Goal: Transaction & Acquisition: Purchase product/service

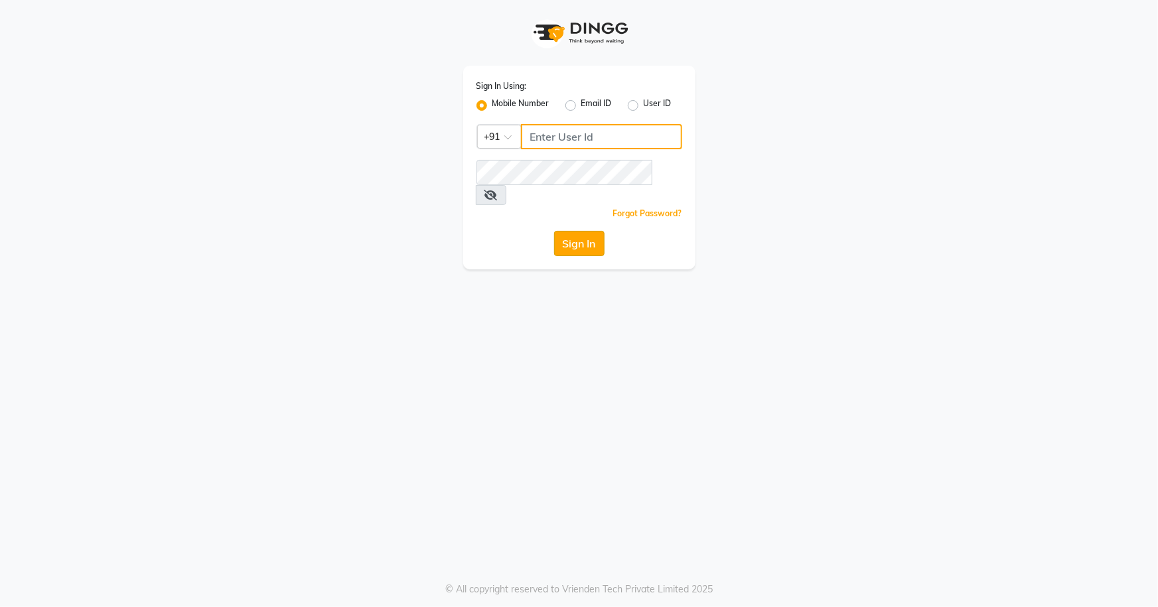
type input "7077442222"
click at [577, 231] on button "Sign In" at bounding box center [579, 243] width 50 height 25
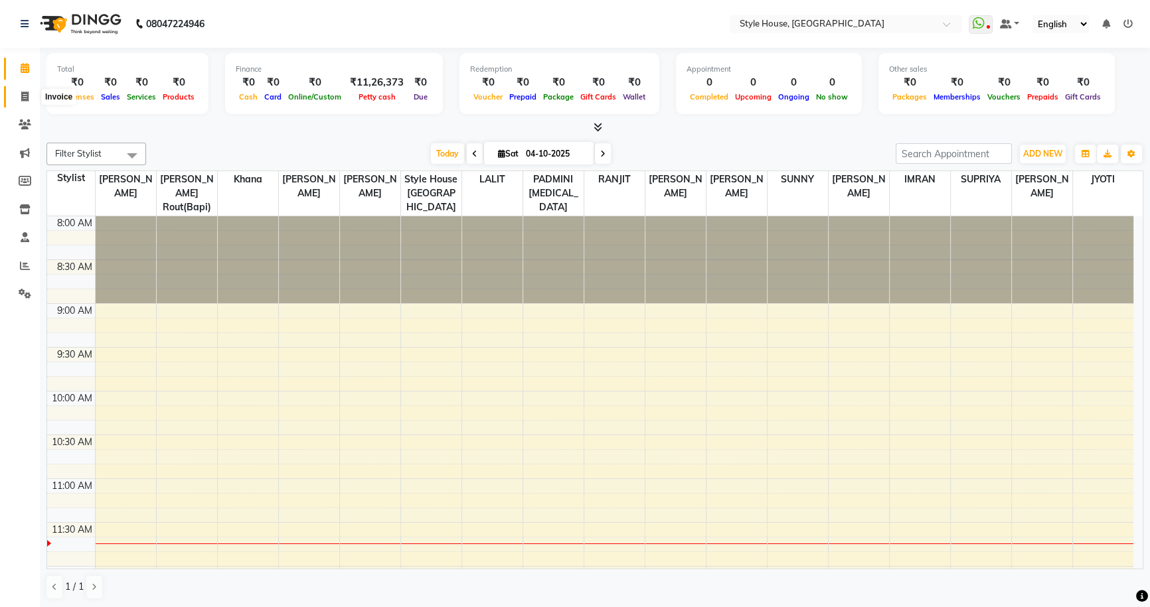
click at [27, 92] on icon at bounding box center [24, 97] width 7 height 10
select select "4237"
select select "service"
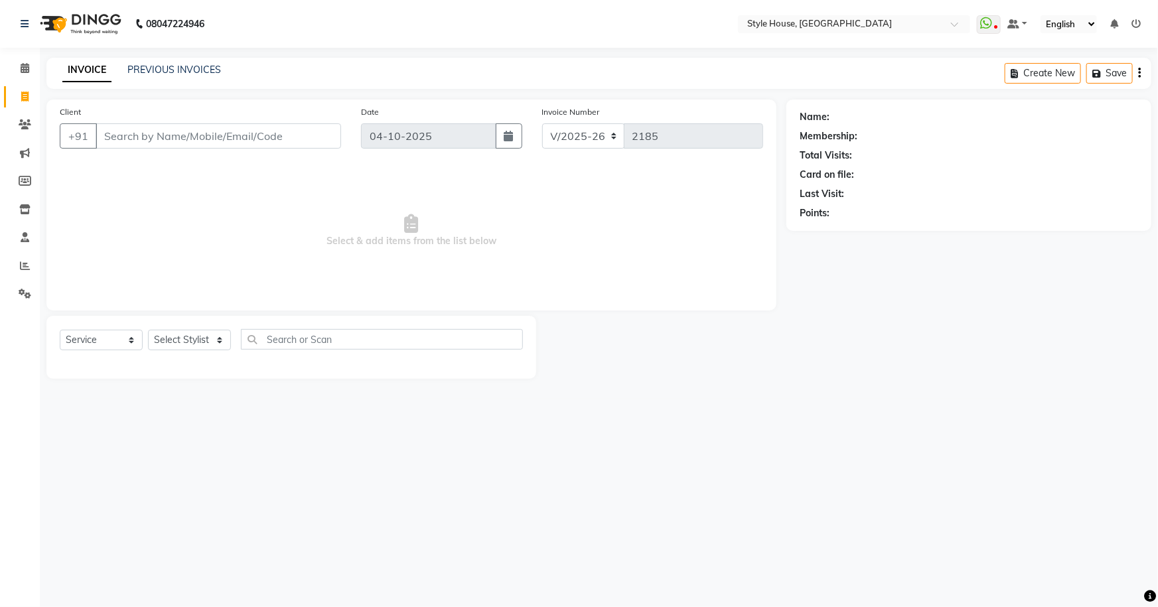
click at [125, 133] on input "Client" at bounding box center [219, 135] width 246 height 25
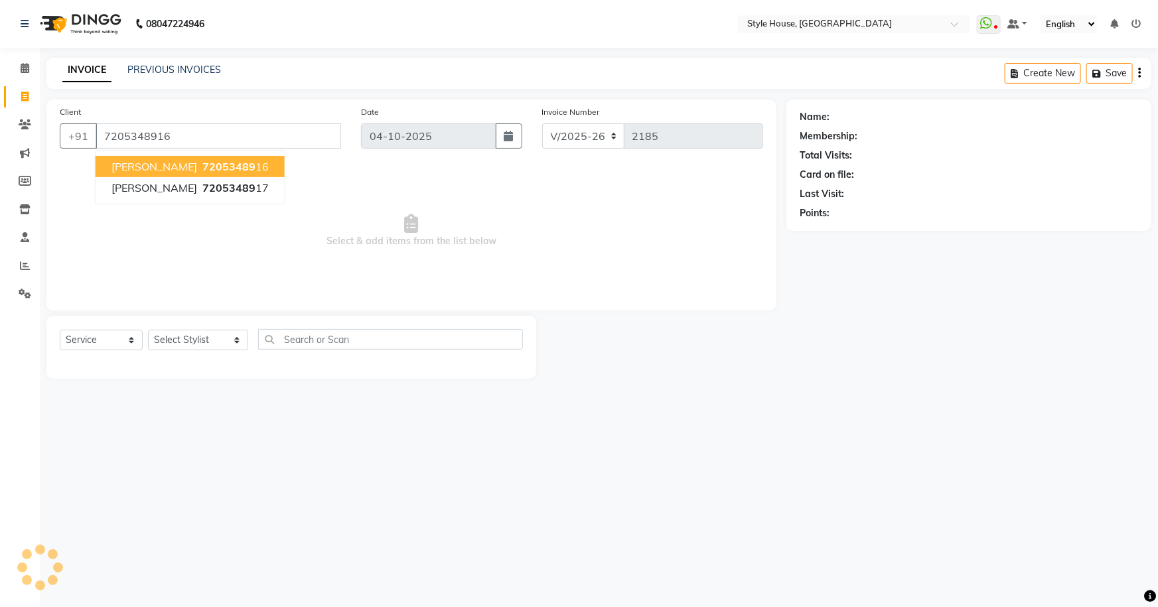
type input "7205348916"
select select "1: Object"
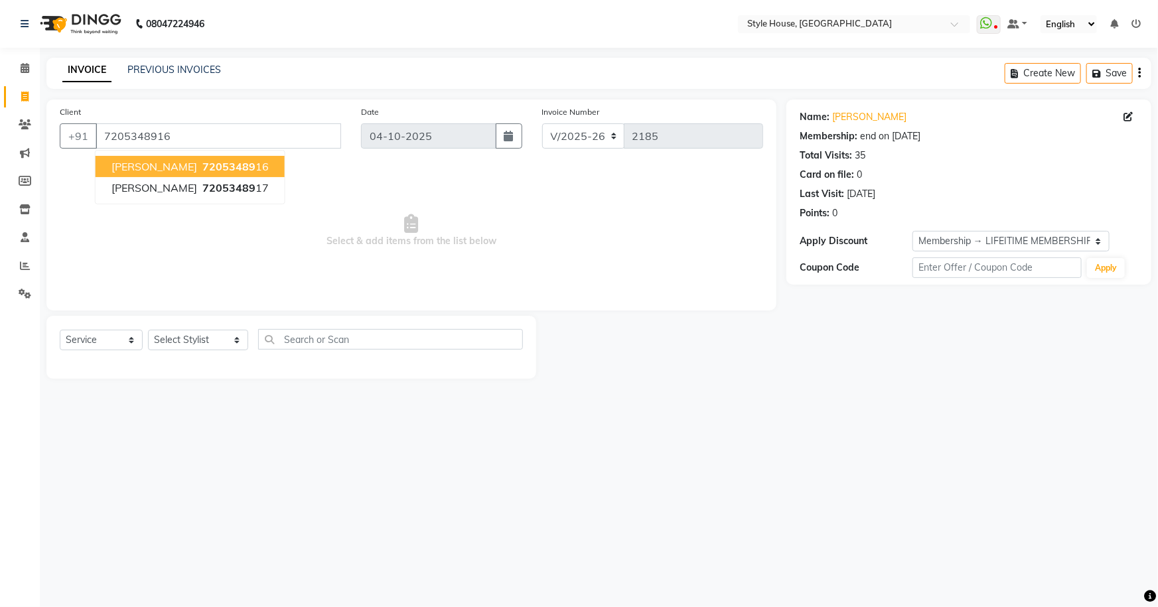
click at [230, 164] on span "72053489" at bounding box center [228, 166] width 53 height 13
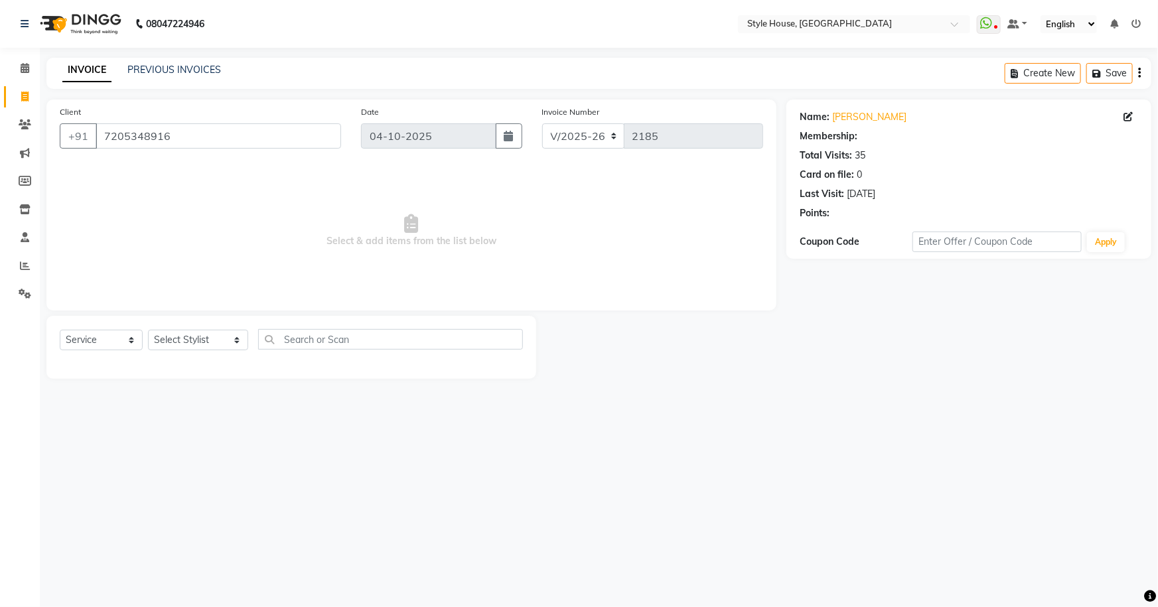
select select "1: Object"
drag, startPoint x: 194, startPoint y: 342, endPoint x: 189, endPoint y: 334, distance: 9.2
click at [194, 342] on select "Select Stylist Bipin Kumar Nayak CHINTU DAKUA Dipti Ranjan Rout(Bapi) IMRAN JEN…" at bounding box center [198, 340] width 100 height 21
select select "22359"
click at [148, 330] on select "Select Stylist Bipin Kumar Nayak CHINTU DAKUA Dipti Ranjan Rout(Bapi) IMRAN JEN…" at bounding box center [198, 340] width 100 height 21
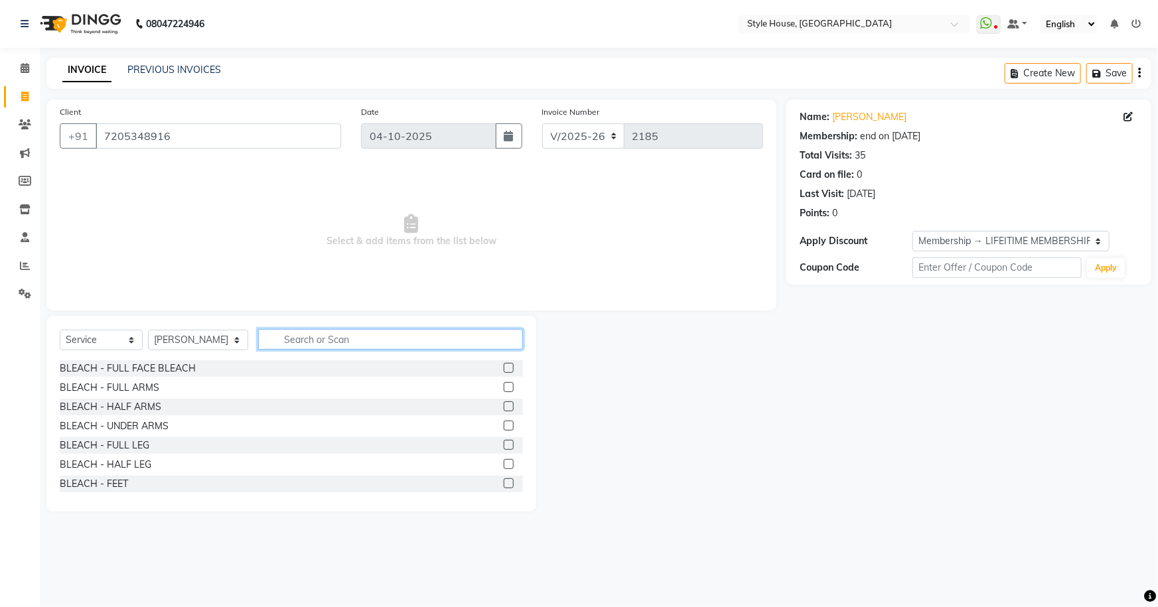
click at [281, 337] on input "text" at bounding box center [391, 339] width 266 height 21
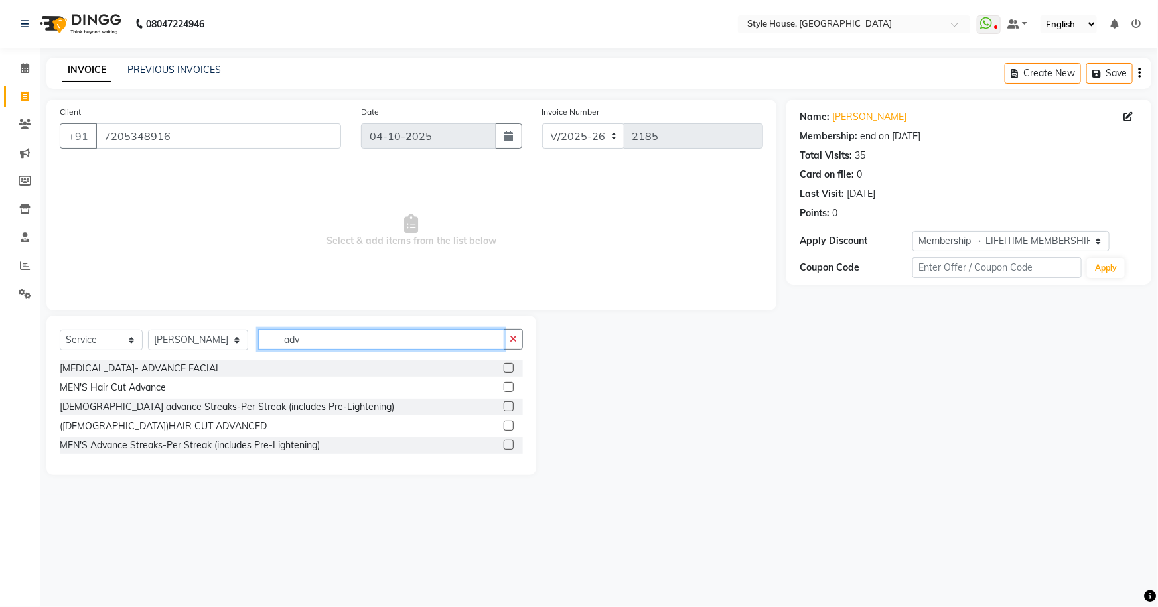
type input "adv"
click at [504, 425] on label at bounding box center [509, 426] width 10 height 10
click at [504, 425] on input "checkbox" at bounding box center [508, 426] width 9 height 9
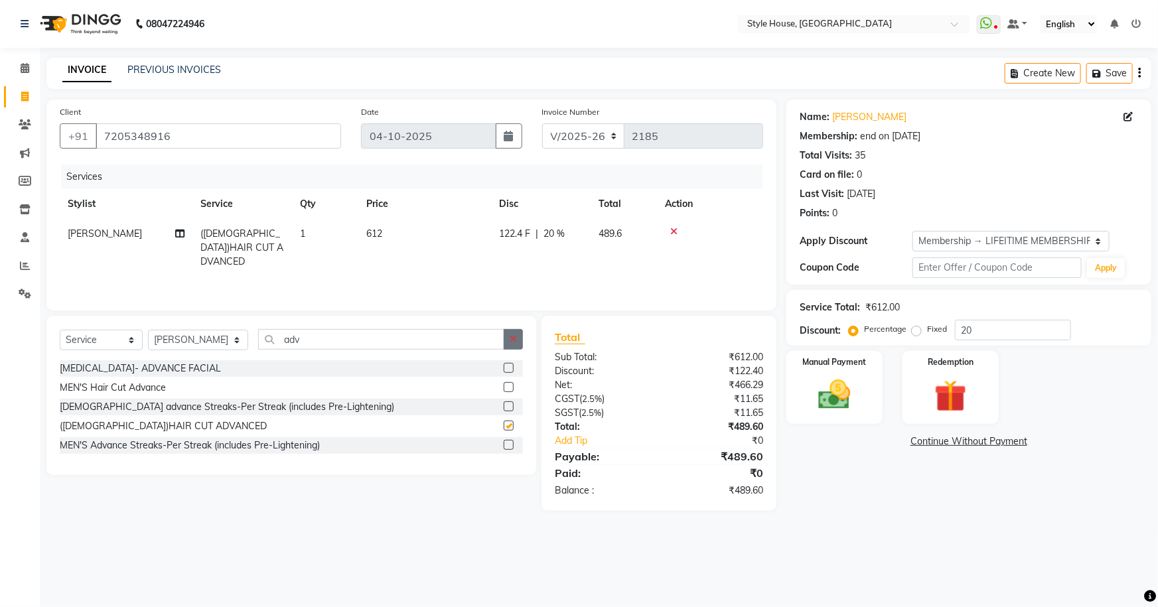
checkbox input "false"
click at [505, 337] on button "button" at bounding box center [513, 339] width 19 height 21
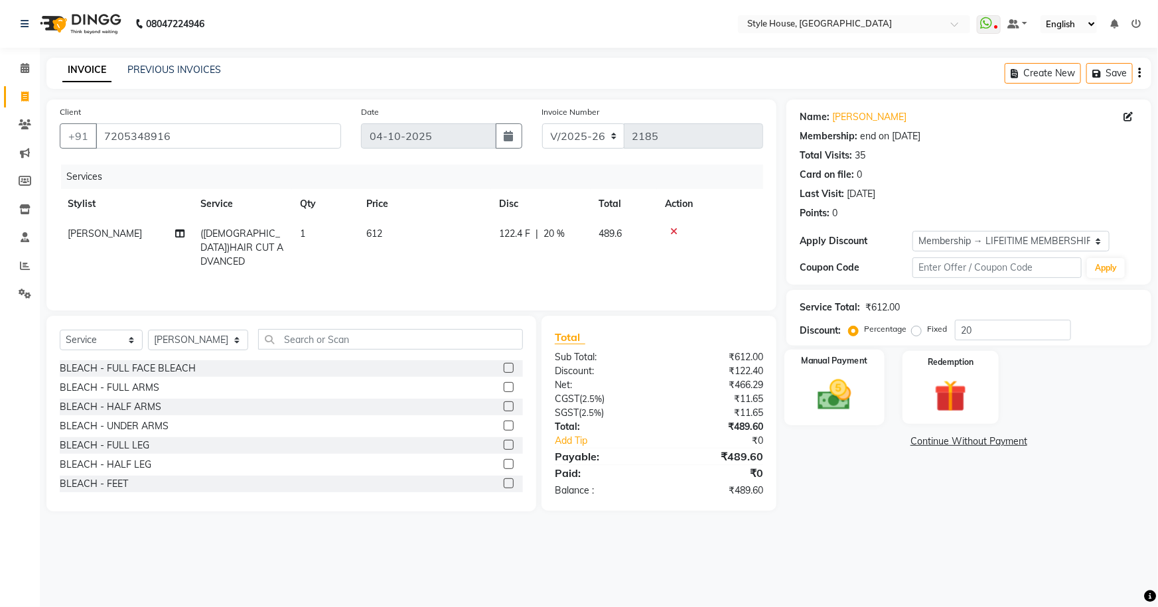
click at [577, 394] on img at bounding box center [835, 395] width 54 height 38
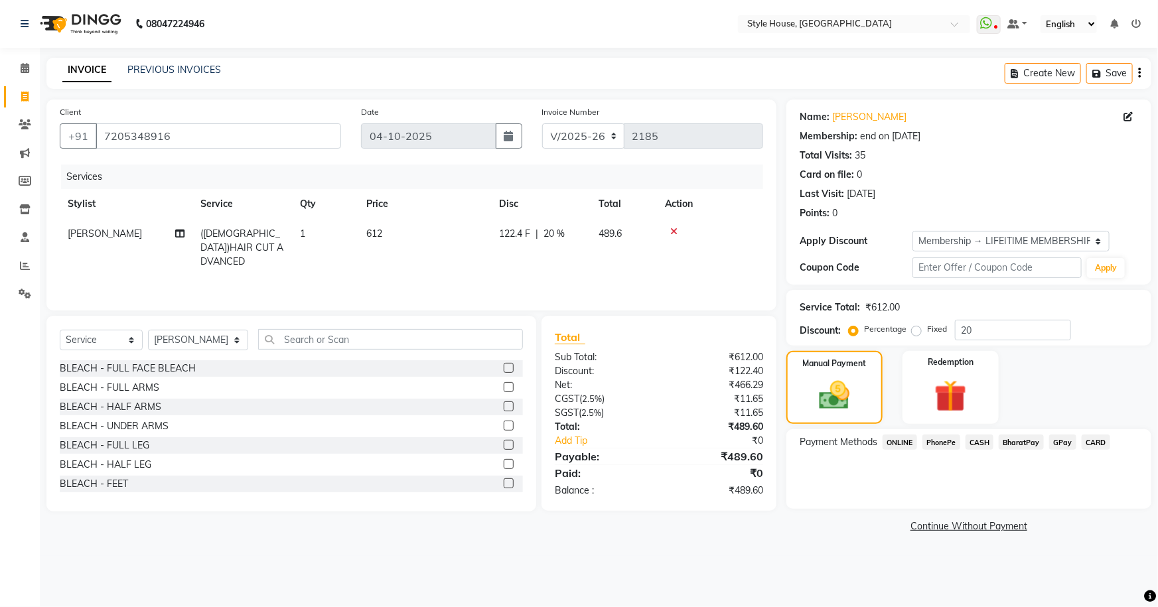
click at [577, 441] on span "PhonePe" at bounding box center [942, 442] width 38 height 15
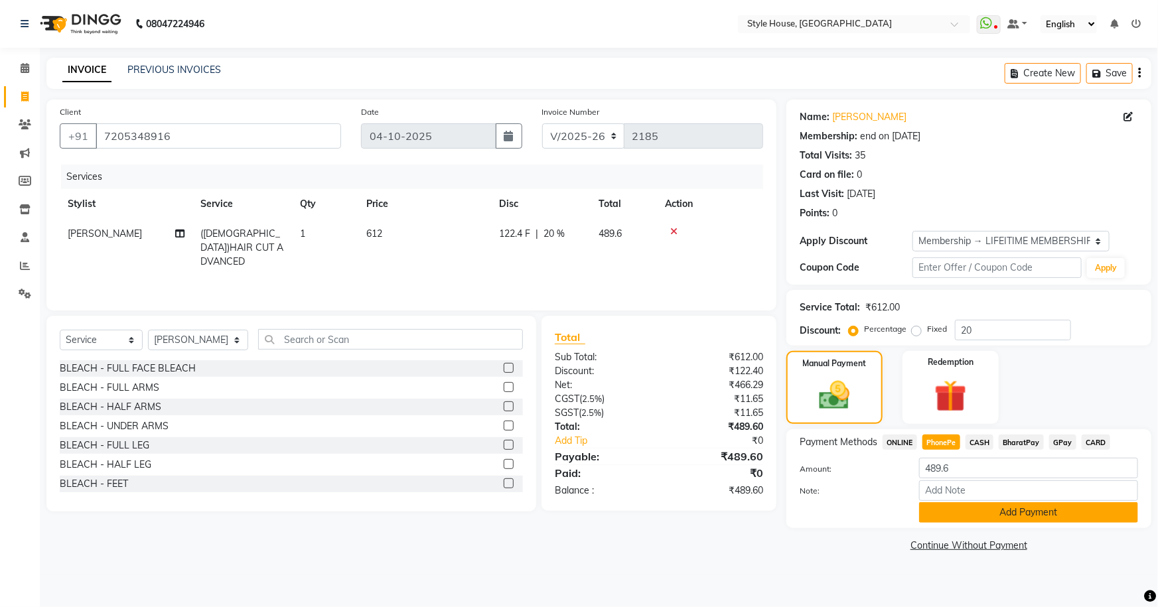
click at [577, 514] on button "Add Payment" at bounding box center [1028, 512] width 219 height 21
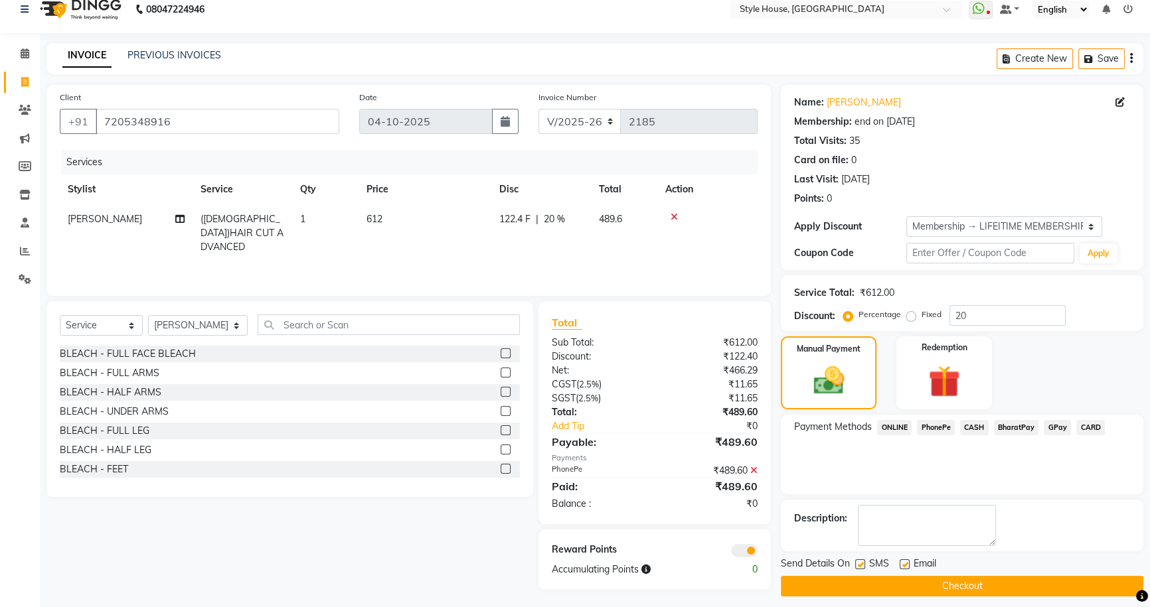
scroll to position [23, 0]
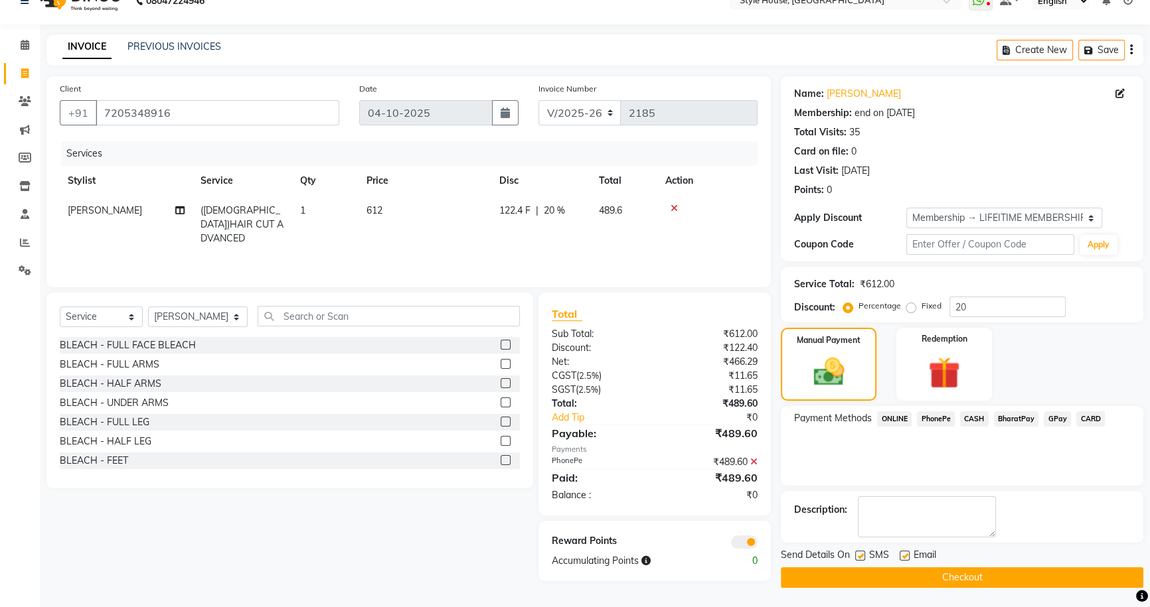
click at [577, 583] on button "Checkout" at bounding box center [962, 578] width 362 height 21
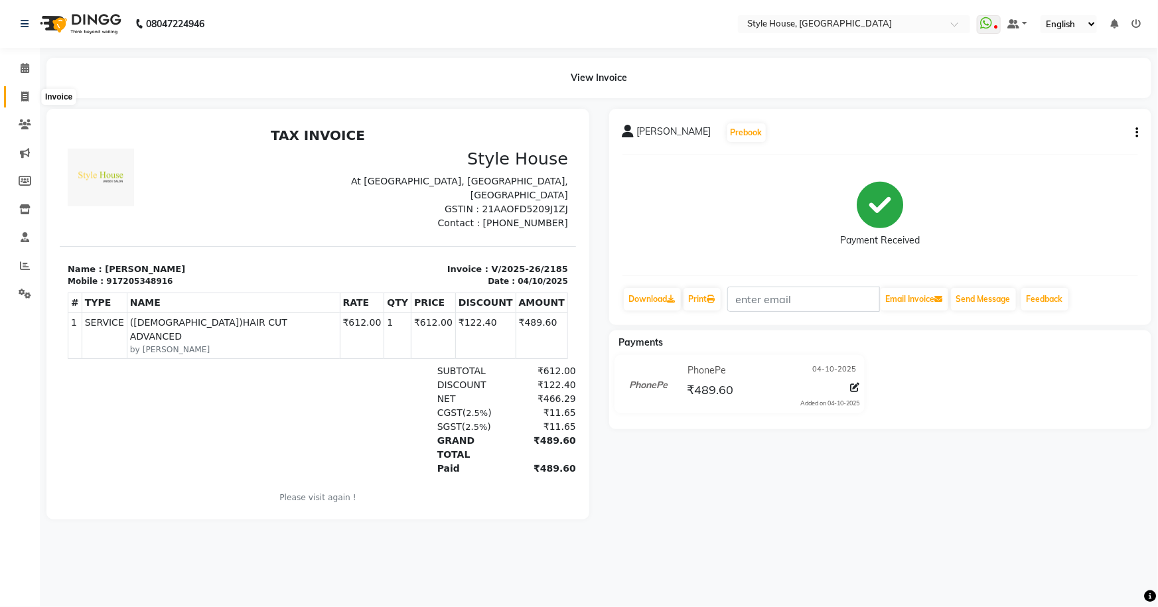
drag, startPoint x: 27, startPoint y: 94, endPoint x: 36, endPoint y: 94, distance: 9.3
click at [27, 94] on icon at bounding box center [24, 97] width 7 height 10
select select "service"
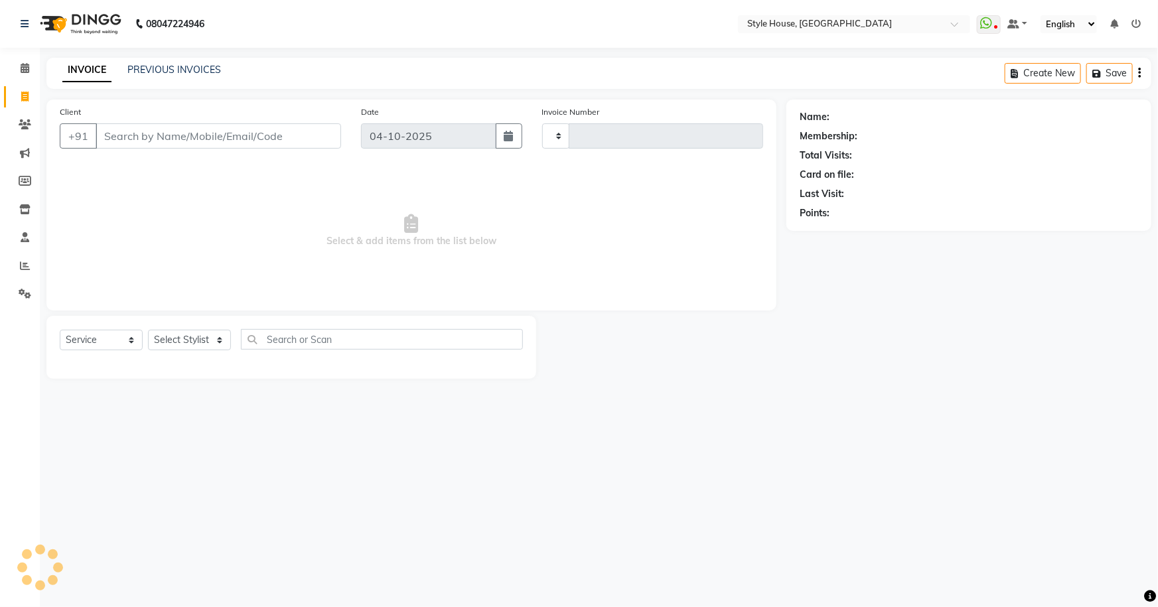
type input "2186"
select select "4237"
click at [154, 129] on input "Client" at bounding box center [219, 135] width 246 height 25
click at [153, 133] on input "Client" at bounding box center [219, 135] width 246 height 25
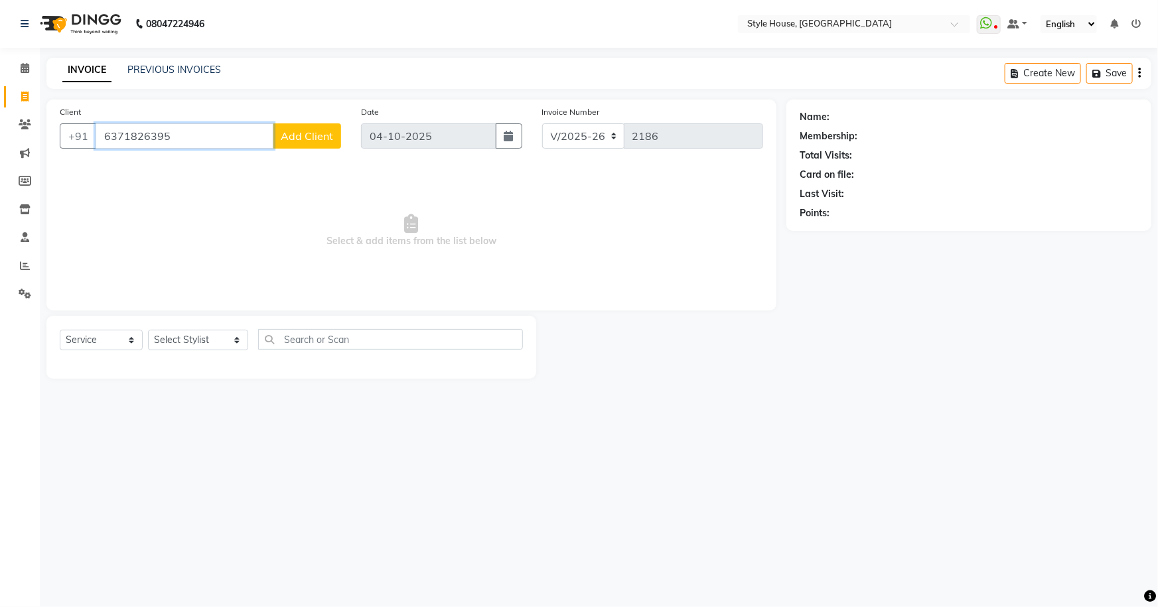
type input "6371826395"
click at [291, 144] on button "Add Client" at bounding box center [307, 135] width 68 height 25
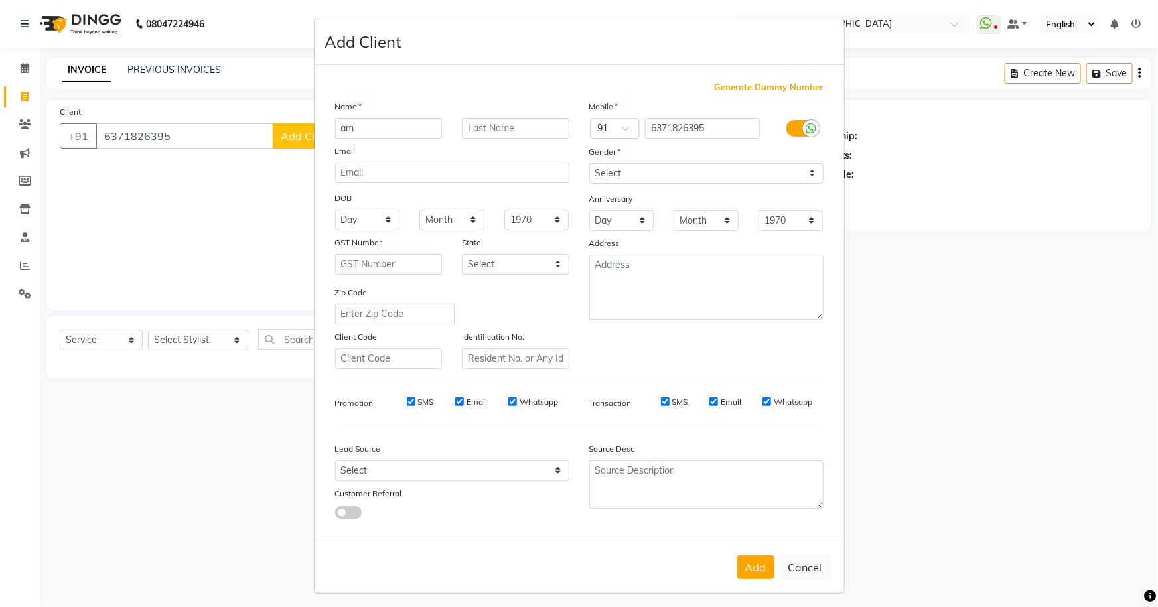
type input "a"
type input "AMAR"
click at [577, 185] on div "Mobile Country Code × 91 6371826395 Gender Select Male Female Other Prefer Not …" at bounding box center [706, 234] width 254 height 269
click at [577, 172] on select "Select Male Female Other Prefer Not To Say" at bounding box center [706, 173] width 234 height 21
select select "male"
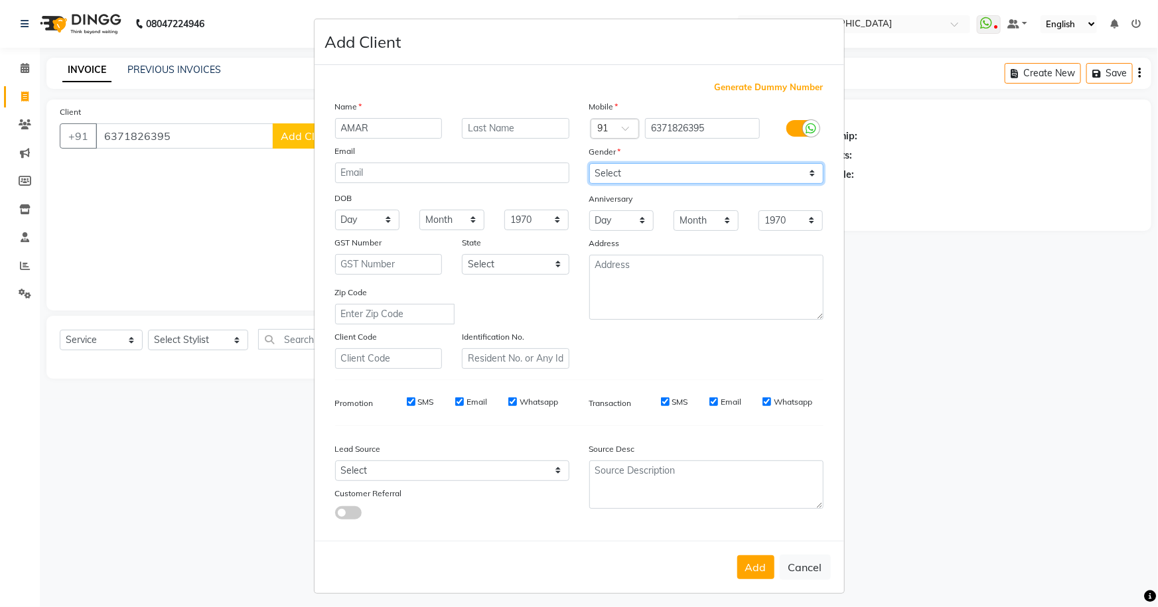
click at [577, 163] on select "Select Male Female Other Prefer Not To Say" at bounding box center [706, 173] width 234 height 21
click at [577, 579] on button "Add" at bounding box center [755, 568] width 37 height 24
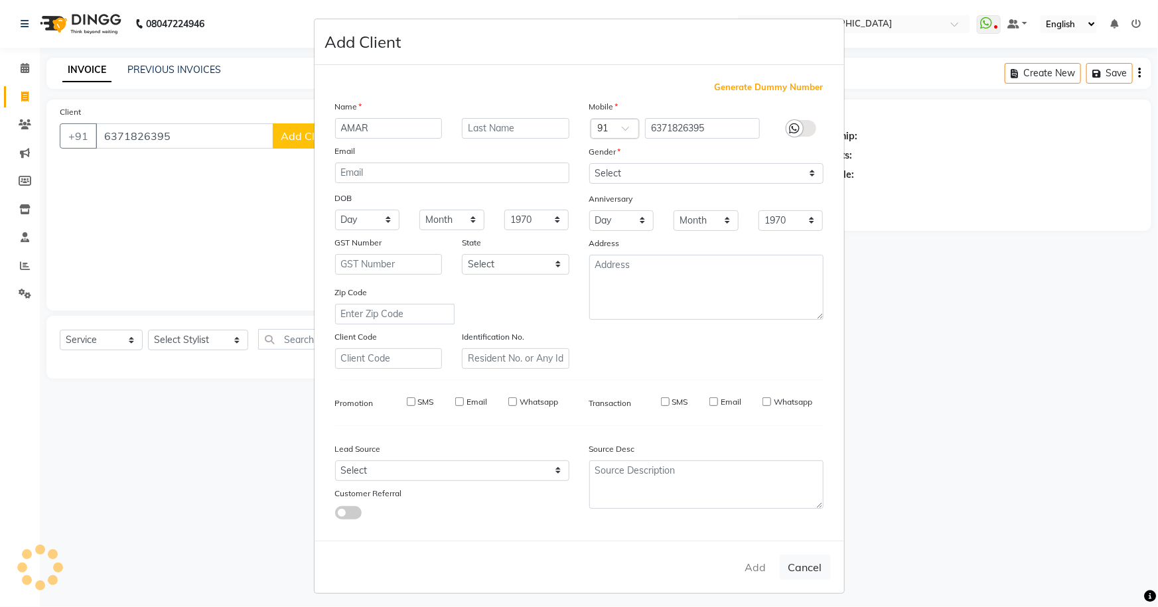
select select
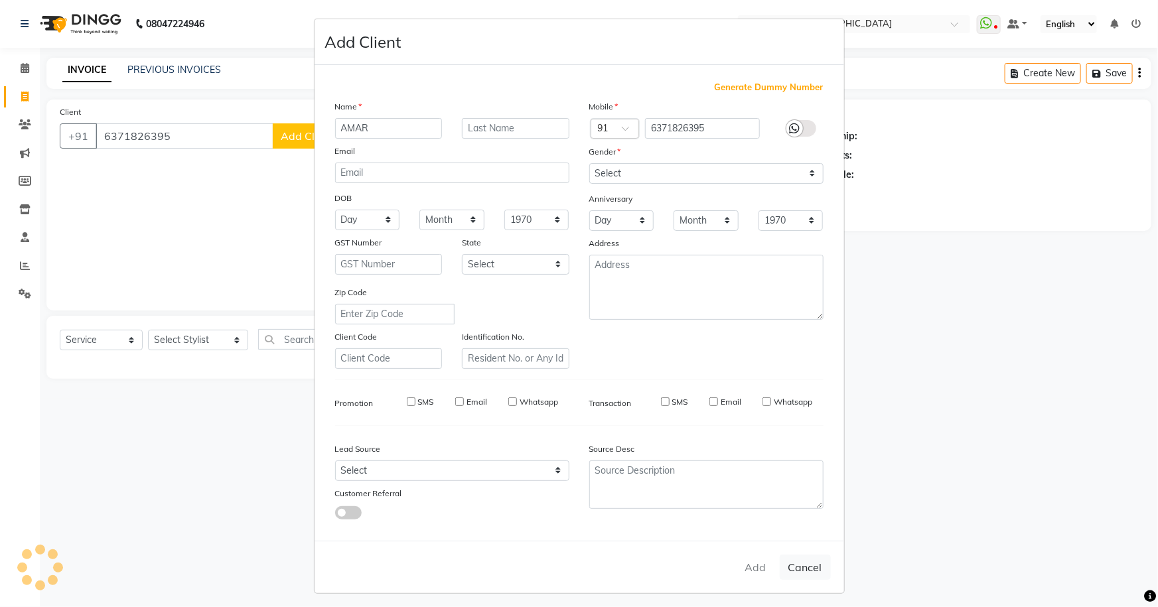
select select
checkbox input "false"
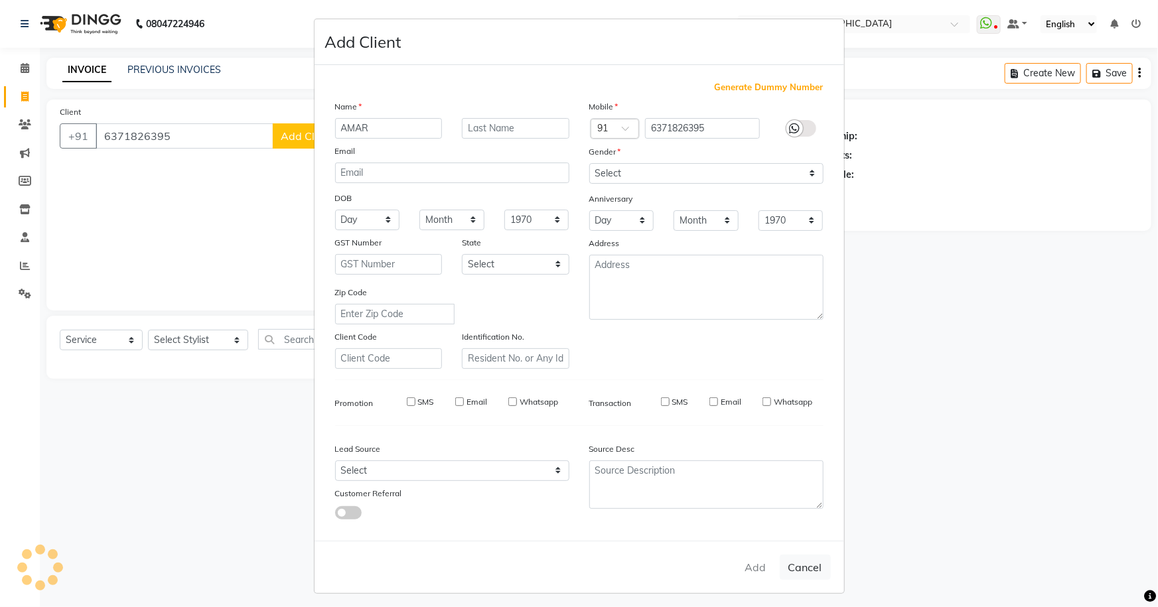
checkbox input "false"
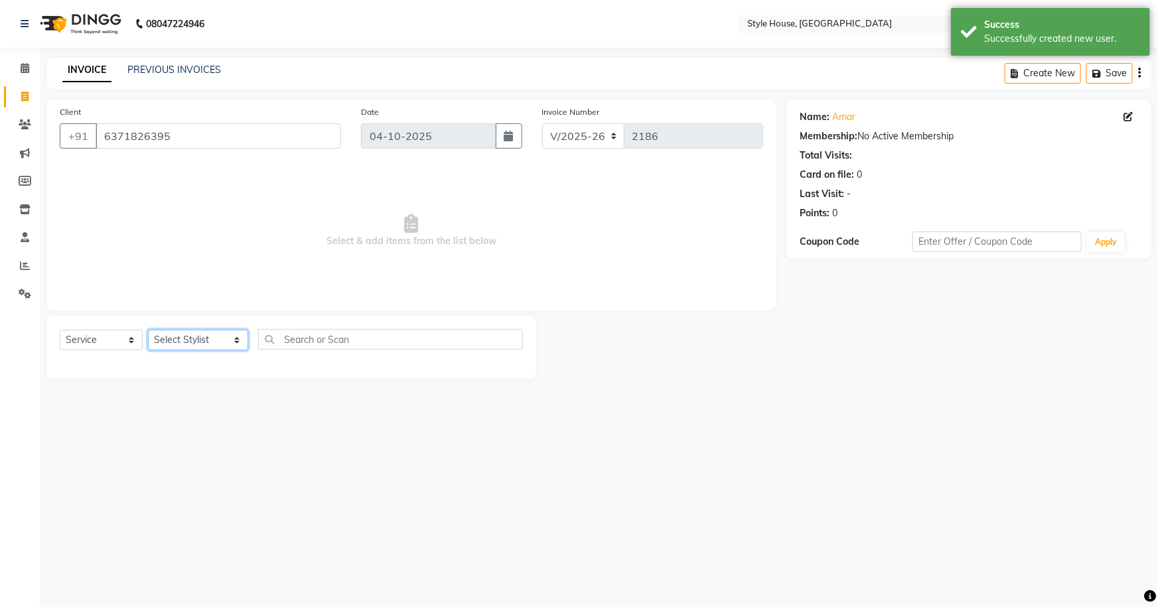
click at [192, 345] on select "Select Stylist Bipin Kumar Nayak CHINTU DAKUA Dipti Ranjan Rout(Bapi) IMRAN JEN…" at bounding box center [198, 340] width 100 height 21
select select "49165"
click at [148, 330] on select "Select Stylist Bipin Kumar Nayak CHINTU DAKUA Dipti Ranjan Rout(Bapi) IMRAN JEN…" at bounding box center [198, 340] width 100 height 21
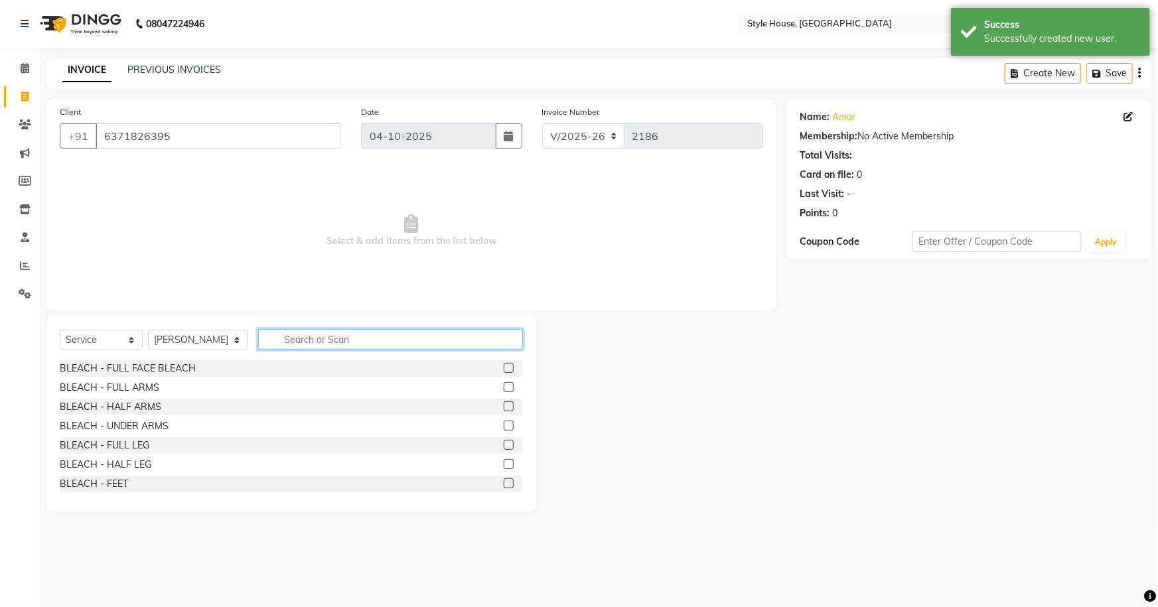
drag, startPoint x: 285, startPoint y: 335, endPoint x: 268, endPoint y: 342, distance: 17.9
click at [285, 336] on input "text" at bounding box center [391, 339] width 266 height 21
type input "HAIR CUT"
click at [504, 443] on label at bounding box center [509, 445] width 10 height 10
click at [504, 443] on input "checkbox" at bounding box center [508, 445] width 9 height 9
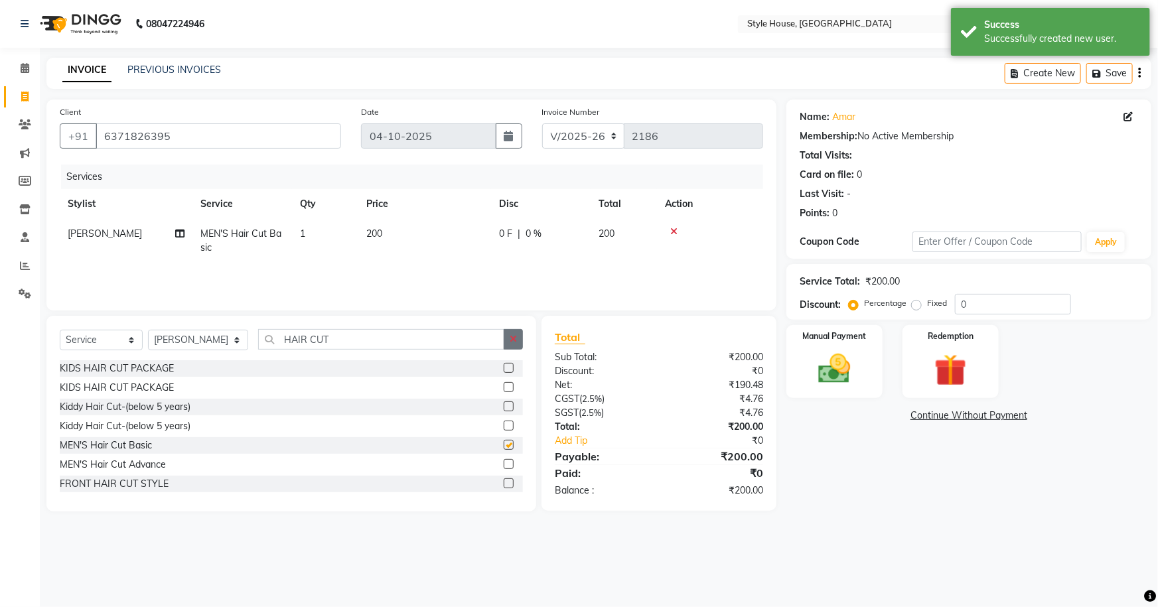
checkbox input "false"
click at [514, 341] on icon "button" at bounding box center [513, 339] width 7 height 9
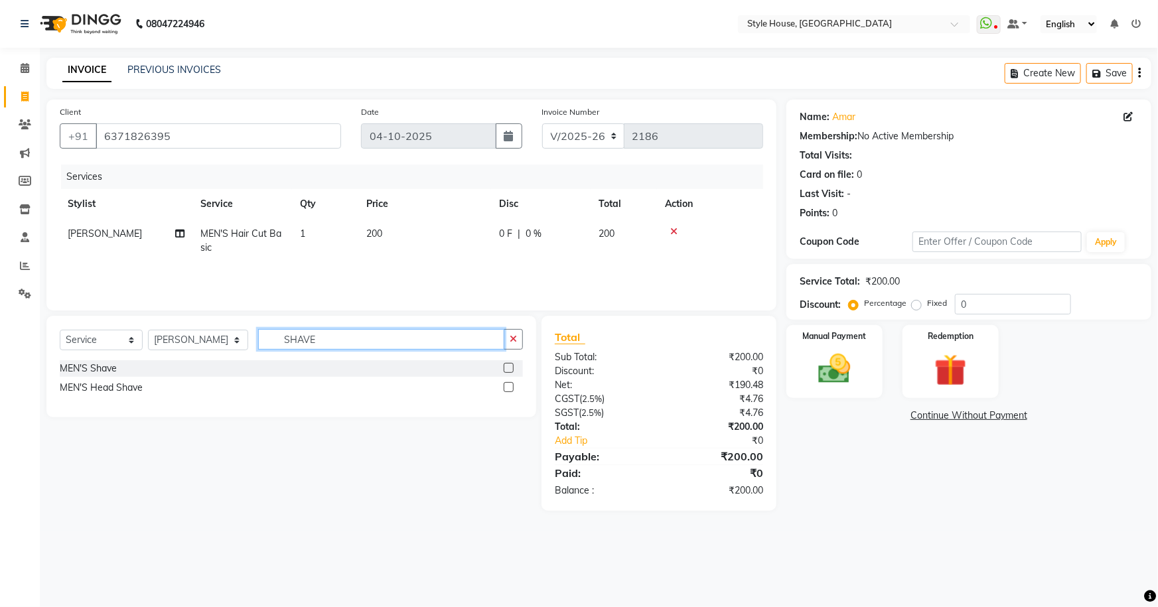
type input "SHAVE"
click at [504, 365] on label at bounding box center [509, 368] width 10 height 10
click at [504, 365] on input "checkbox" at bounding box center [508, 368] width 9 height 9
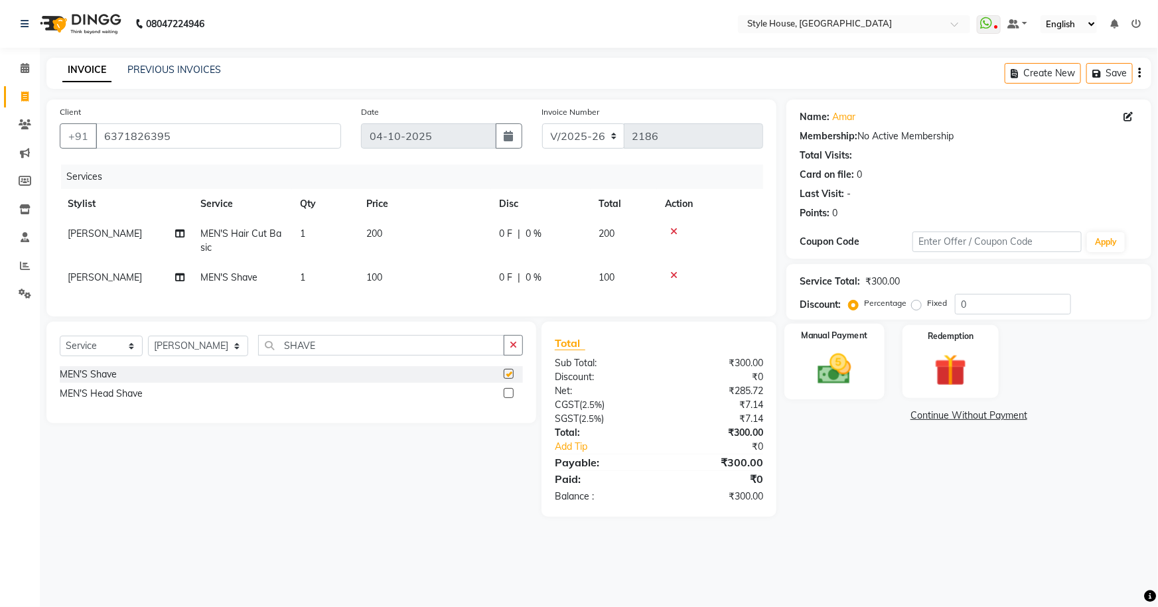
checkbox input "false"
click at [577, 365] on img at bounding box center [835, 369] width 54 height 38
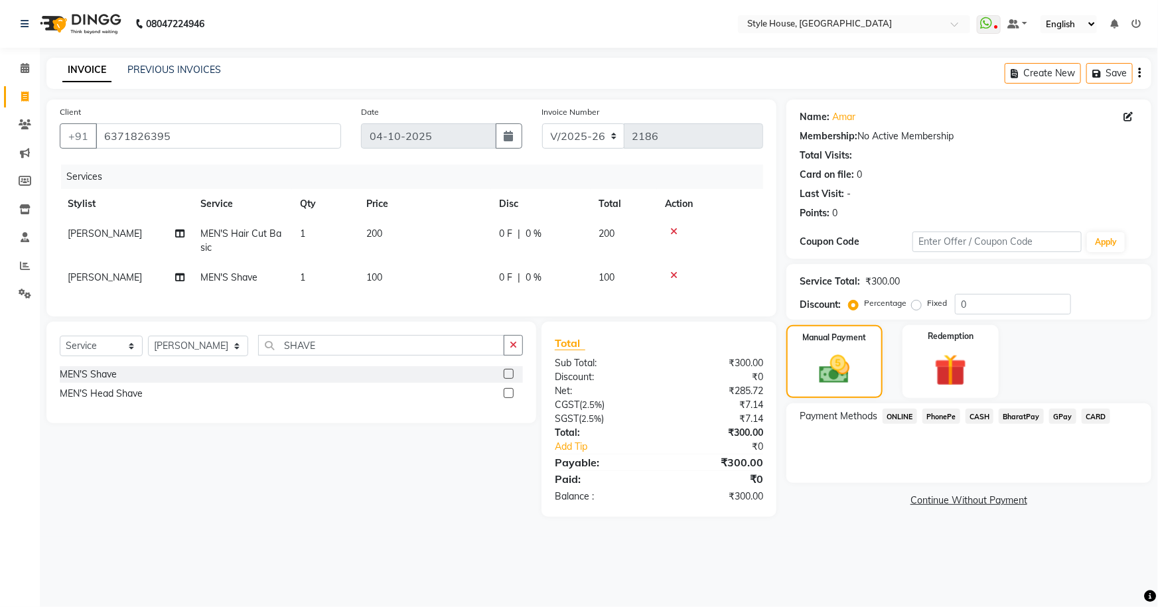
click at [577, 417] on span "PhonePe" at bounding box center [942, 416] width 38 height 15
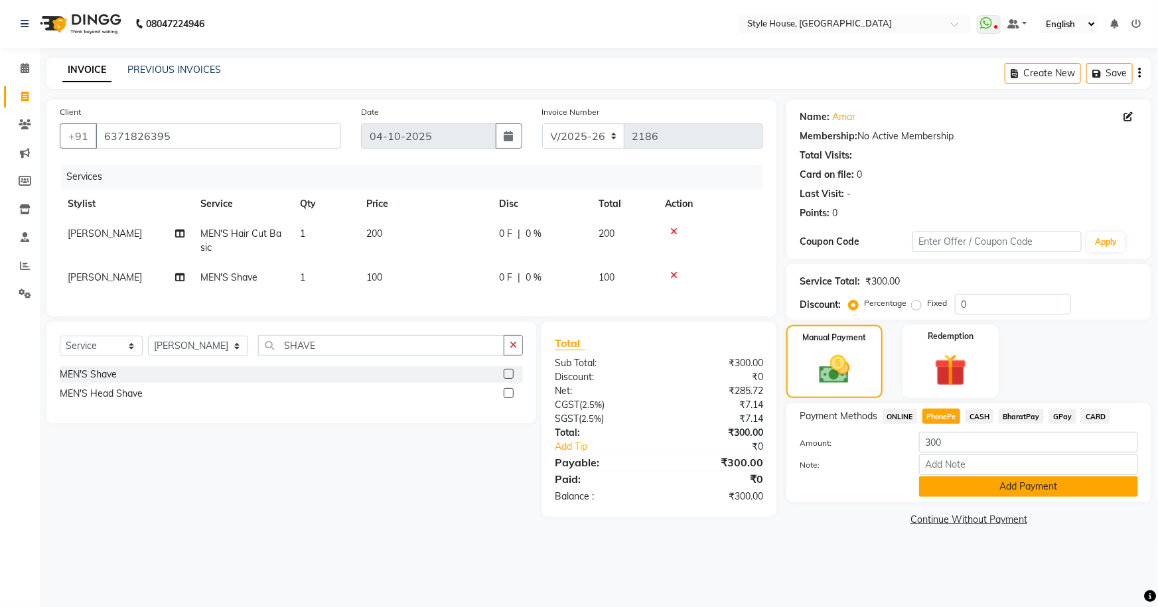
click at [577, 494] on button "Add Payment" at bounding box center [1028, 487] width 219 height 21
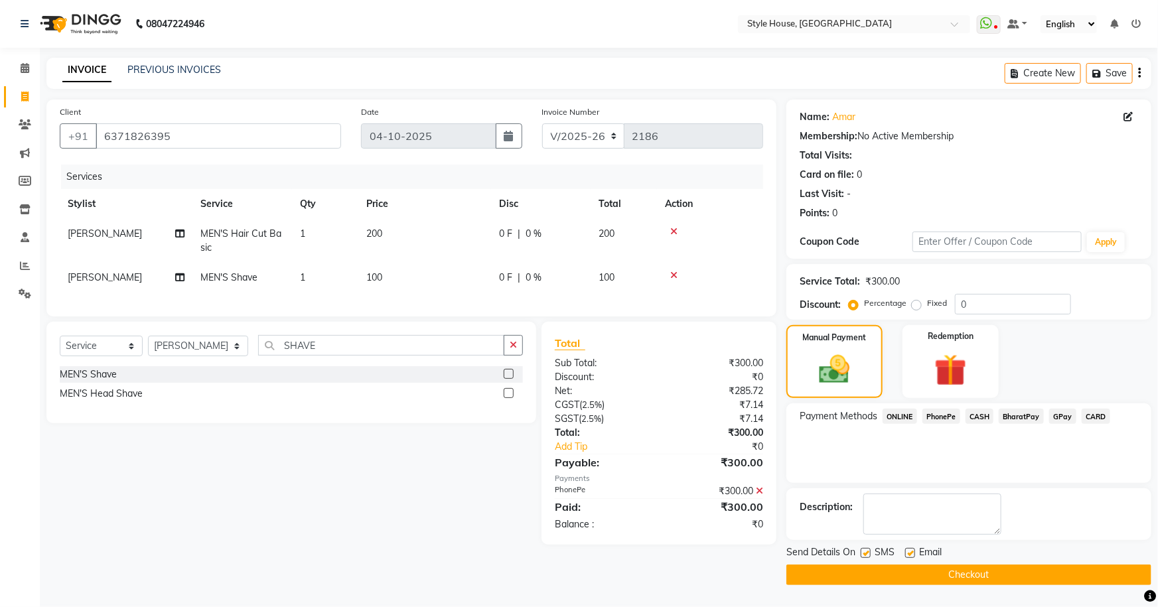
click at [577, 574] on button "Checkout" at bounding box center [969, 575] width 365 height 21
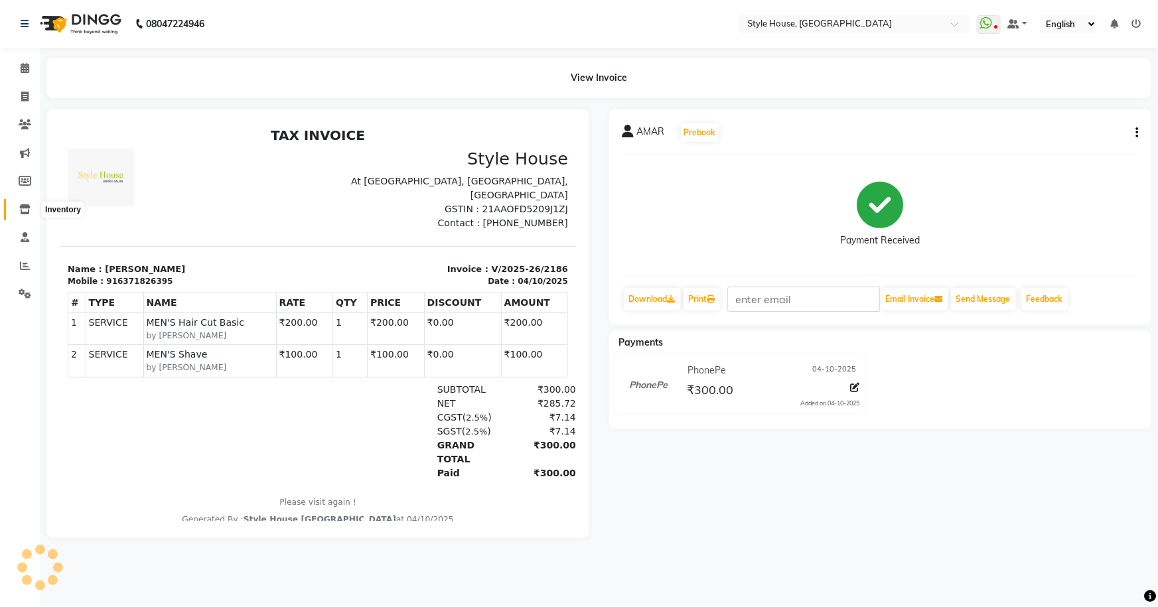
click at [25, 206] on icon at bounding box center [24, 209] width 11 height 10
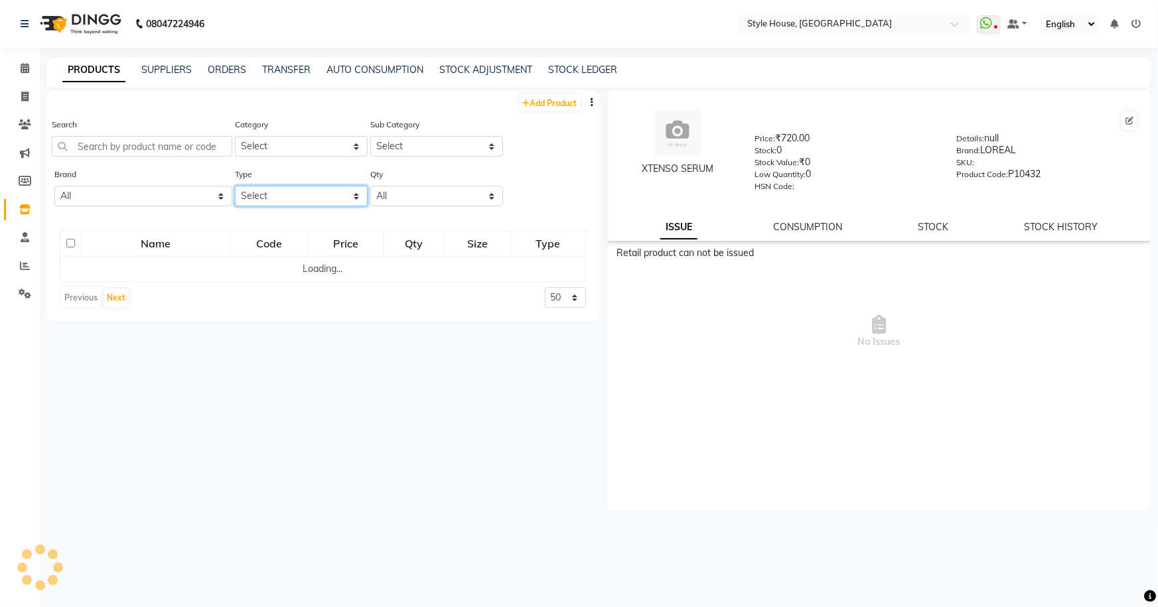
click at [269, 197] on select "Select Both Retail Consumable" at bounding box center [301, 196] width 133 height 21
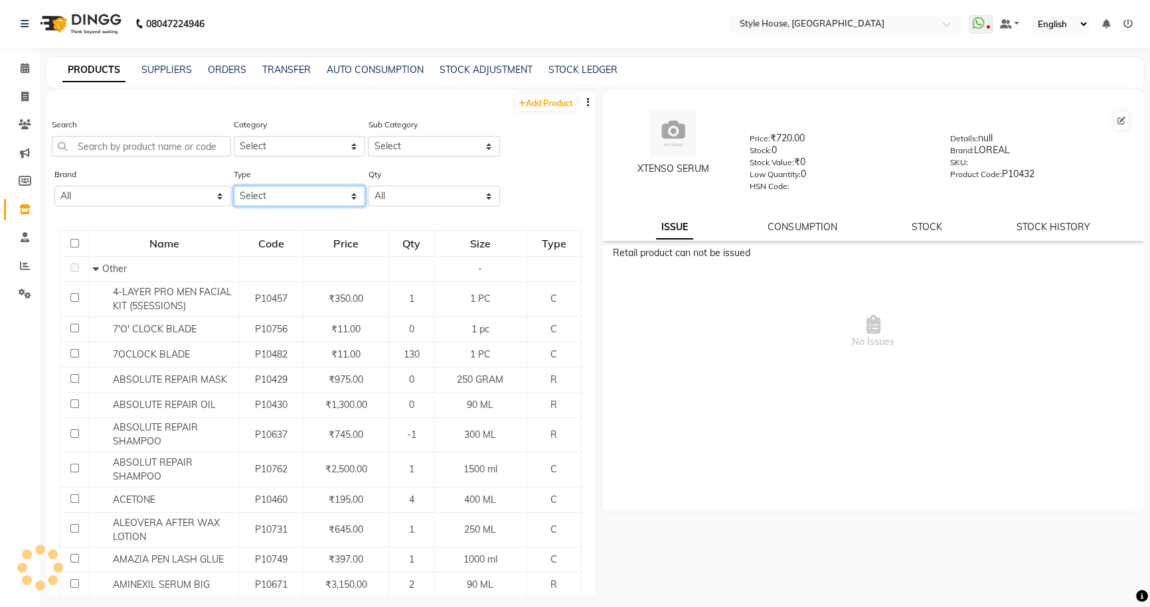
select select "R"
click at [234, 187] on select "Select Both Retail Consumable" at bounding box center [300, 196] width 132 height 21
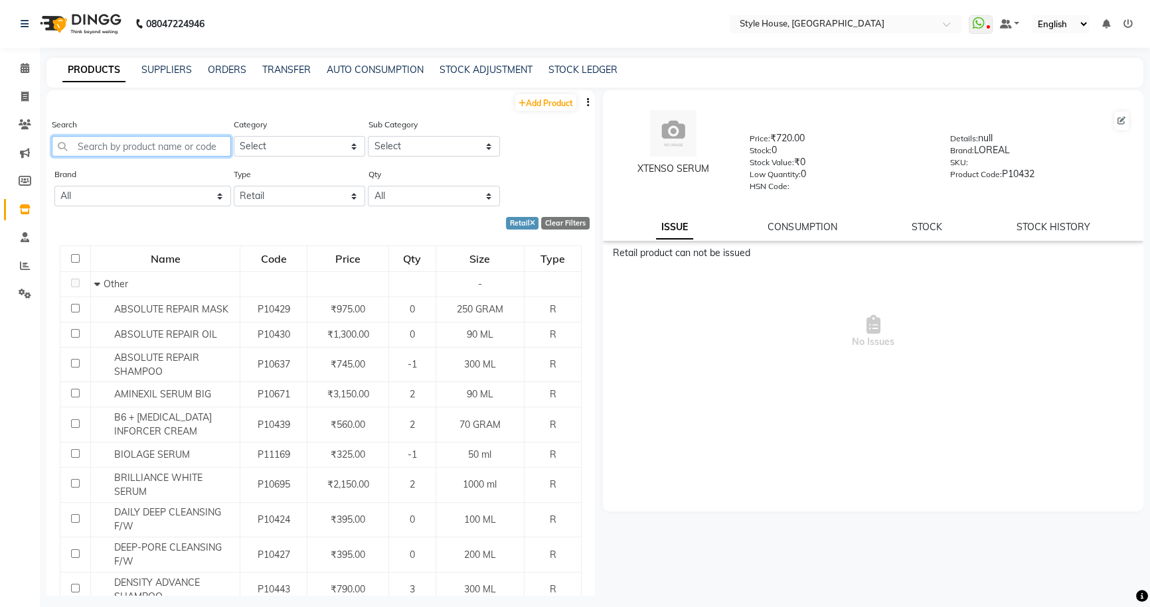
click at [119, 150] on input "text" at bounding box center [141, 146] width 179 height 21
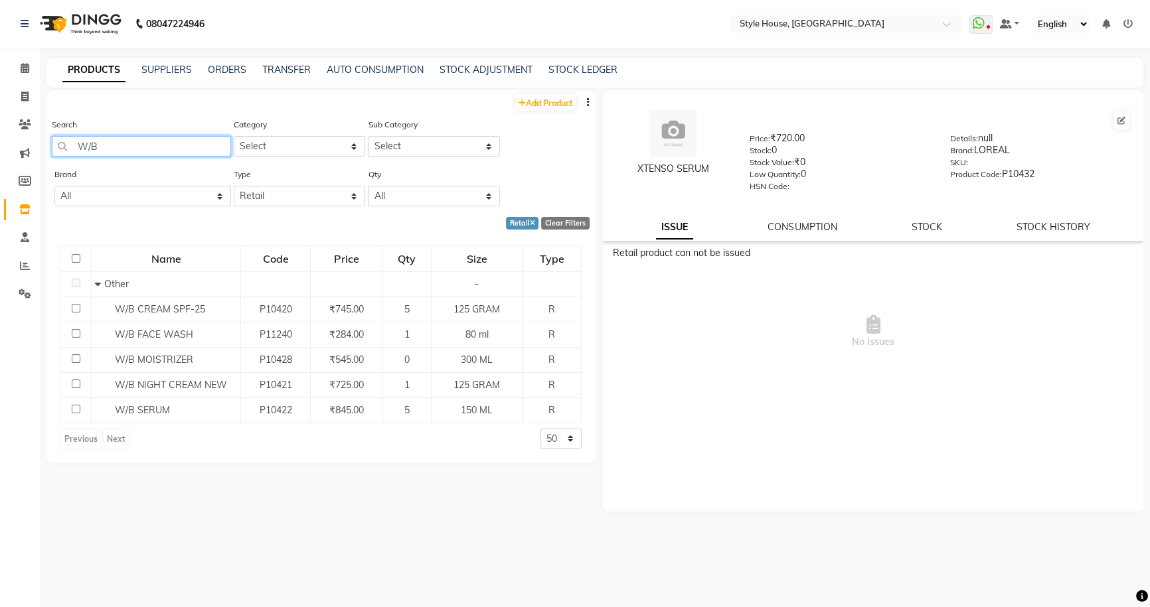
type input "W/B"
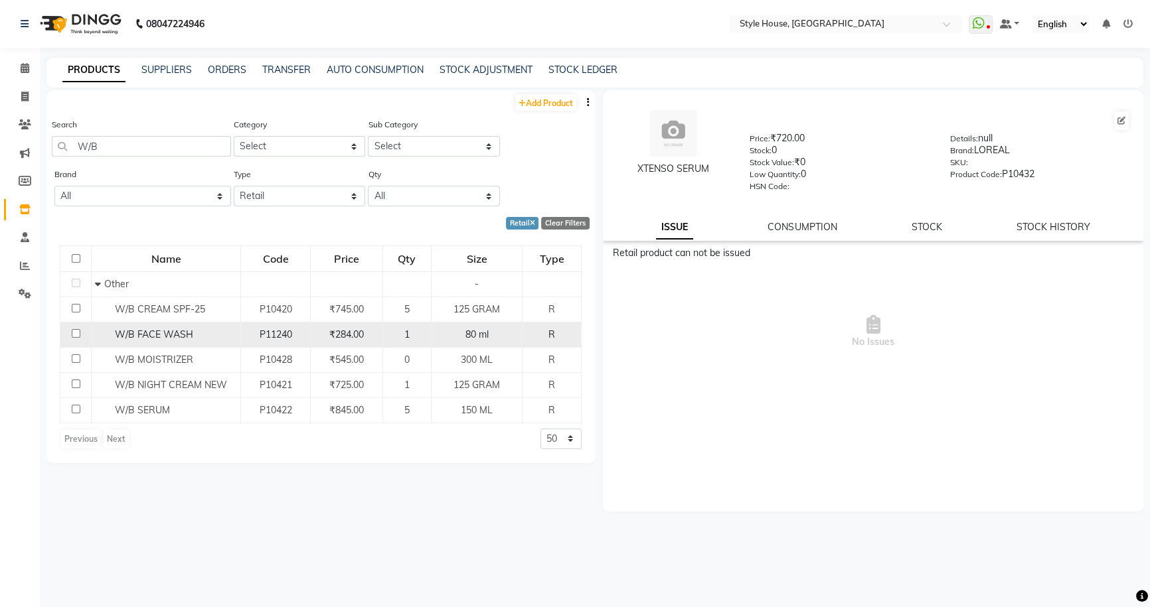
click at [79, 335] on input "checkbox" at bounding box center [76, 333] width 9 height 9
checkbox input "true"
click at [577, 231] on link "CONSUMPTION" at bounding box center [801, 227] width 69 height 12
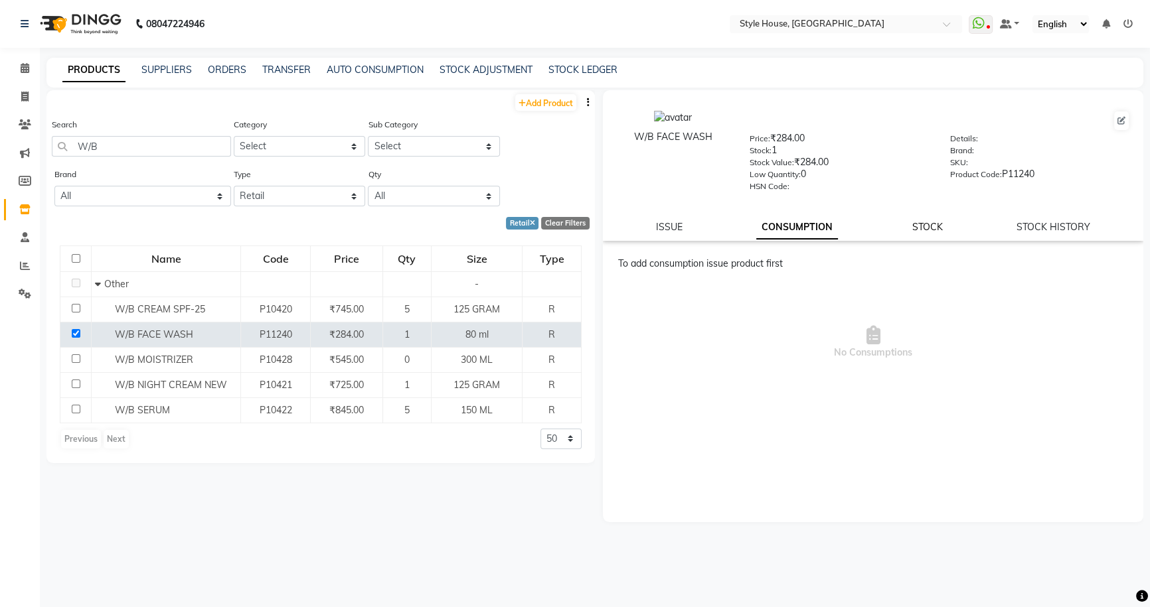
click at [577, 229] on link "STOCK" at bounding box center [927, 227] width 31 height 12
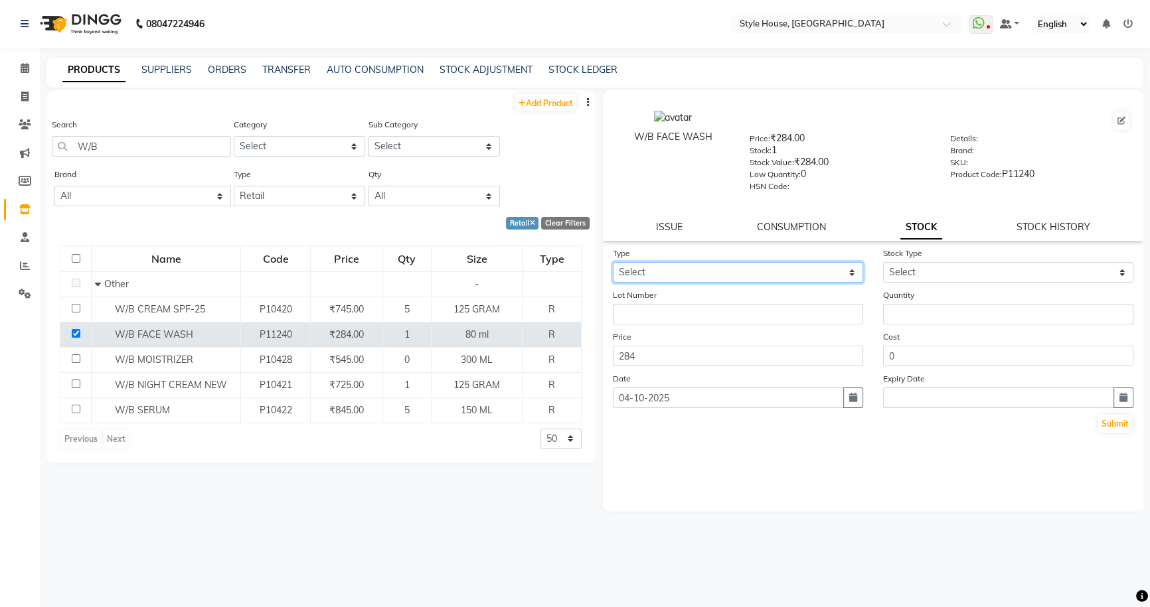
click at [577, 273] on select "Select In Out" at bounding box center [738, 272] width 250 height 21
select select "out"
click at [577, 265] on select "Select In Out" at bounding box center [738, 272] width 250 height 21
select select
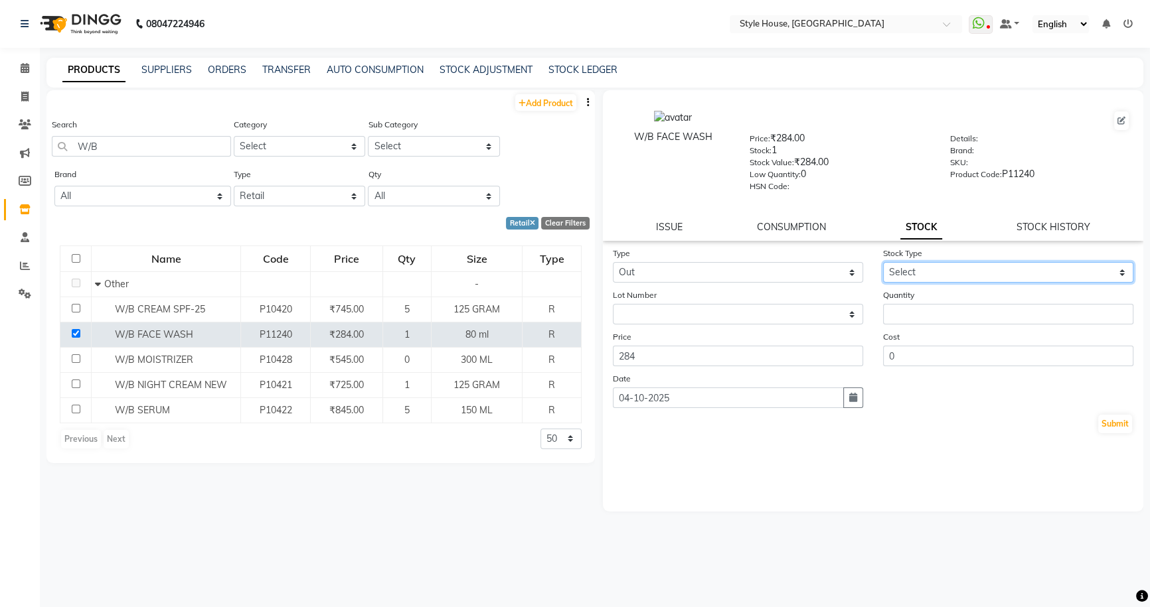
click at [577, 280] on select "Select Internal Use Damaged Expired Adjustment Return Other" at bounding box center [1008, 272] width 250 height 21
select select "internal use"
click at [577, 265] on select "Select Internal Use Damaged Expired Adjustment Return Other" at bounding box center [1008, 272] width 250 height 21
click at [577, 426] on button "Submit" at bounding box center [1115, 424] width 34 height 19
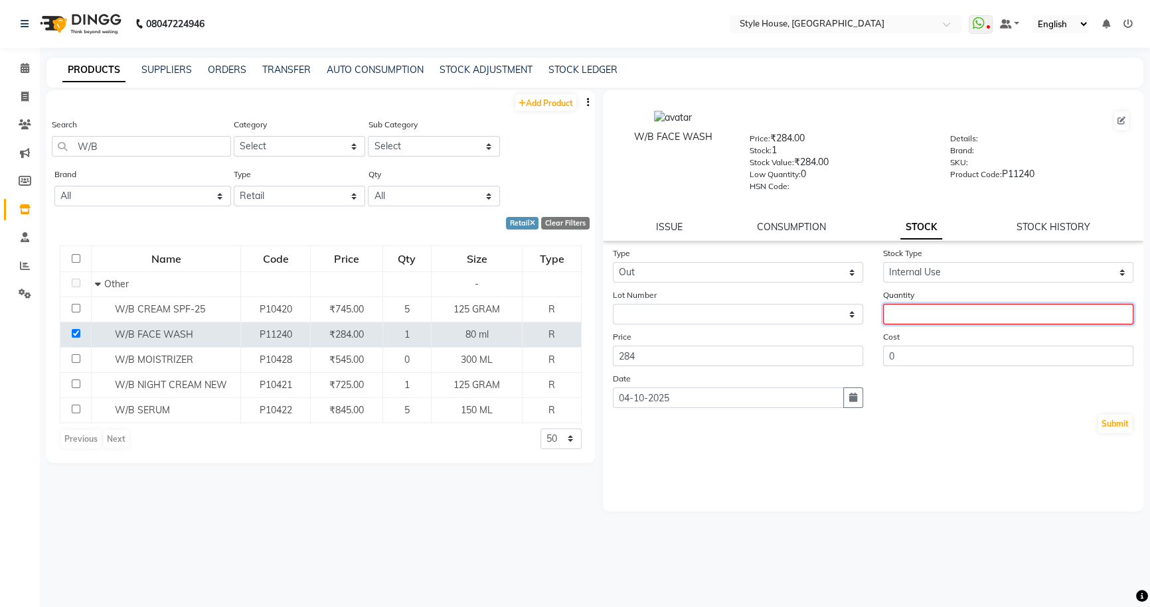
click at [577, 309] on input "number" at bounding box center [1008, 314] width 250 height 21
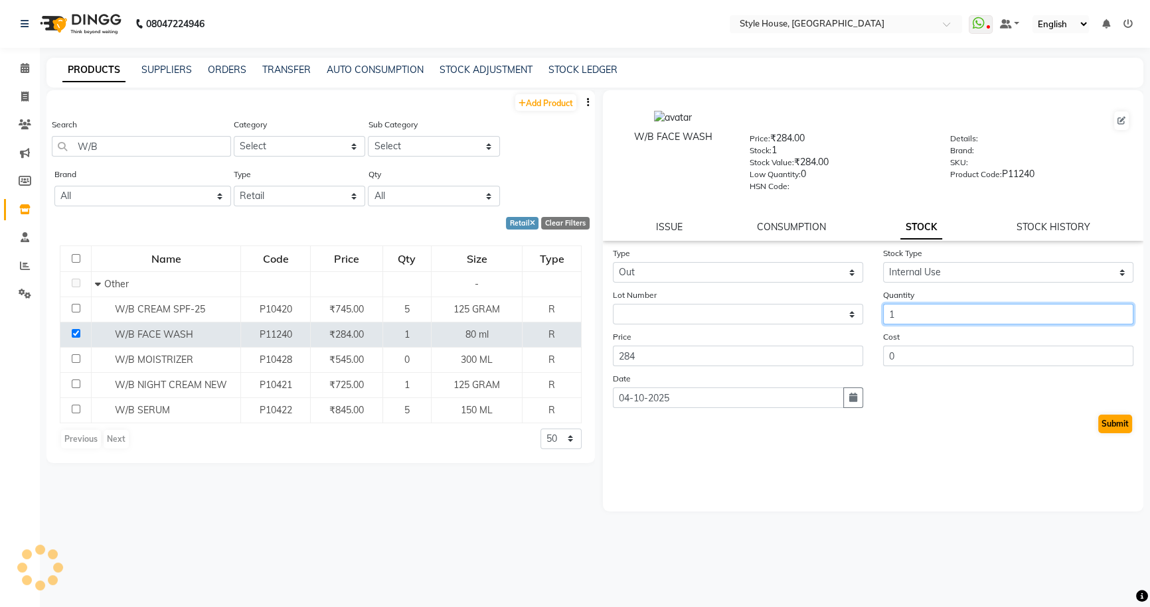
type input "1"
click at [577, 420] on button "Submit" at bounding box center [1115, 424] width 34 height 19
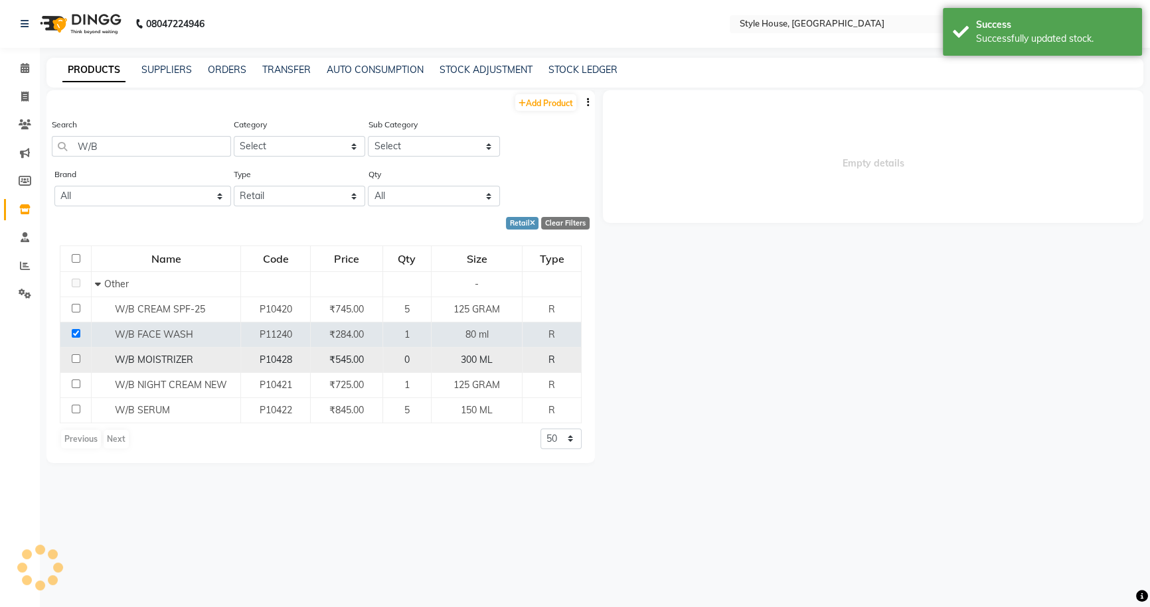
select select
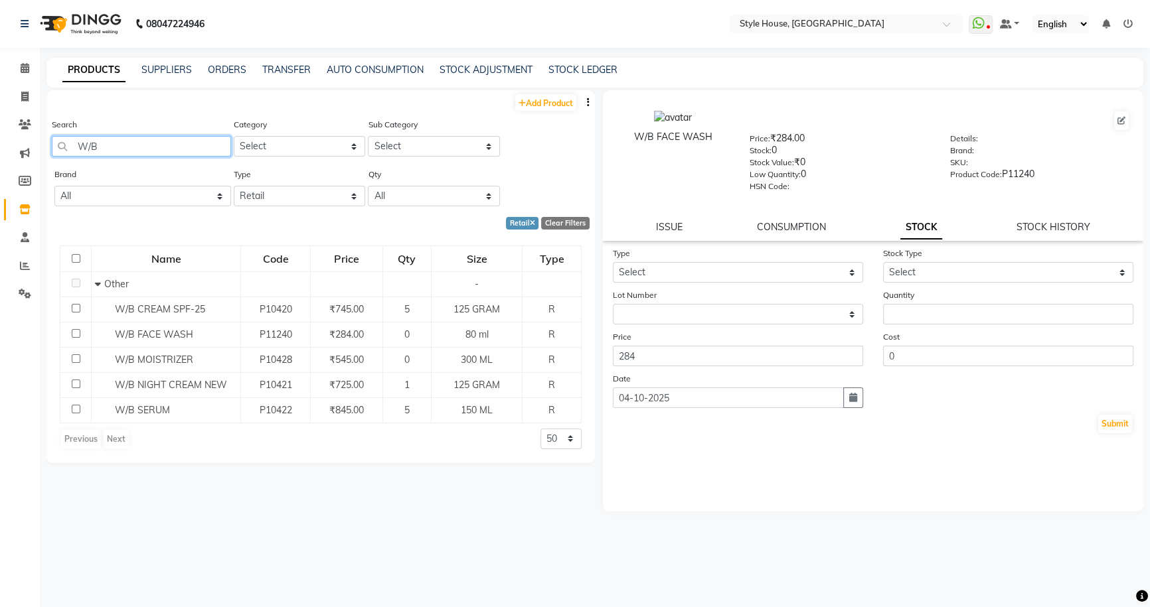
click at [141, 145] on input "W/B" at bounding box center [141, 146] width 179 height 21
type input "W"
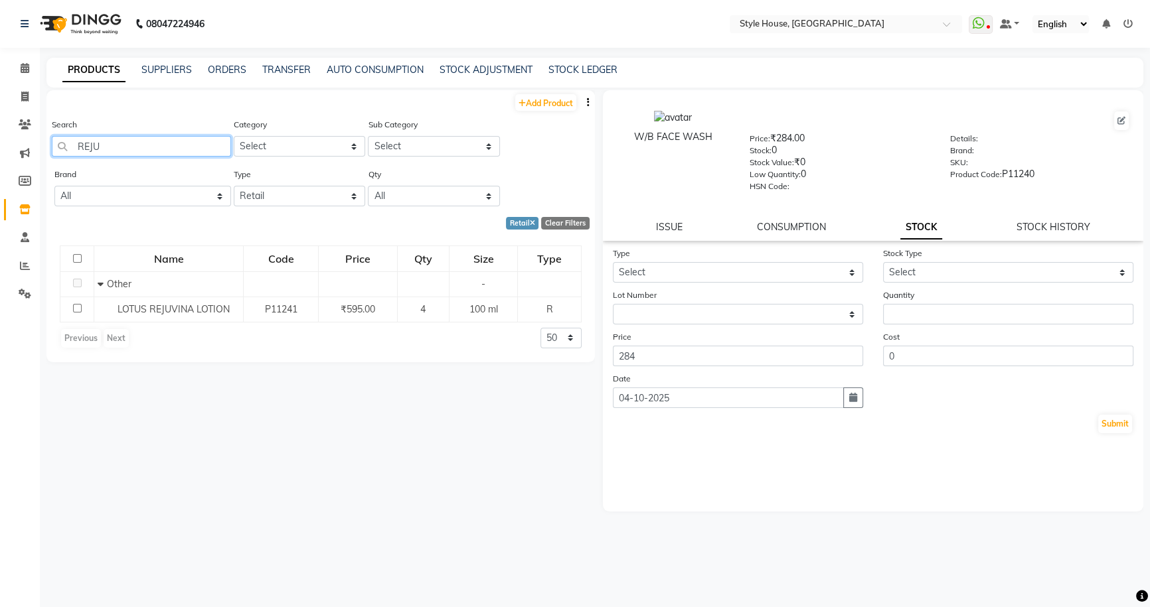
click at [149, 157] on input "REJU" at bounding box center [141, 146] width 179 height 21
type input "R"
type input "T"
type input "X"
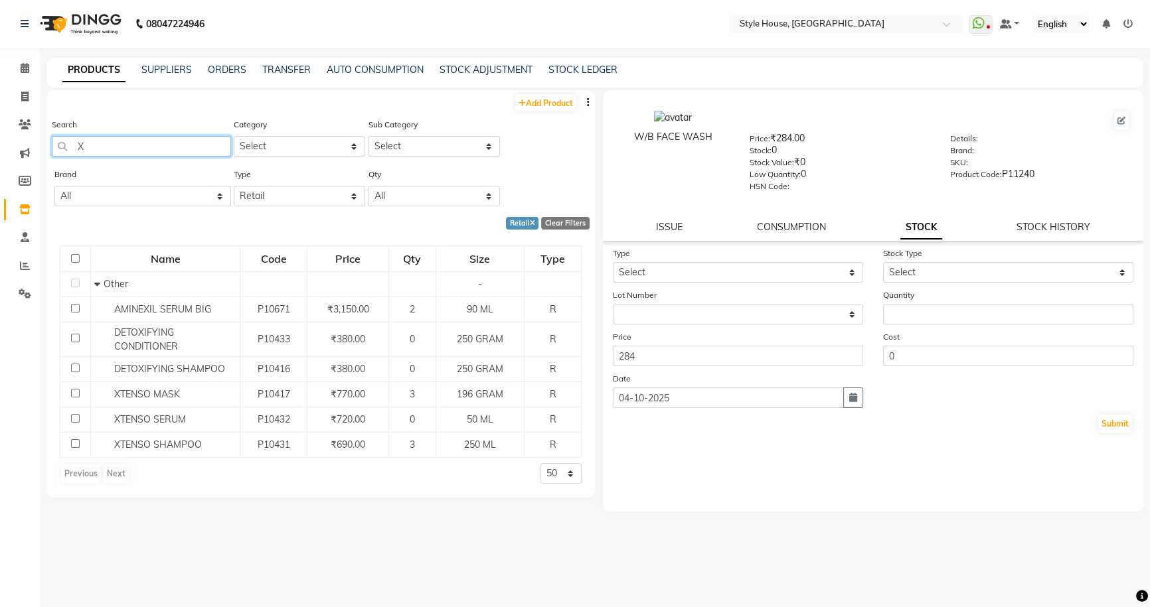
click at [98, 152] on input "X" at bounding box center [141, 146] width 179 height 21
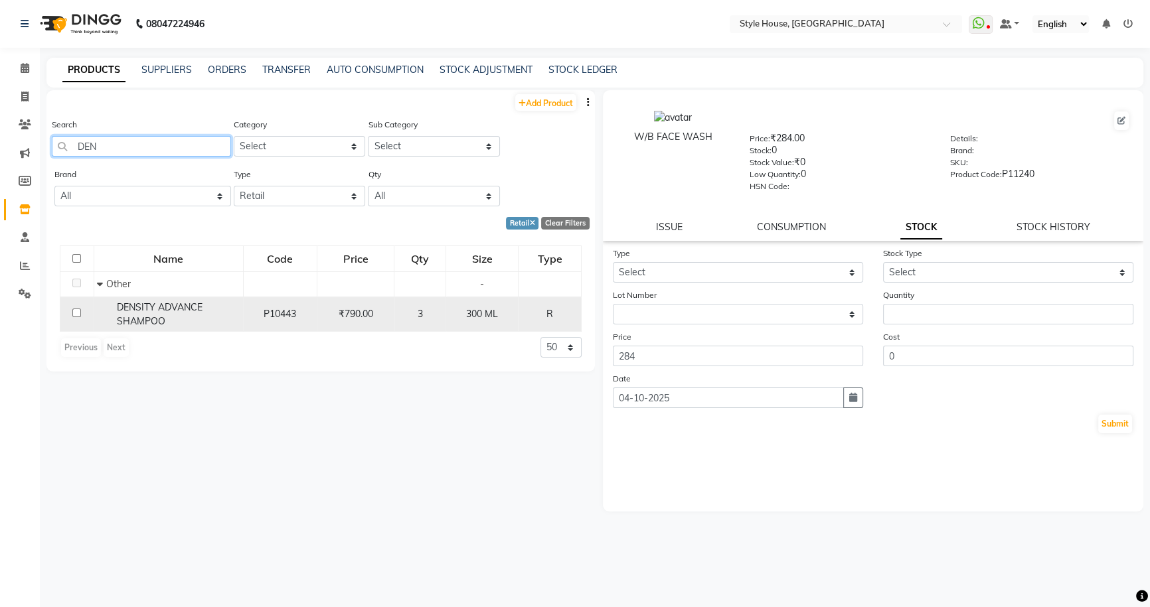
type input "DEN"
click at [74, 315] on input "checkbox" at bounding box center [76, 313] width 9 height 9
checkbox input "true"
select select
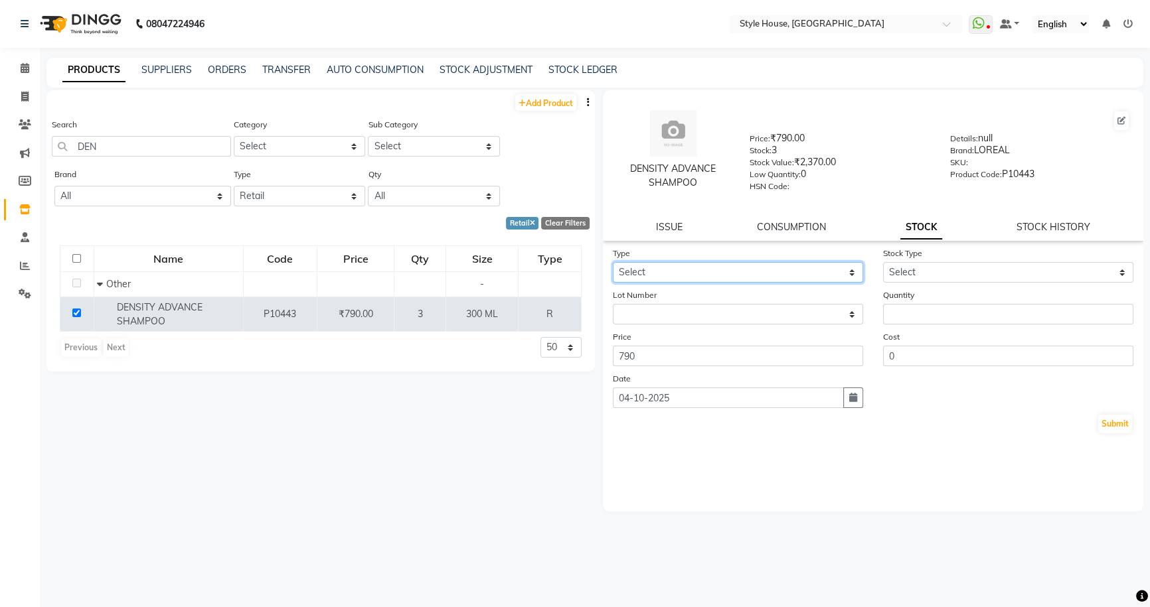
click at [577, 281] on select "Select In Out" at bounding box center [738, 272] width 250 height 21
select select "out"
click at [577, 265] on select "Select In Out" at bounding box center [738, 272] width 250 height 21
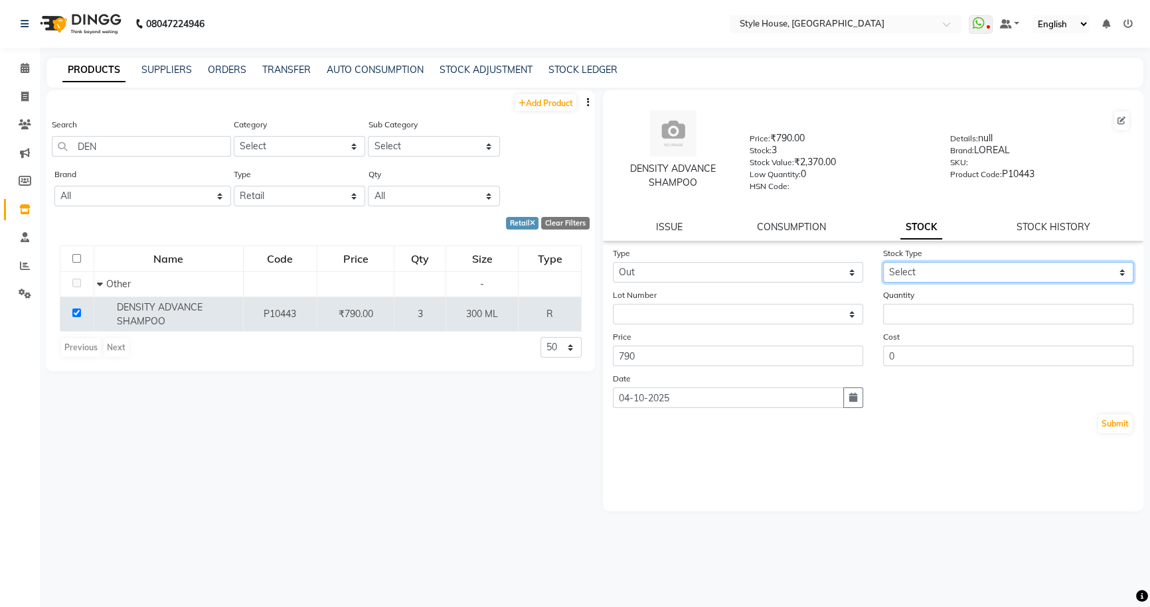
click at [577, 278] on select "Select Internal Use Damaged Expired Adjustment Return Other" at bounding box center [1008, 272] width 250 height 21
select select "adjustment"
click at [577, 265] on select "Select Internal Use Damaged Expired Adjustment Return Other" at bounding box center [1008, 272] width 250 height 21
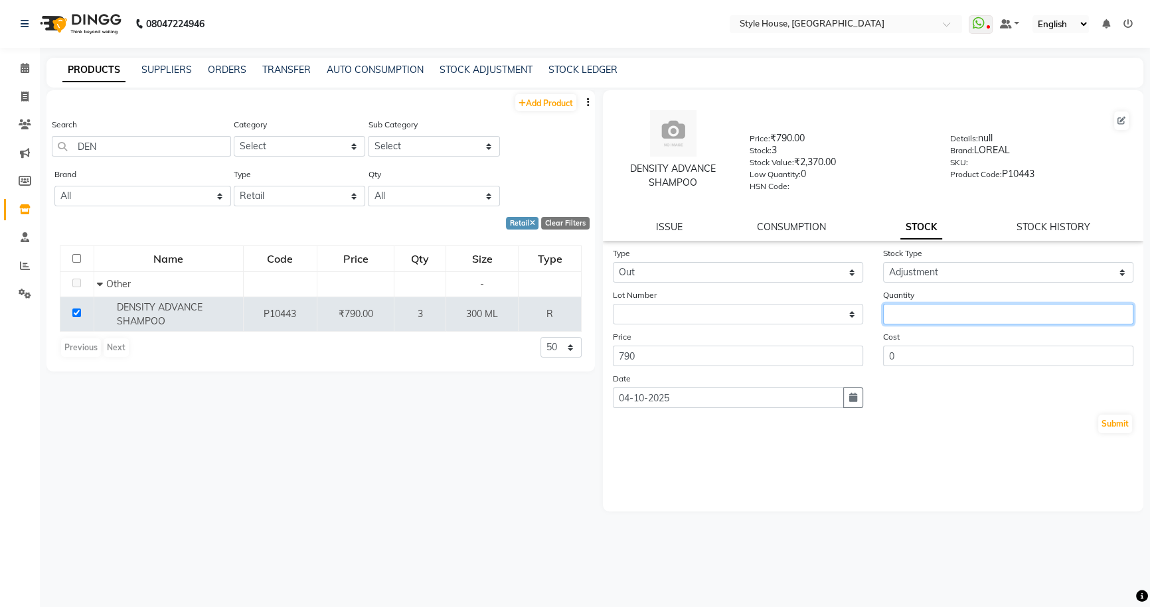
click at [577, 320] on input "number" at bounding box center [1008, 314] width 250 height 21
type input "2"
click at [577, 425] on button "Submit" at bounding box center [1115, 424] width 34 height 19
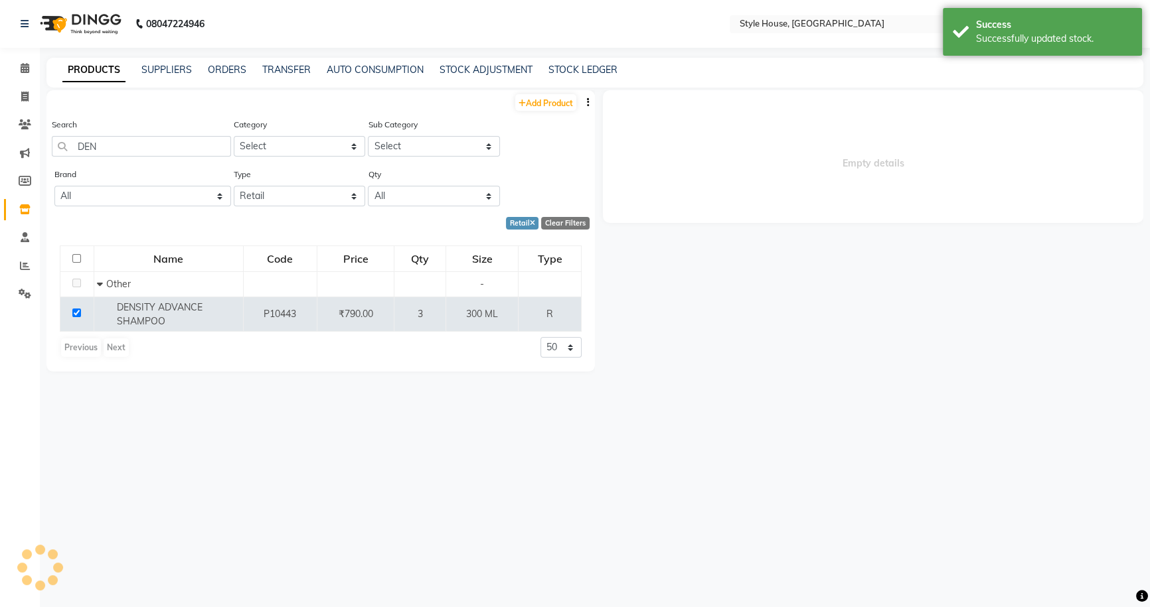
select select
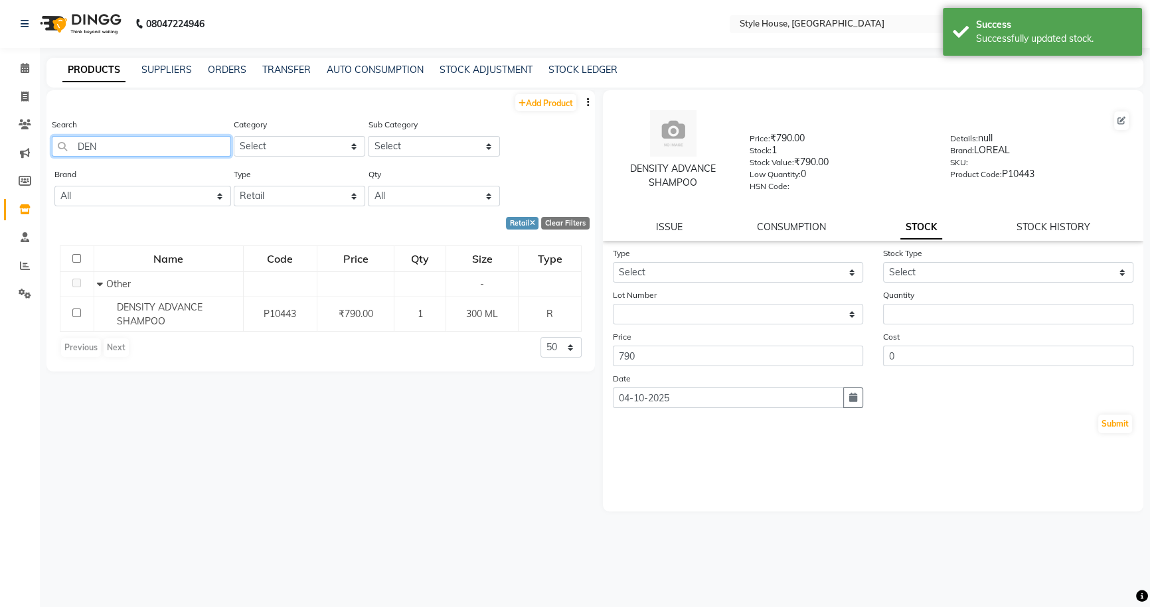
click at [114, 149] on input "DEN" at bounding box center [141, 146] width 179 height 21
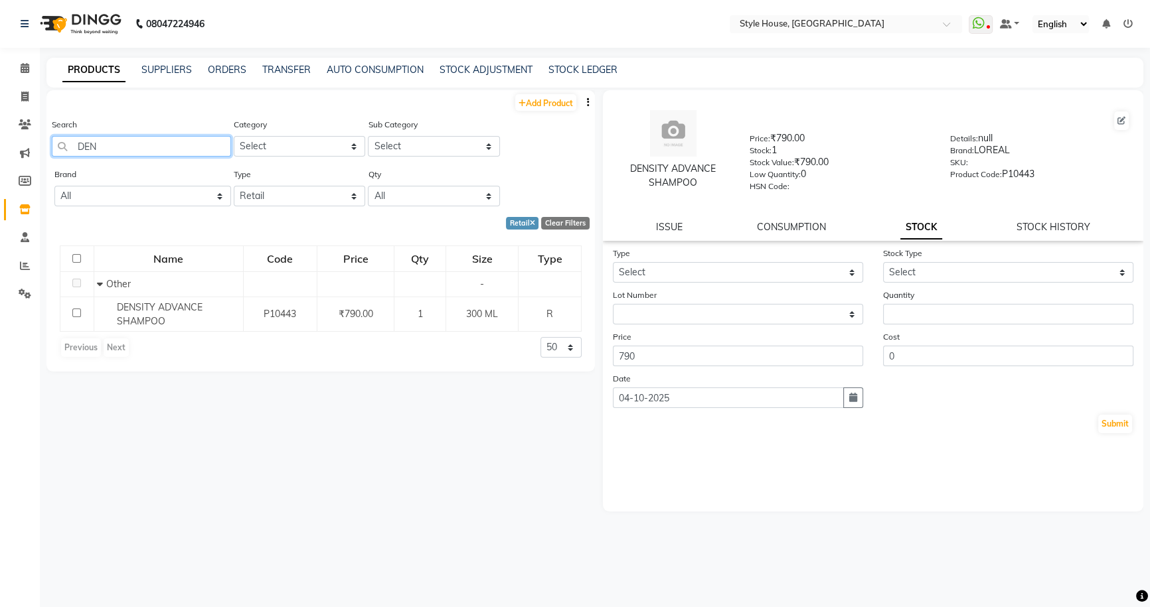
click at [110, 145] on input "DEN" at bounding box center [141, 146] width 179 height 21
type input "D"
type input "V"
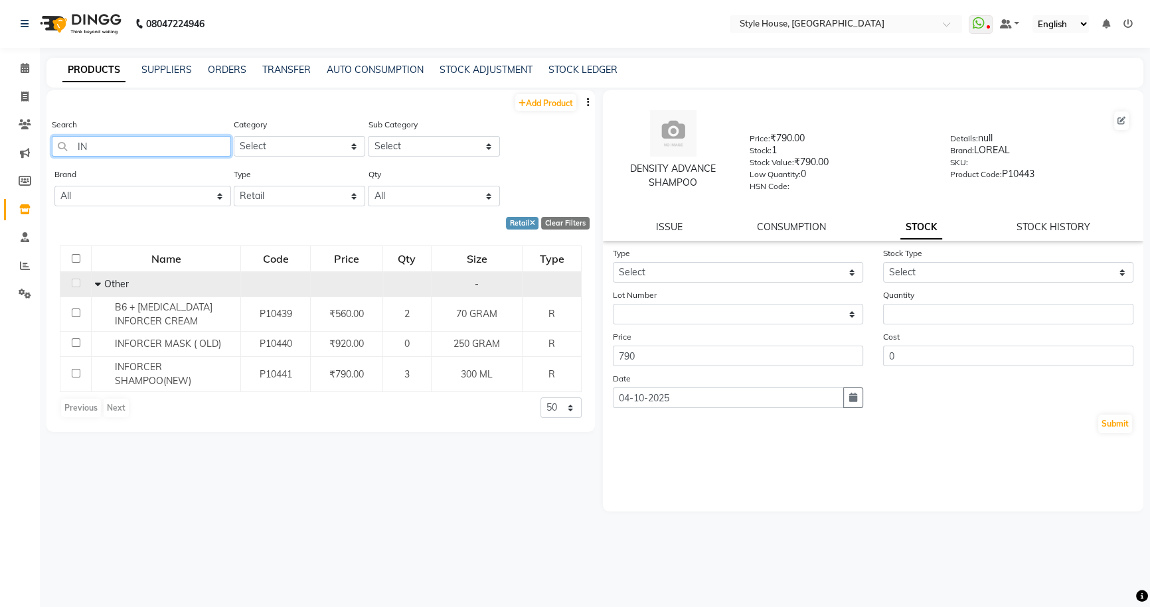
type input "I"
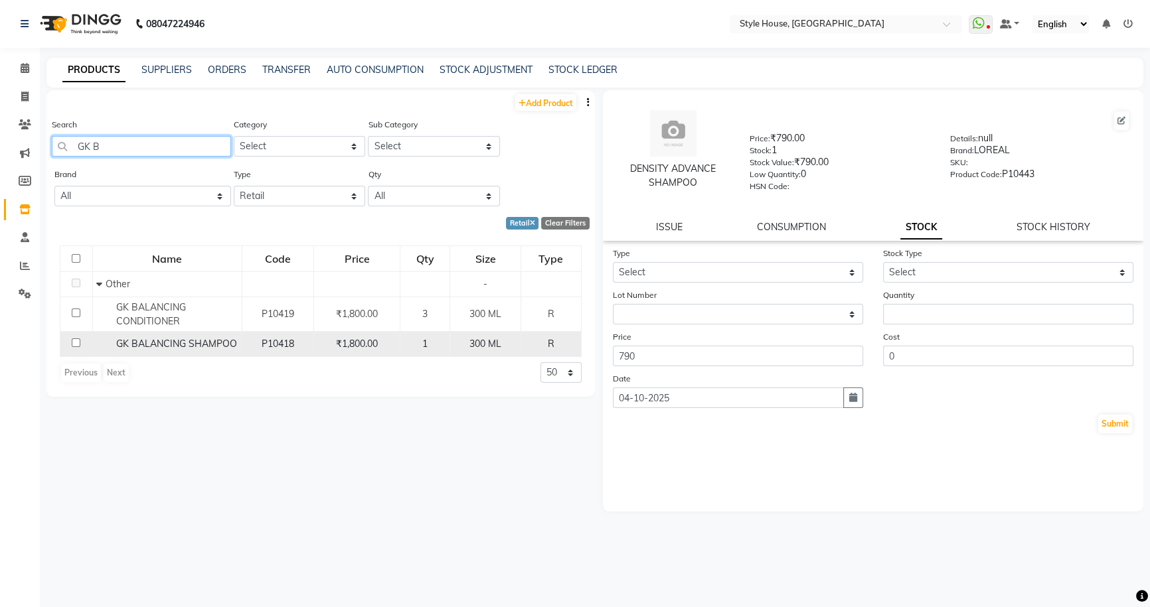
type input "GK B"
click at [72, 343] on input "checkbox" at bounding box center [76, 343] width 9 height 9
checkbox input "true"
select select
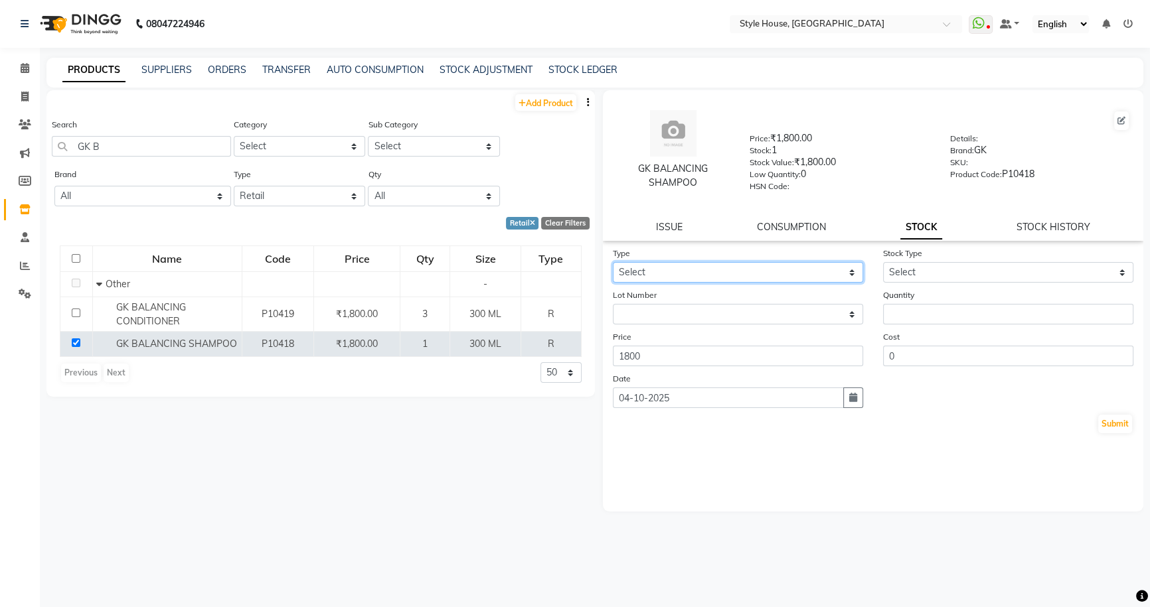
click at [577, 282] on select "Select In Out" at bounding box center [738, 272] width 250 height 21
select select "out"
click at [577, 265] on select "Select In Out" at bounding box center [738, 272] width 250 height 21
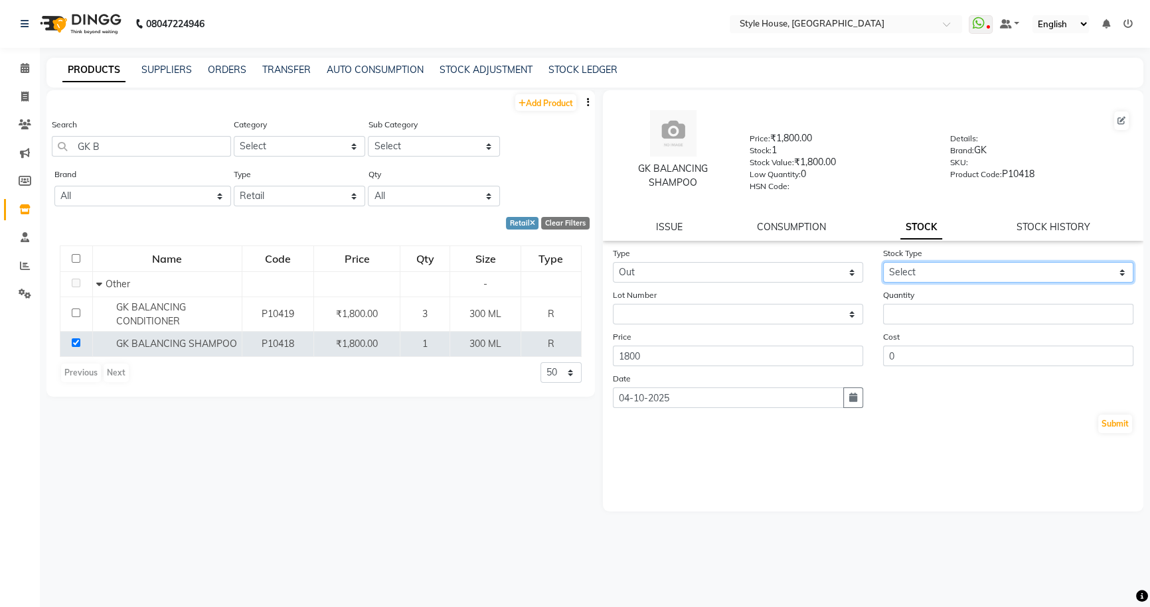
click at [577, 282] on select "Select Internal Use Damaged Expired Adjustment Return Other" at bounding box center [1008, 272] width 250 height 21
select select "return"
click at [577, 265] on select "Select Internal Use Damaged Expired Adjustment Return Other" at bounding box center [1008, 272] width 250 height 21
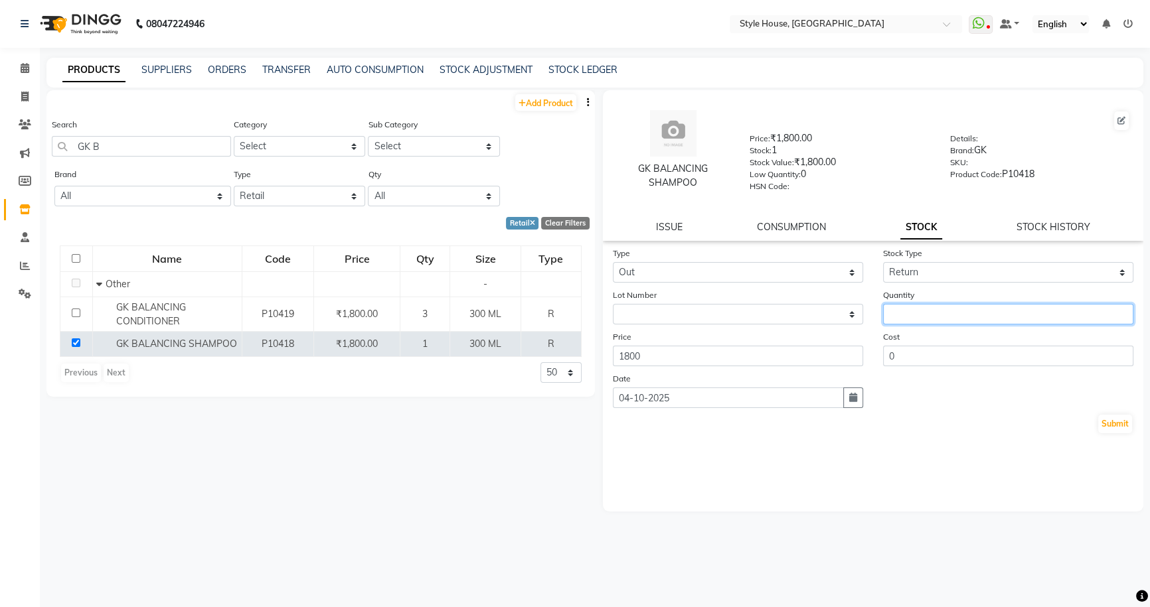
click at [577, 323] on input "number" at bounding box center [1008, 314] width 250 height 21
type input "1"
click at [577, 425] on button "Submit" at bounding box center [1115, 424] width 34 height 19
select select
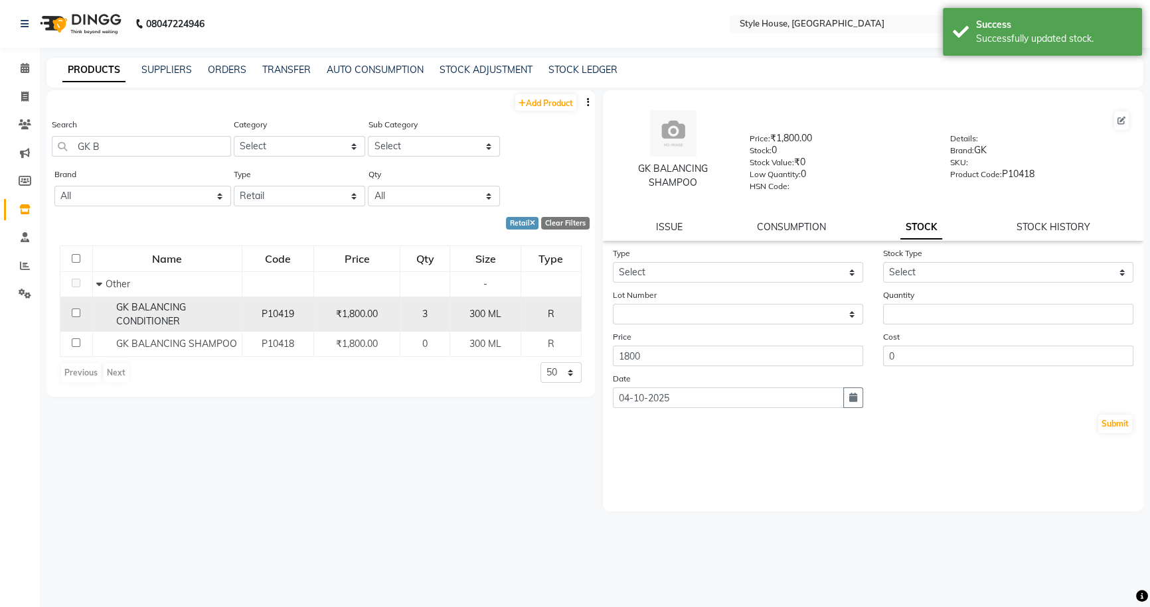
click at [78, 315] on input "checkbox" at bounding box center [76, 313] width 9 height 9
checkbox input "true"
select select
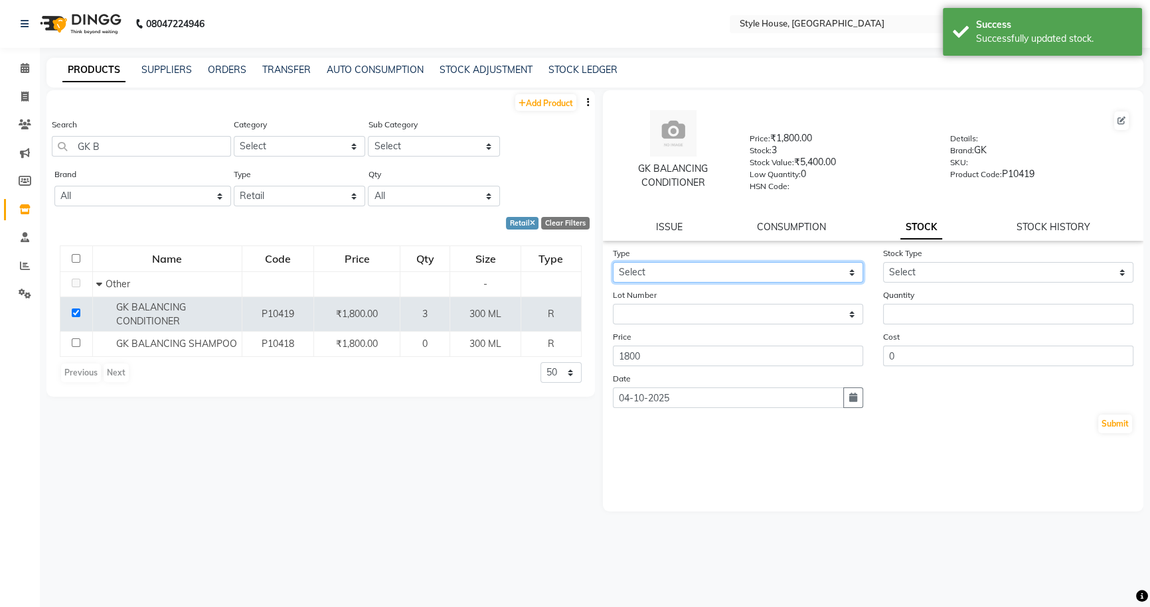
click at [577, 274] on select "Select In Out" at bounding box center [738, 272] width 250 height 21
select select "out"
click at [577, 265] on select "Select In Out" at bounding box center [738, 272] width 250 height 21
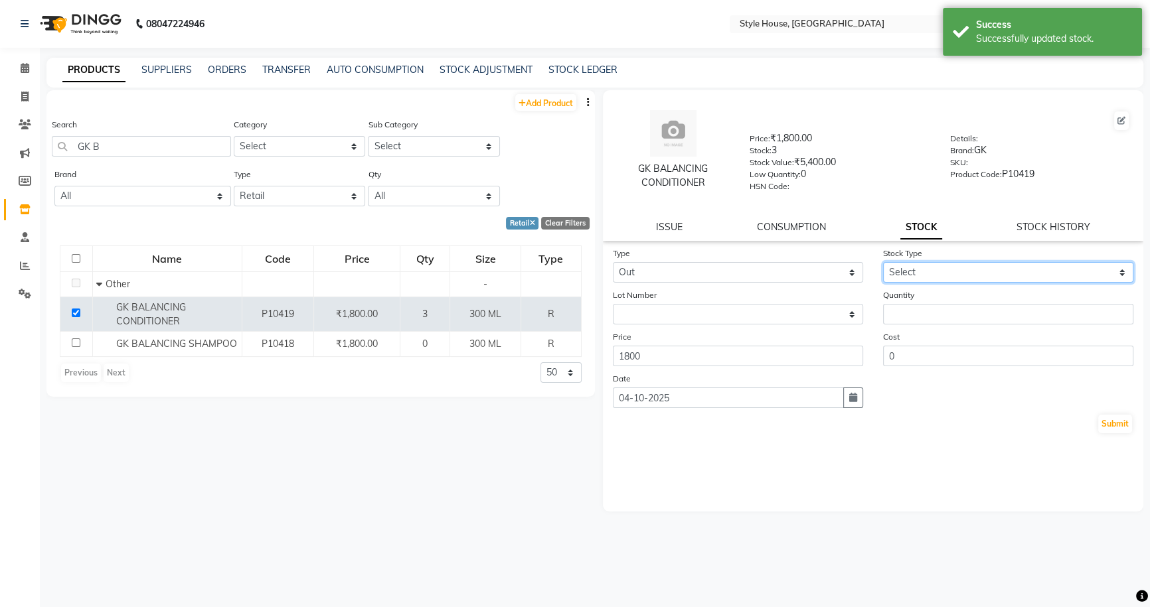
click at [577, 278] on select "Select Internal Use Damaged Expired Adjustment Return Other" at bounding box center [1008, 272] width 250 height 21
select select "return"
click at [577, 265] on select "Select Internal Use Damaged Expired Adjustment Return Other" at bounding box center [1008, 272] width 250 height 21
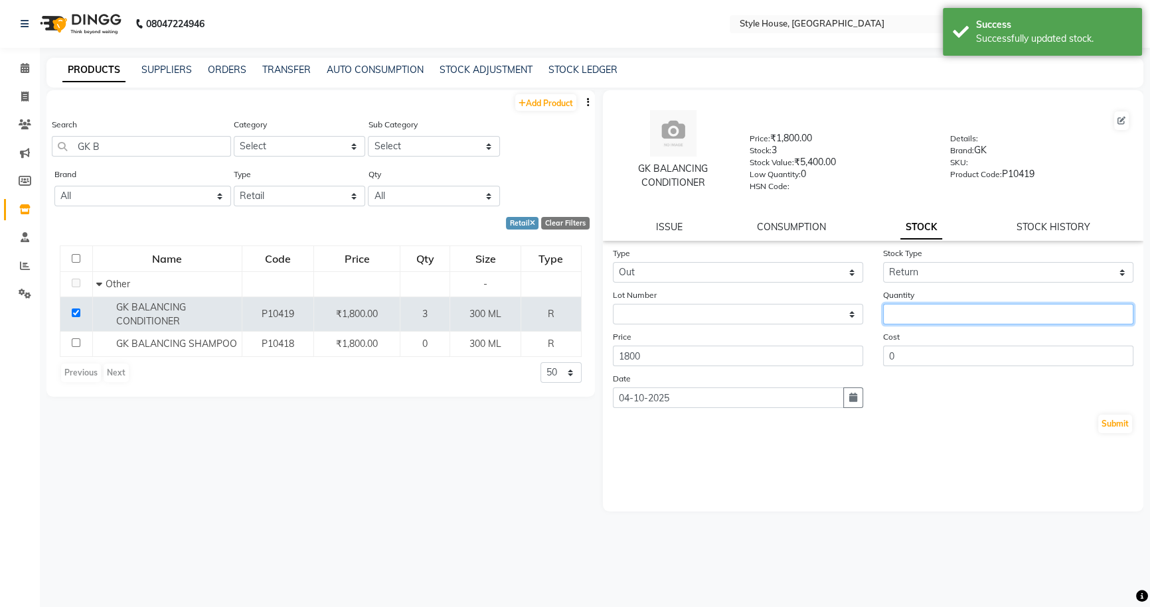
click at [577, 318] on input "number" at bounding box center [1008, 314] width 250 height 21
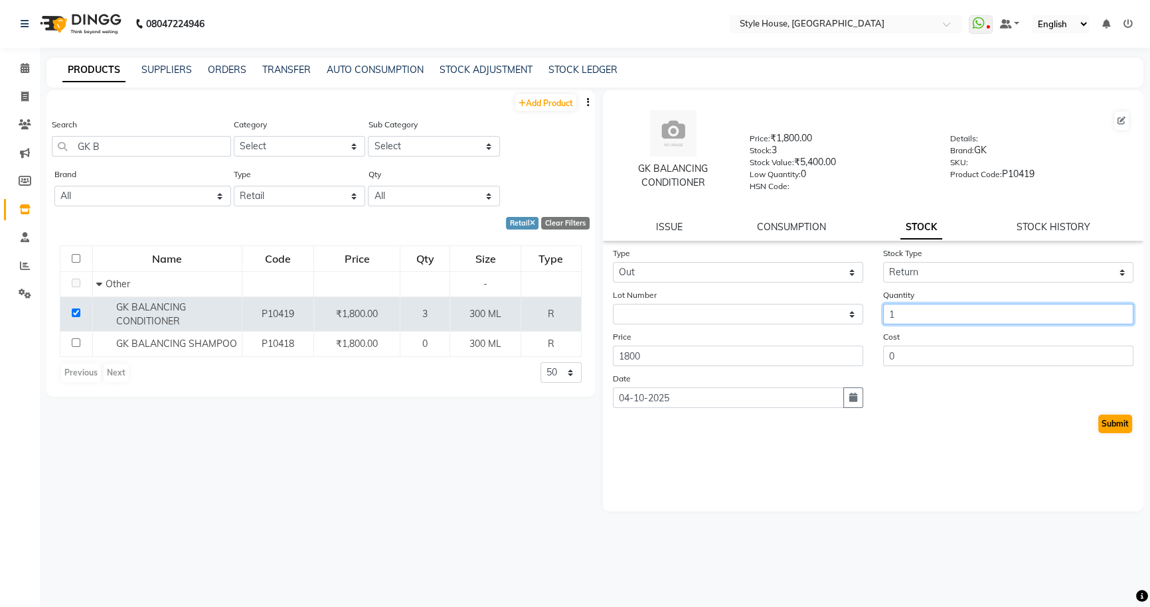
type input "1"
click at [577, 423] on button "Submit" at bounding box center [1115, 424] width 34 height 19
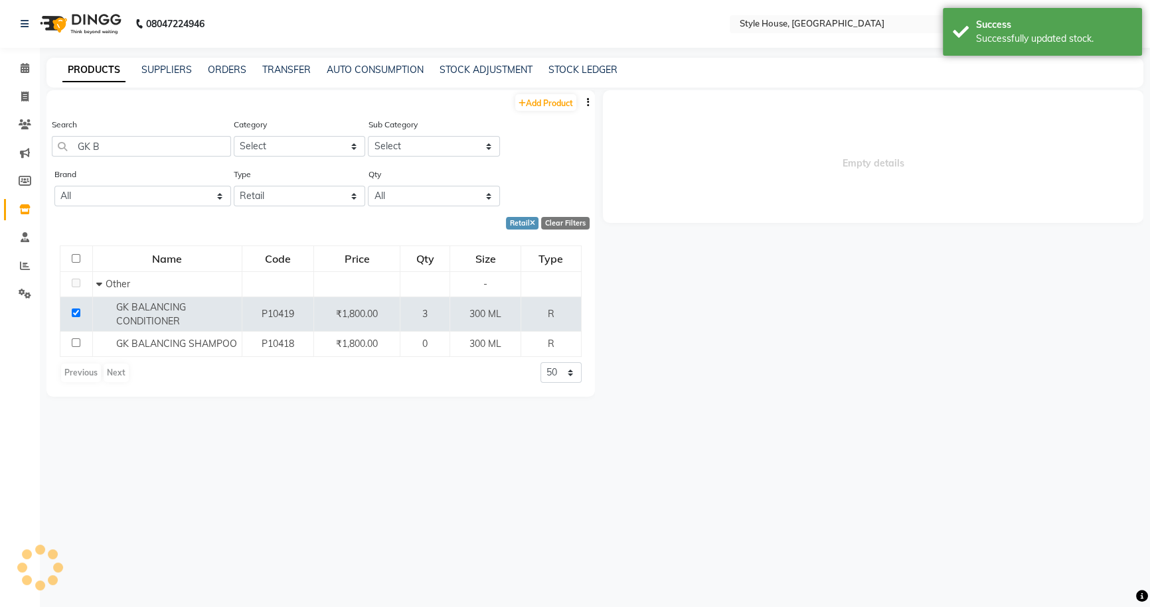
select select
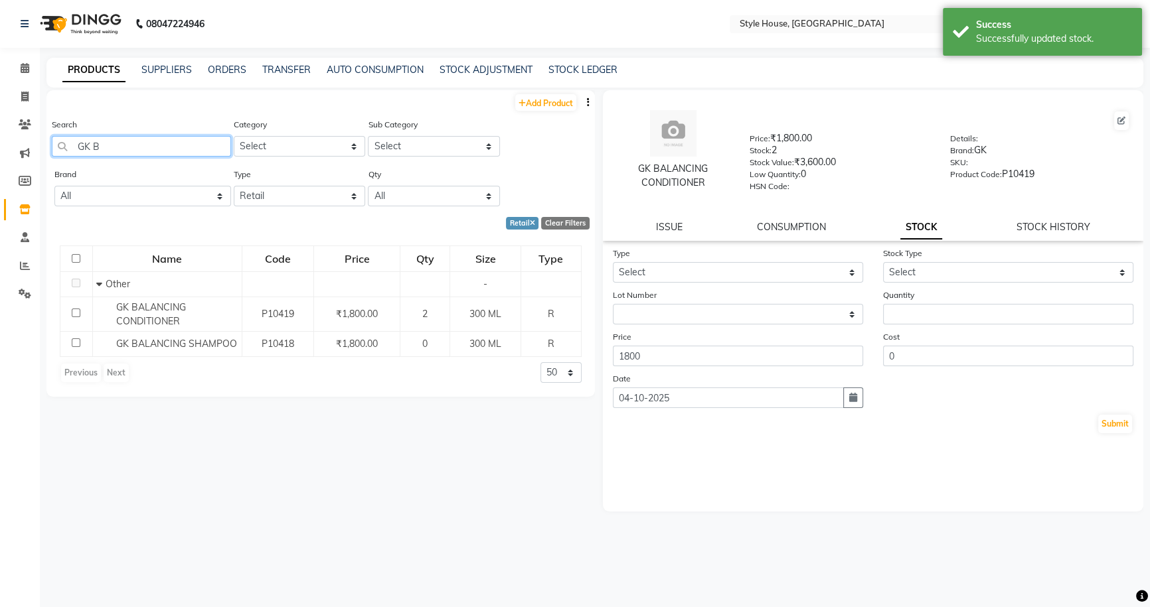
click at [159, 147] on input "GK B" at bounding box center [141, 146] width 179 height 21
type input "G"
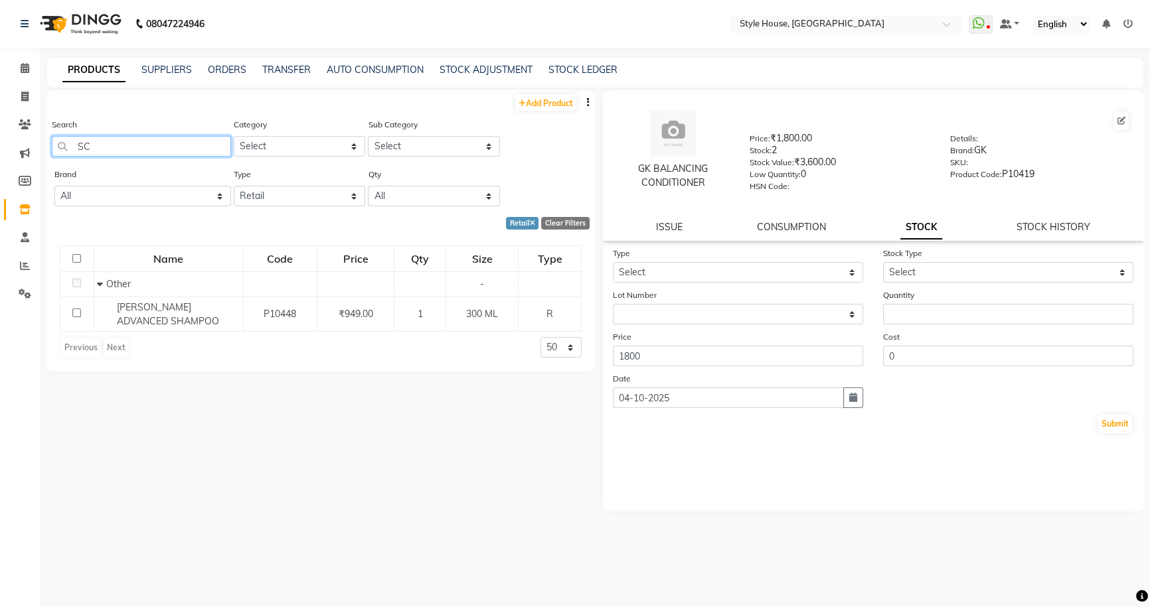
type input "S"
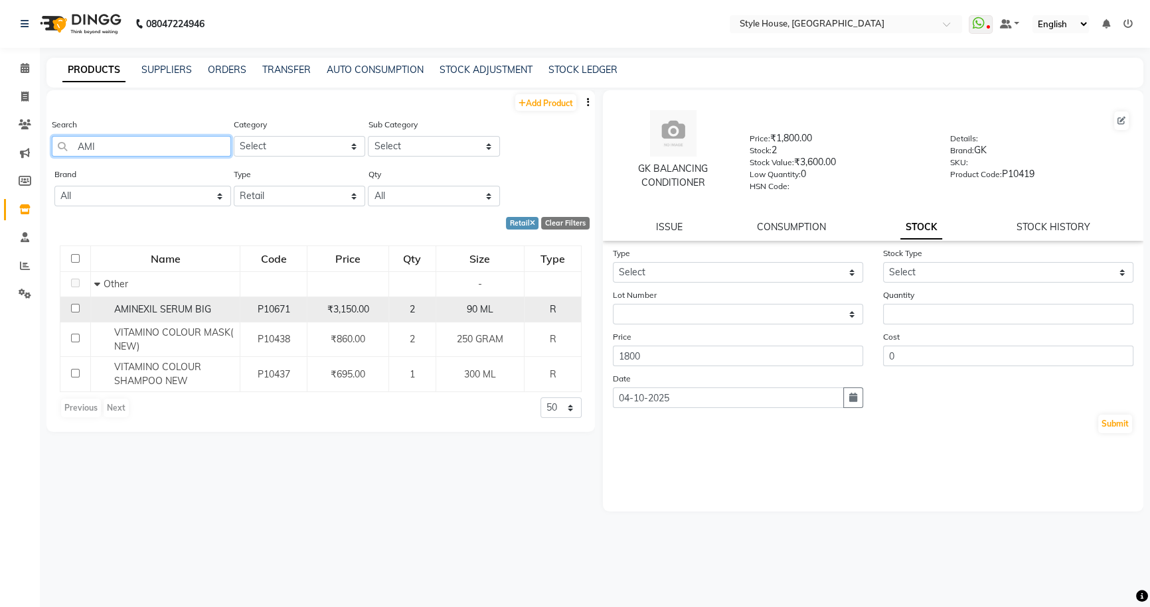
type input "AMI"
click at [76, 307] on input "checkbox" at bounding box center [75, 308] width 9 height 9
checkbox input "true"
select select
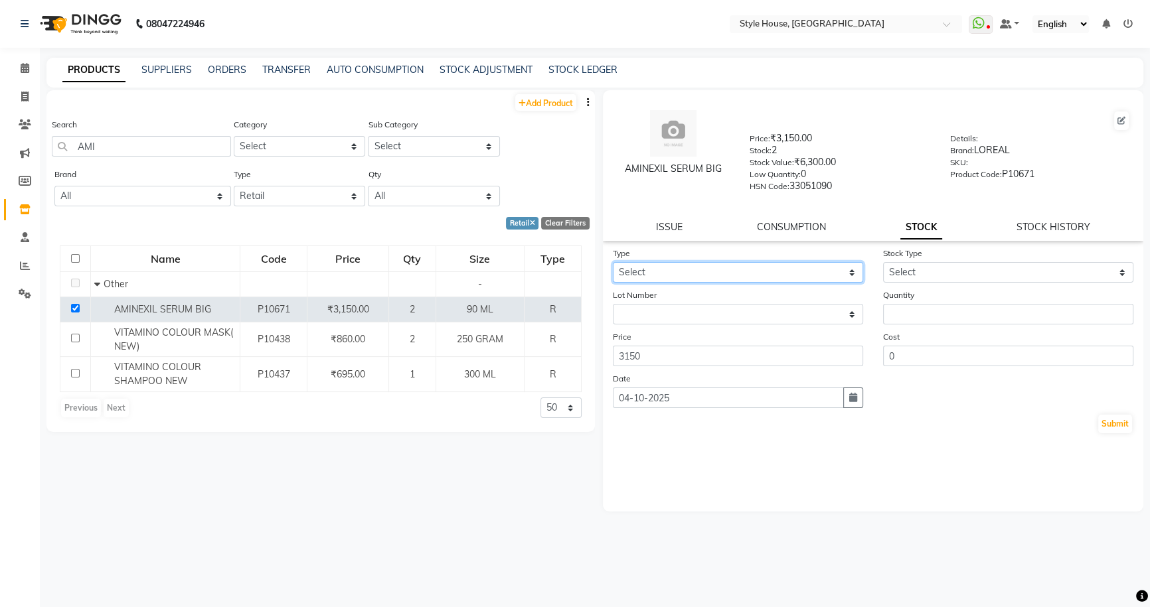
drag, startPoint x: 667, startPoint y: 275, endPoint x: 670, endPoint y: 283, distance: 8.6
click at [577, 275] on select "Select In Out" at bounding box center [738, 272] width 250 height 21
select select "out"
click at [577, 265] on select "Select In Out" at bounding box center [738, 272] width 250 height 21
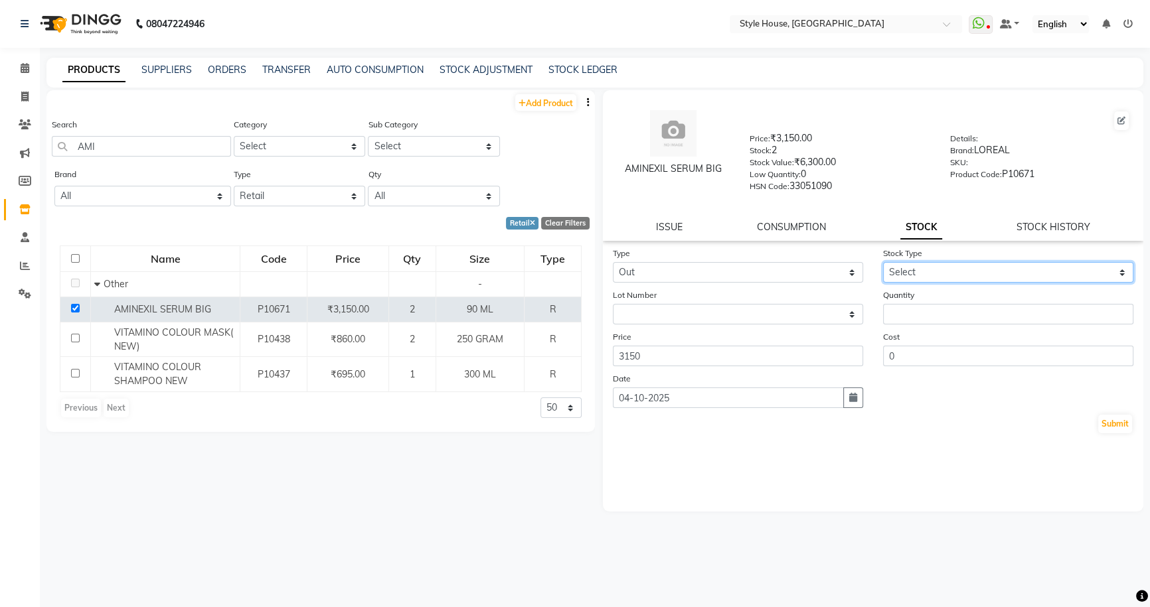
click at [577, 277] on select "Select Internal Use Damaged Expired Adjustment Return Other" at bounding box center [1008, 272] width 250 height 21
select select "return"
click at [577, 265] on select "Select Internal Use Damaged Expired Adjustment Return Other" at bounding box center [1008, 272] width 250 height 21
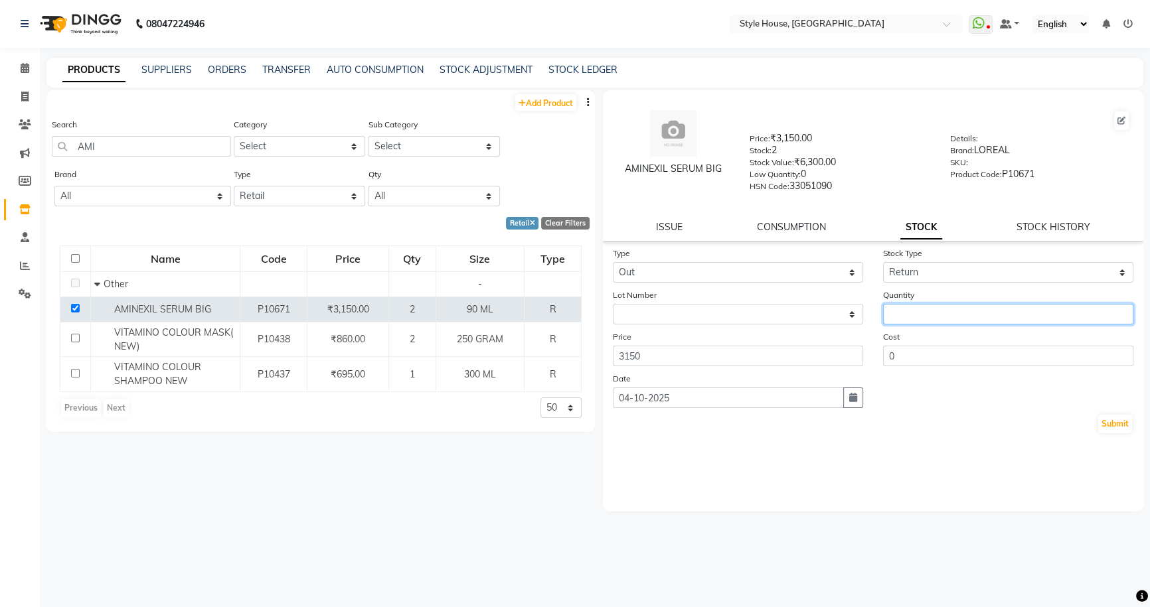
click at [577, 323] on input "number" at bounding box center [1008, 314] width 250 height 21
type input "2"
click at [577, 425] on button "Submit" at bounding box center [1115, 424] width 34 height 19
select select
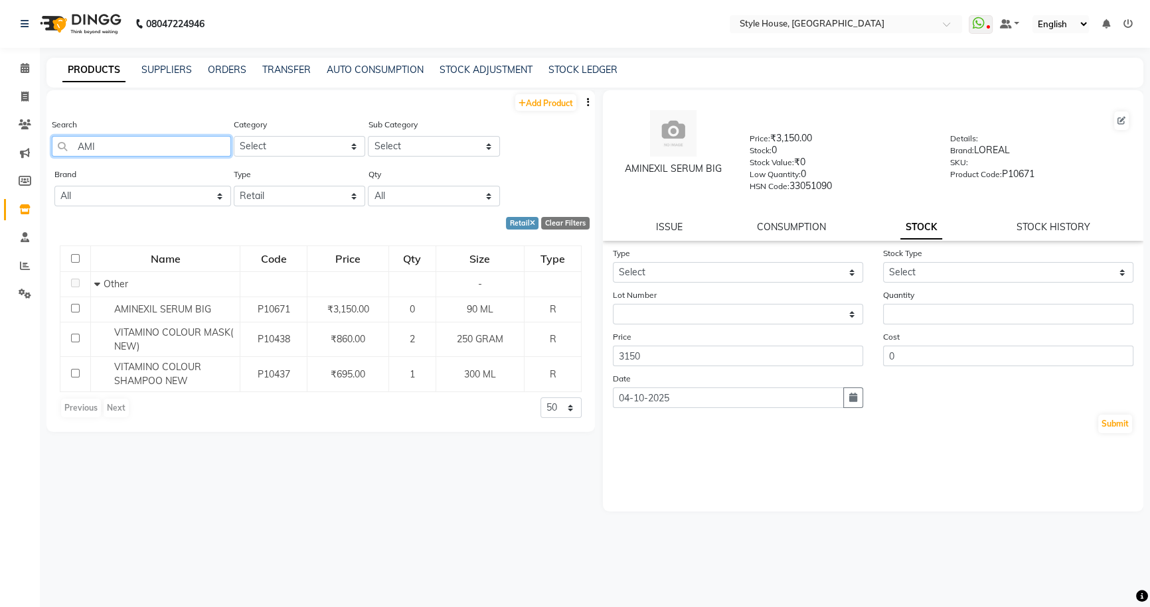
click at [149, 145] on input "AMI" at bounding box center [141, 146] width 179 height 21
type input "A"
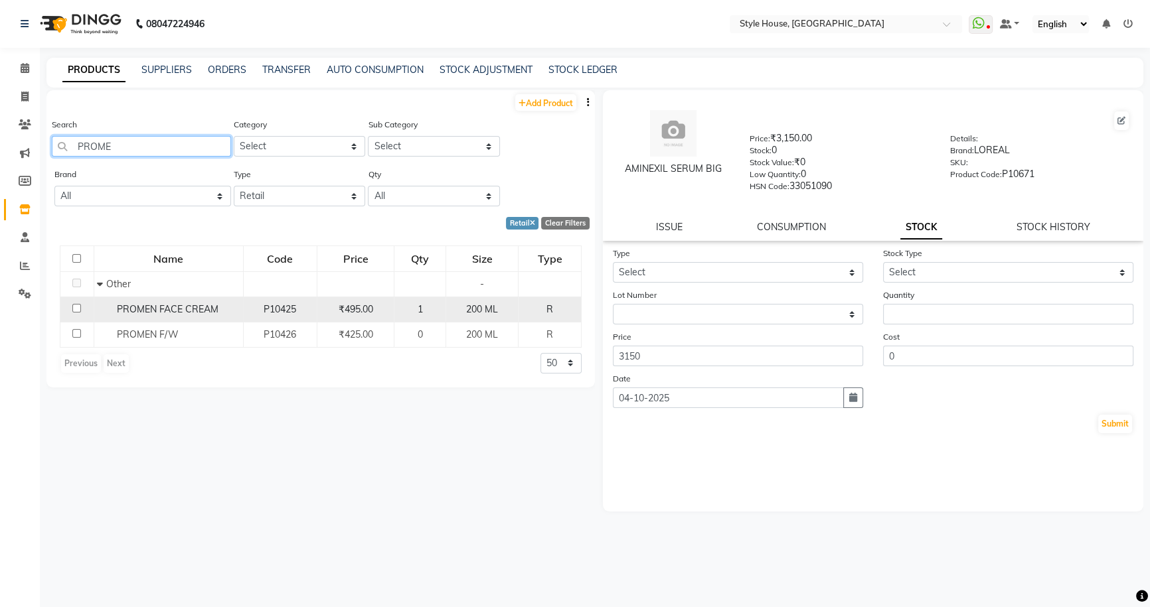
type input "PROME"
click at [77, 308] on input "checkbox" at bounding box center [76, 308] width 9 height 9
checkbox input "true"
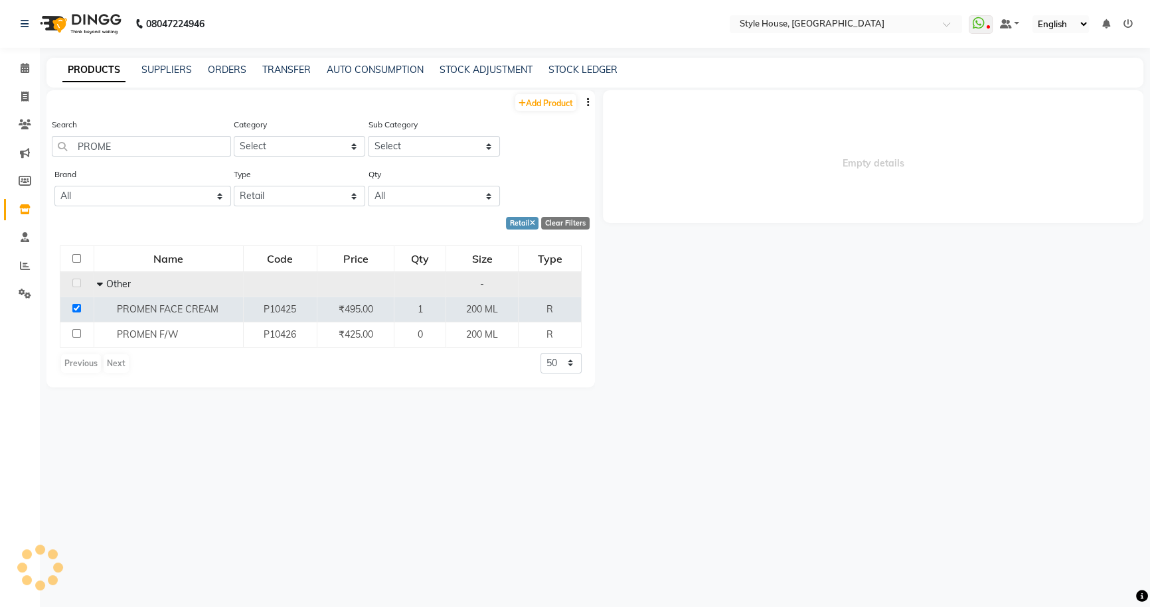
select select
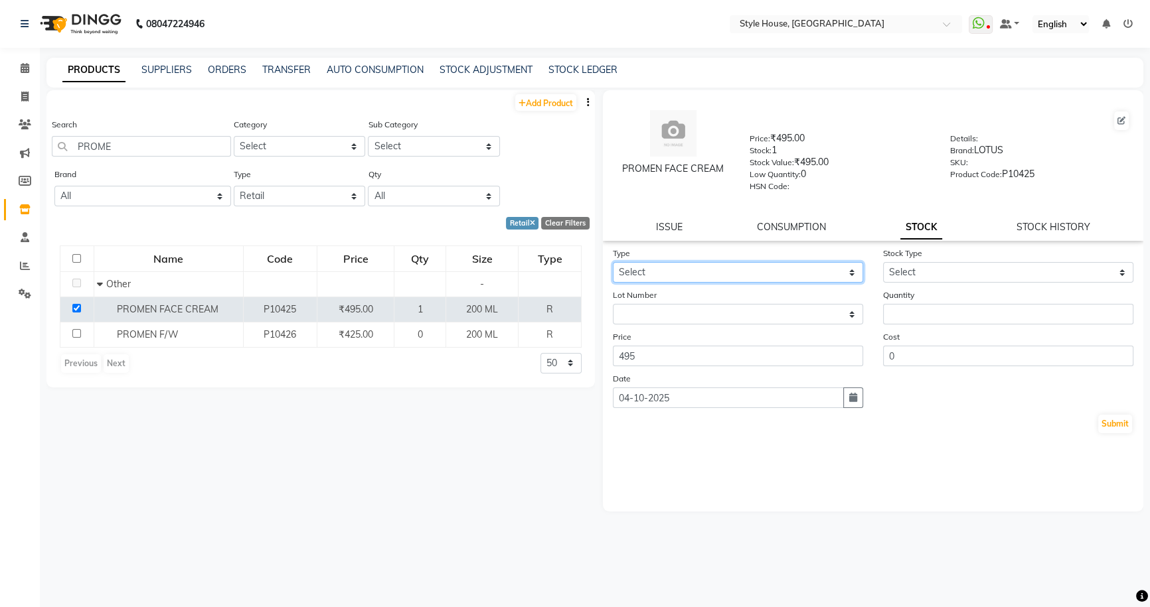
drag, startPoint x: 624, startPoint y: 279, endPoint x: 632, endPoint y: 283, distance: 9.2
click at [577, 279] on select "Select In Out" at bounding box center [738, 272] width 250 height 21
select select "out"
click at [577, 265] on select "Select In Out" at bounding box center [738, 272] width 250 height 21
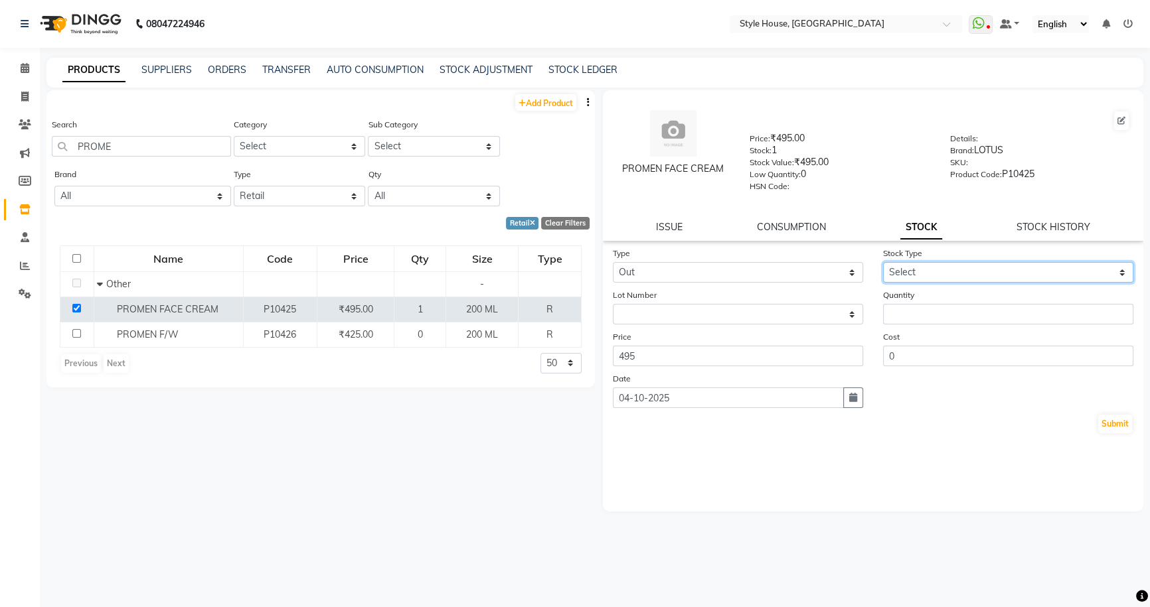
drag, startPoint x: 917, startPoint y: 277, endPoint x: 923, endPoint y: 283, distance: 8.5
click at [577, 277] on select "Select Internal Use Damaged Expired Adjustment Return Other" at bounding box center [1008, 272] width 250 height 21
select select "expired"
click at [577, 265] on select "Select Internal Use Damaged Expired Adjustment Return Other" at bounding box center [1008, 272] width 250 height 21
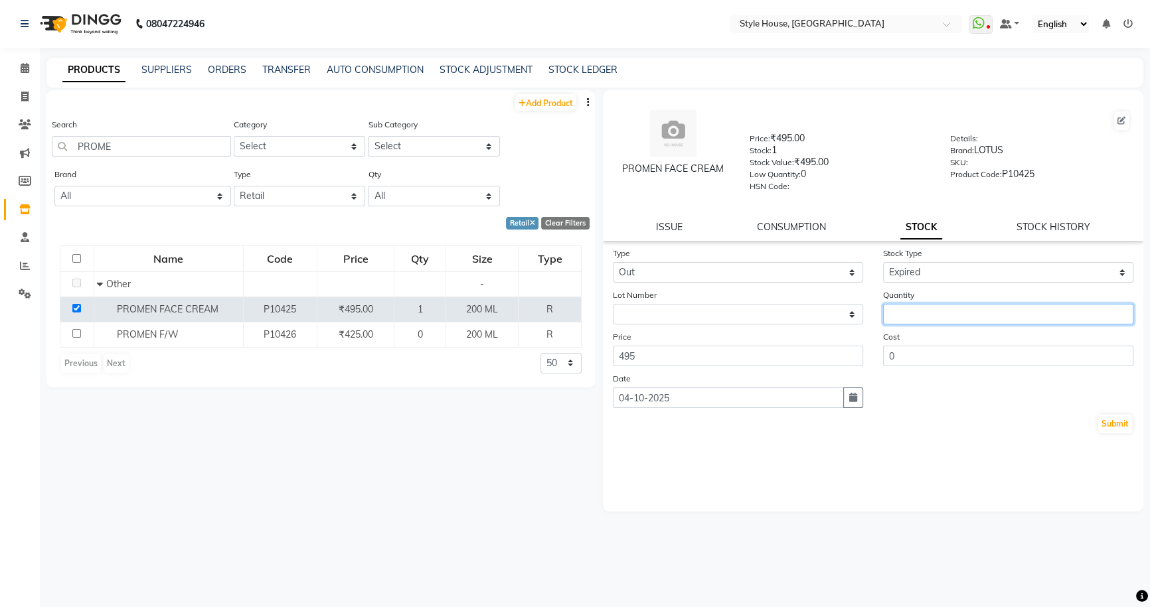
click at [577, 312] on input "number" at bounding box center [1008, 314] width 250 height 21
type input "1"
click at [577, 431] on button "Submit" at bounding box center [1115, 424] width 34 height 19
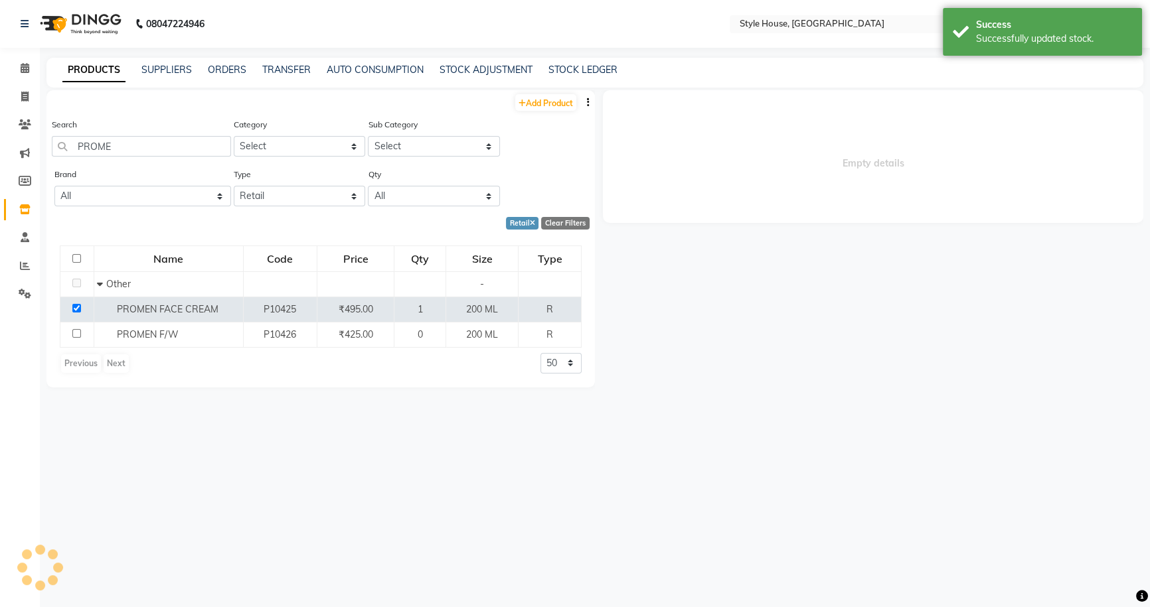
select select
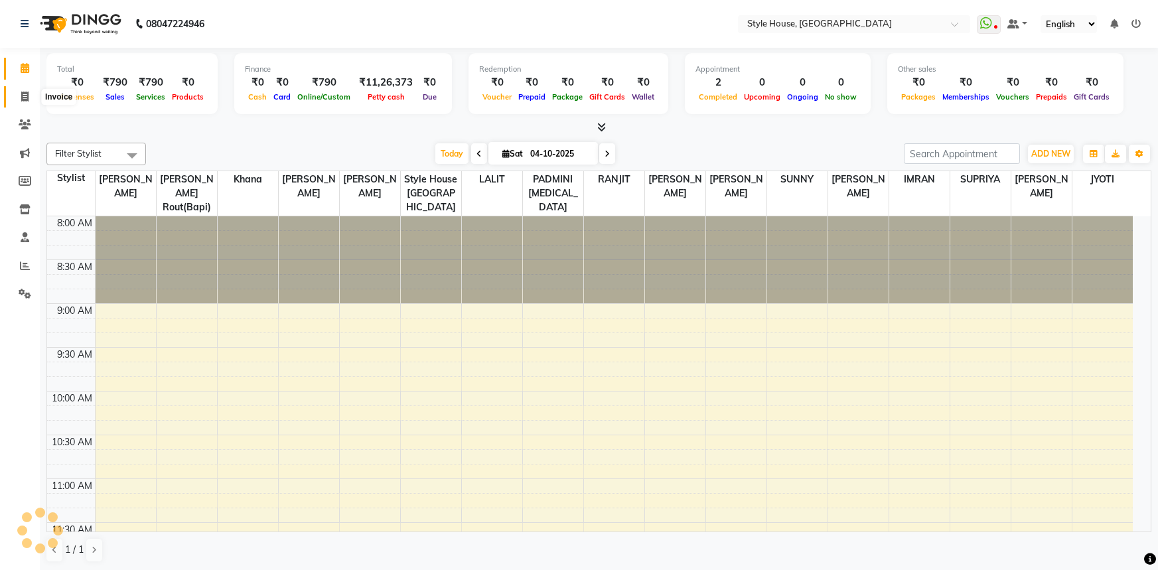
click at [27, 98] on icon at bounding box center [24, 97] width 7 height 10
select select "4237"
select select "service"
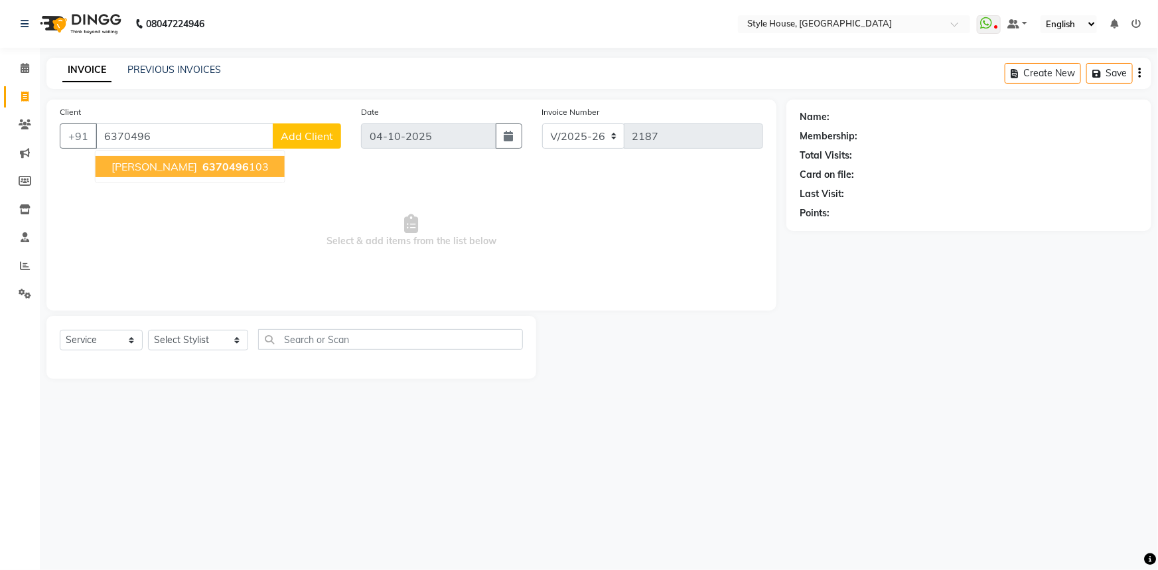
click at [114, 163] on span "AMIT" at bounding box center [155, 166] width 86 height 13
type input "6370496103"
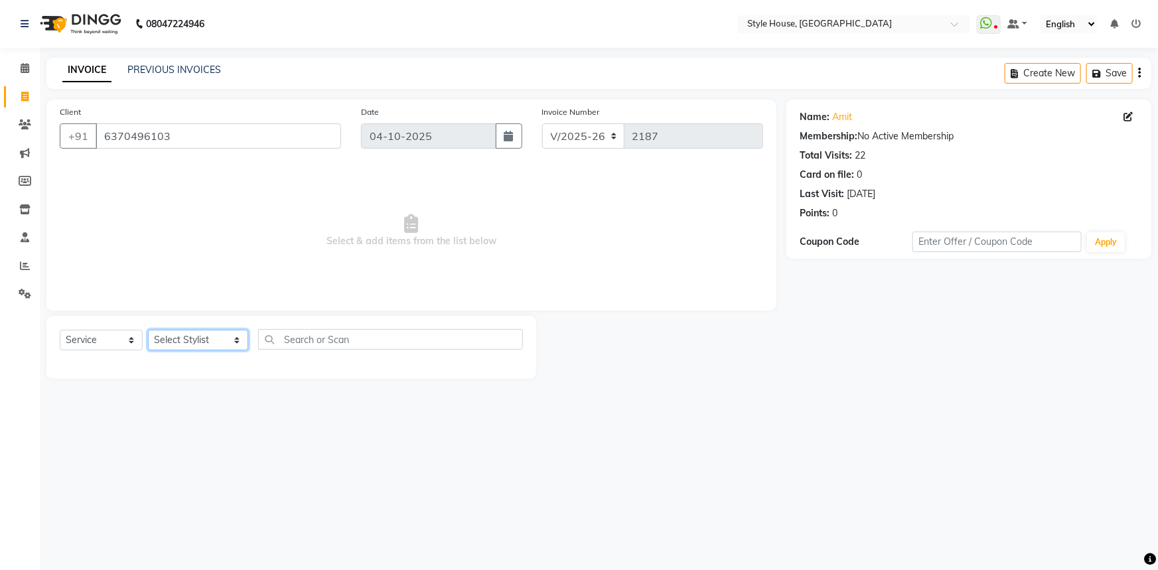
drag, startPoint x: 186, startPoint y: 340, endPoint x: 183, endPoint y: 331, distance: 9.0
click at [186, 340] on select "Select Stylist Bipin Kumar Nayak CHINTU DAKUA Dipti Ranjan Rout(Bapi) IMRAN JEN…" at bounding box center [198, 340] width 100 height 21
select select "49165"
click at [148, 330] on select "Select Stylist Bipin Kumar Nayak CHINTU DAKUA Dipti Ranjan Rout(Bapi) IMRAN JEN…" at bounding box center [198, 340] width 100 height 21
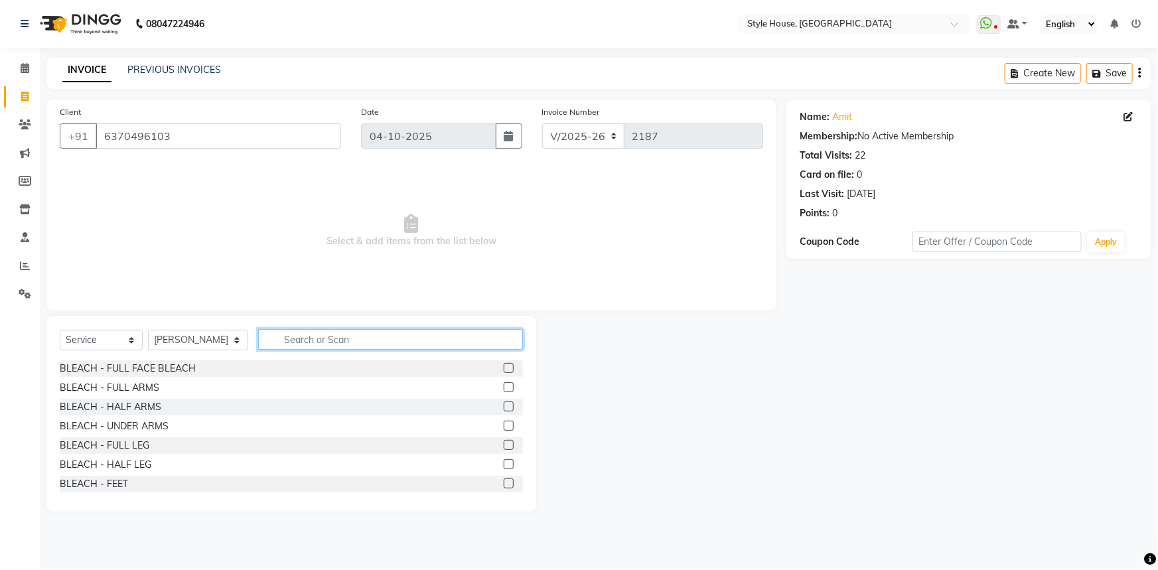
click at [294, 342] on input "text" at bounding box center [391, 339] width 266 height 21
type input "HAIR CUT"
click at [504, 443] on label at bounding box center [509, 445] width 10 height 10
click at [504, 443] on input "checkbox" at bounding box center [508, 445] width 9 height 9
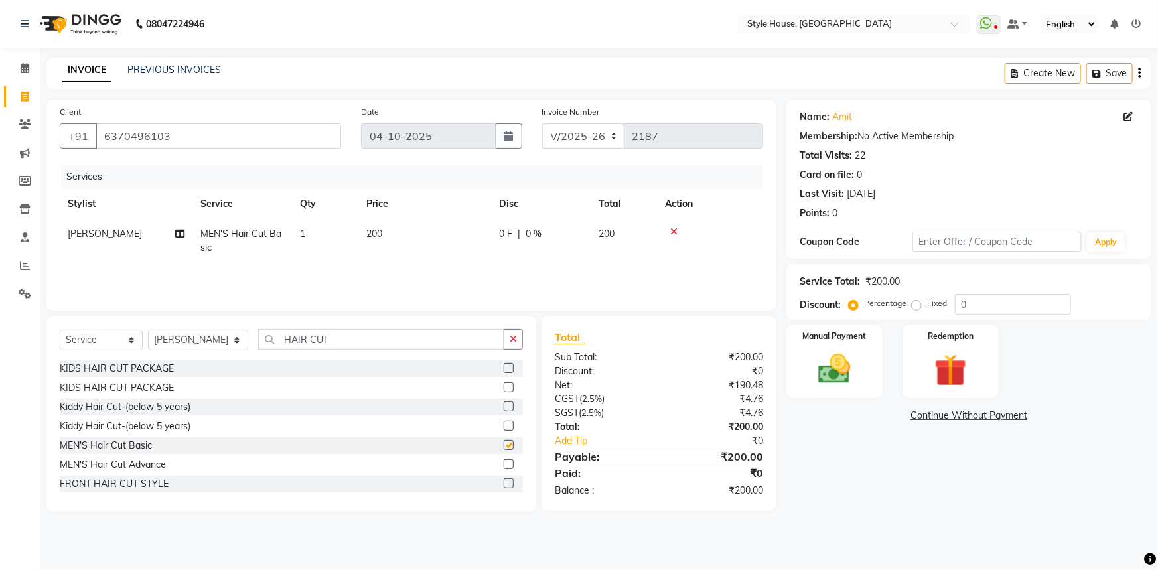
checkbox input "false"
click at [506, 343] on button "button" at bounding box center [513, 339] width 19 height 21
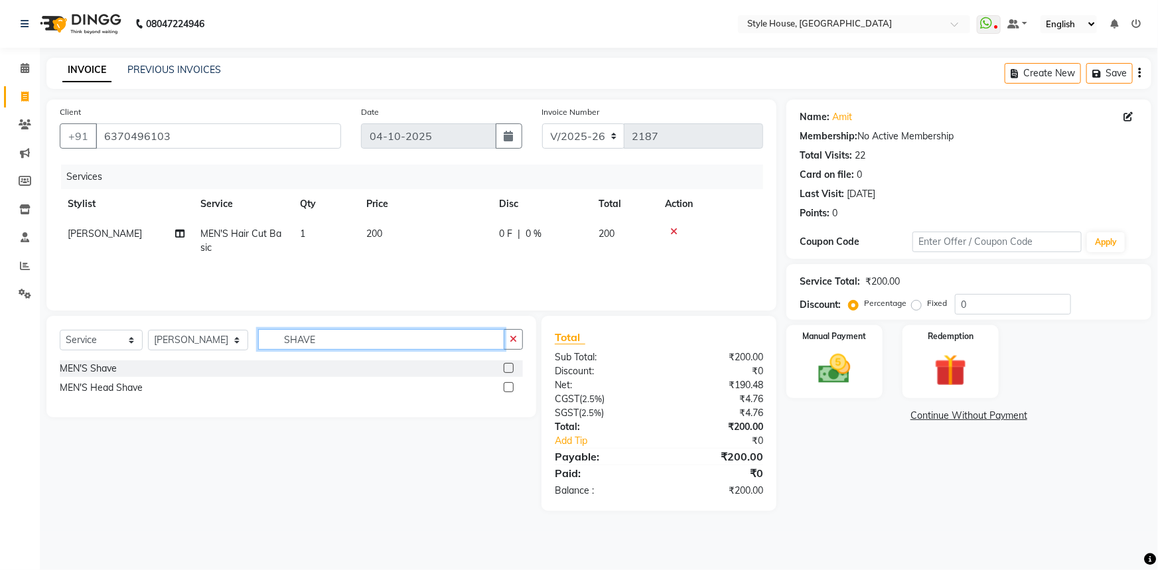
type input "SHAVE"
click at [510, 370] on label at bounding box center [509, 368] width 10 height 10
click at [510, 370] on input "checkbox" at bounding box center [508, 368] width 9 height 9
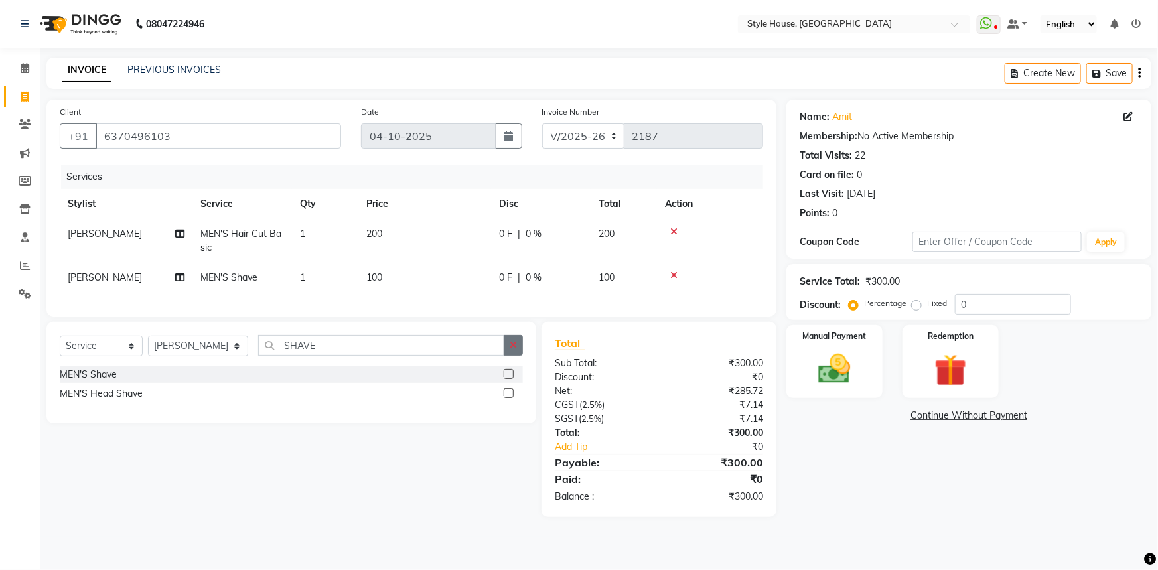
checkbox input "false"
click at [518, 346] on button "button" at bounding box center [513, 345] width 19 height 21
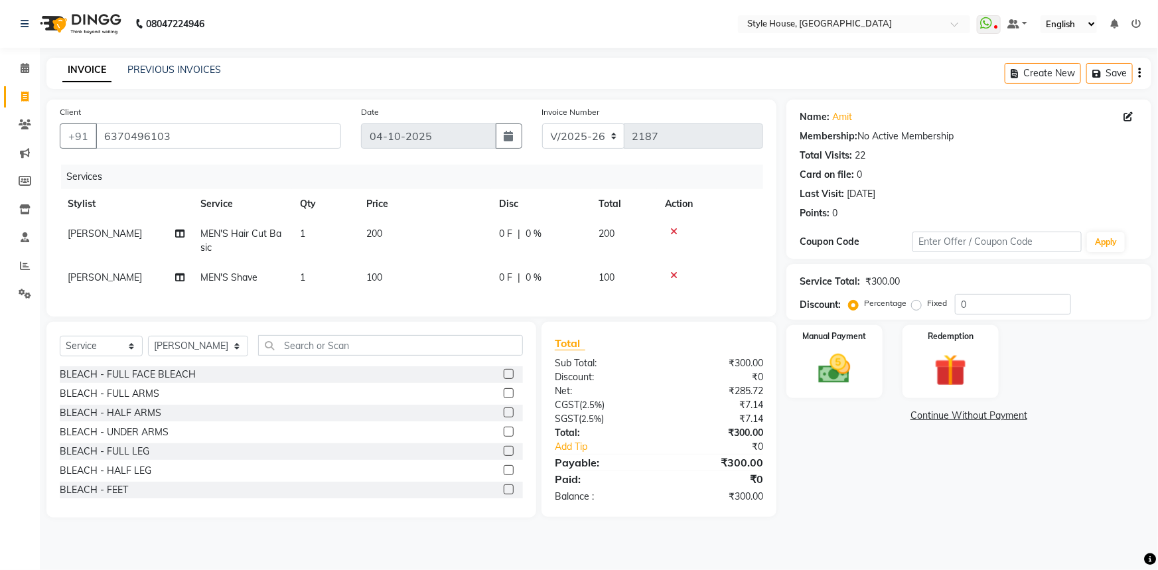
click at [315, 231] on td "1" at bounding box center [325, 241] width 66 height 44
select select "49165"
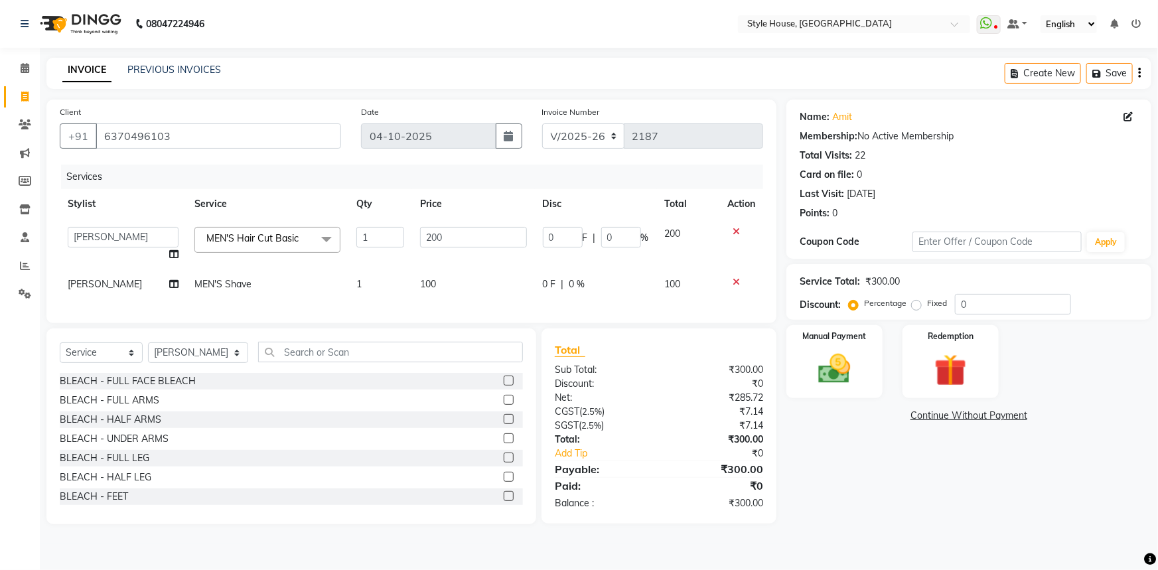
click at [364, 226] on td "1" at bounding box center [380, 244] width 64 height 50
click at [367, 237] on input "1" at bounding box center [380, 237] width 48 height 21
type input "2"
click at [936, 558] on div "08047224946 Select Location × Style House, Jk Road WhatsApp Status ✕ Status: Di…" at bounding box center [579, 285] width 1158 height 570
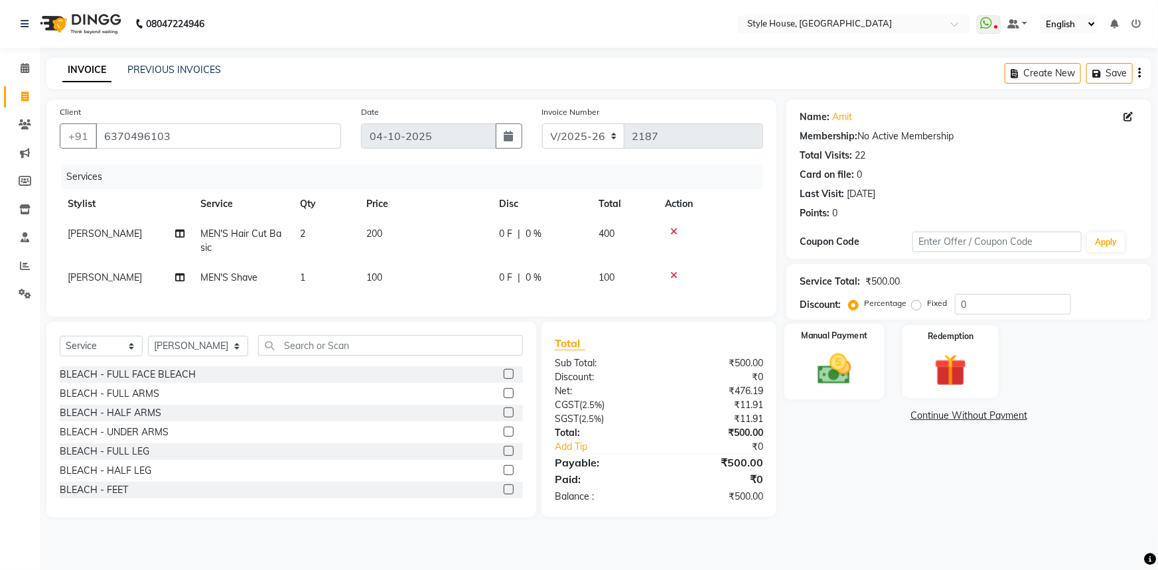
click at [843, 382] on img at bounding box center [835, 369] width 54 height 38
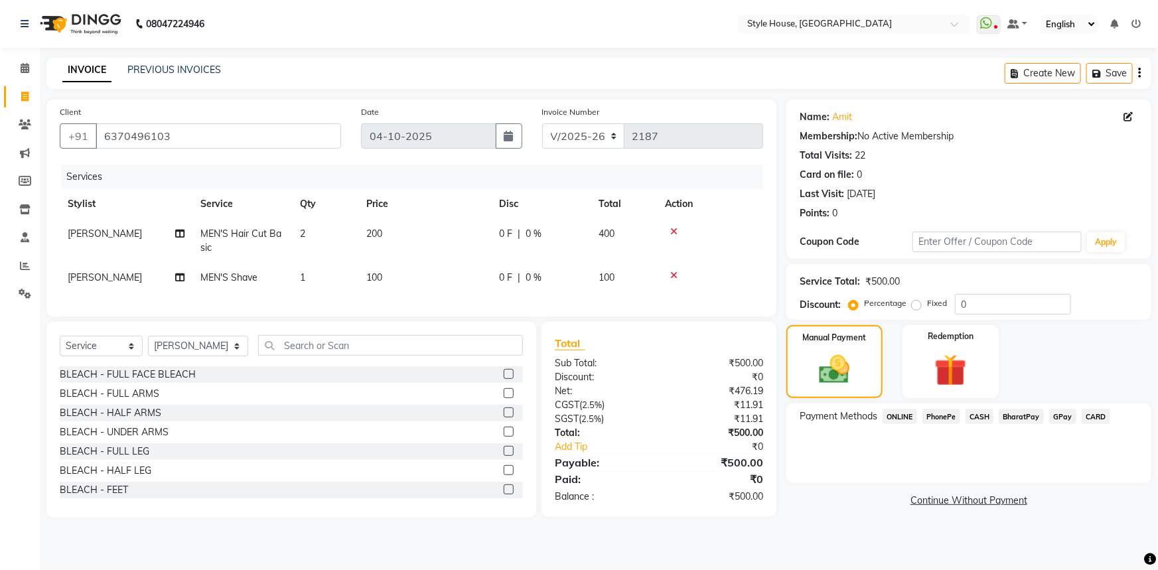
click at [982, 416] on span "CASH" at bounding box center [980, 416] width 29 height 15
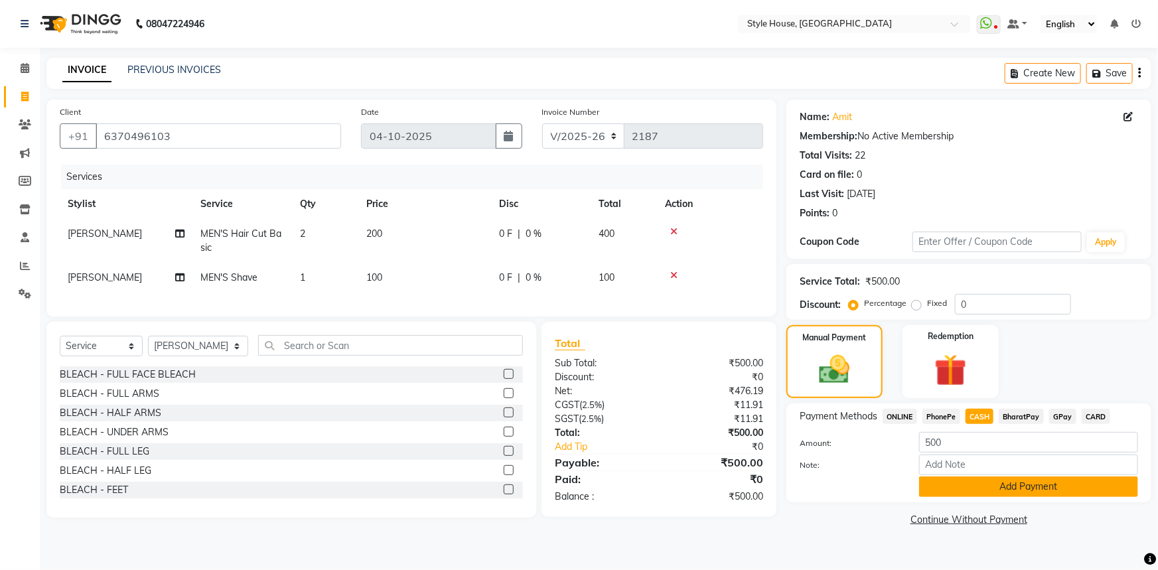
click at [1001, 485] on button "Add Payment" at bounding box center [1028, 487] width 219 height 21
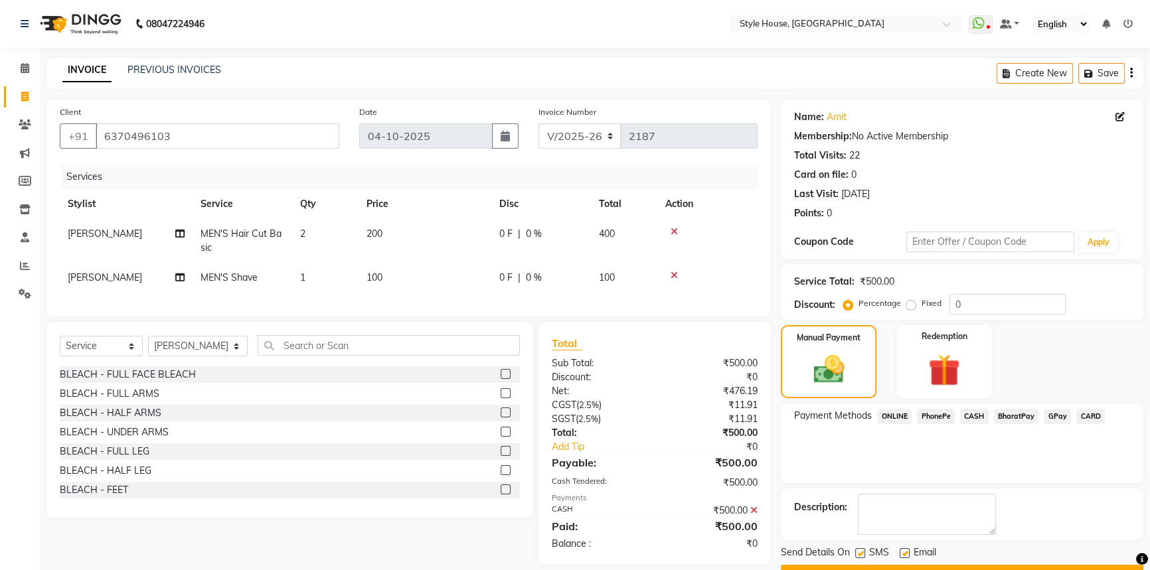
scroll to position [34, 0]
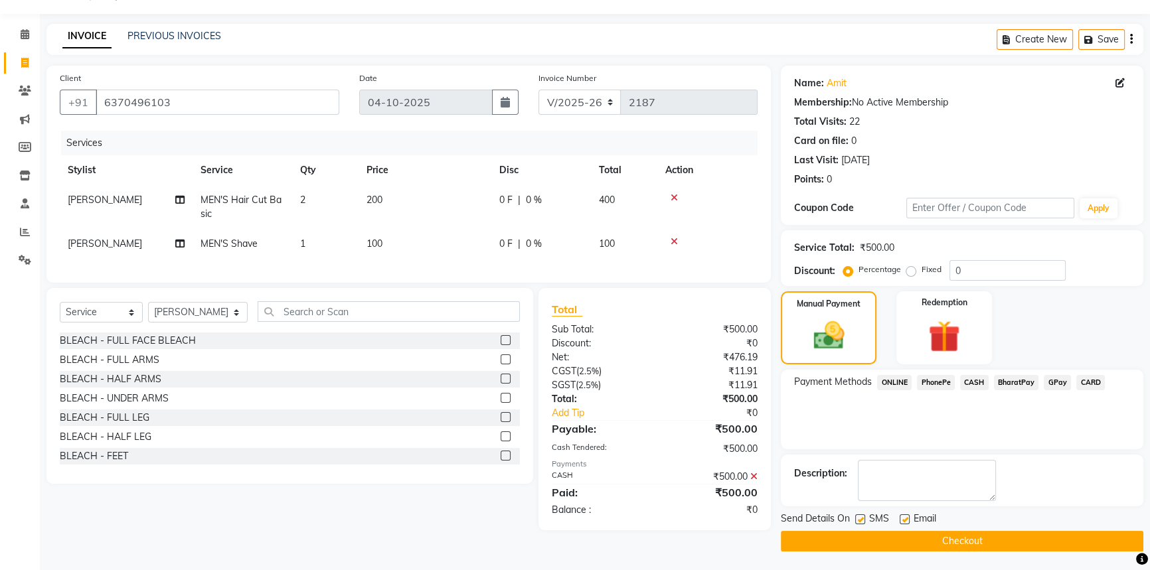
click at [940, 536] on button "Checkout" at bounding box center [962, 541] width 362 height 21
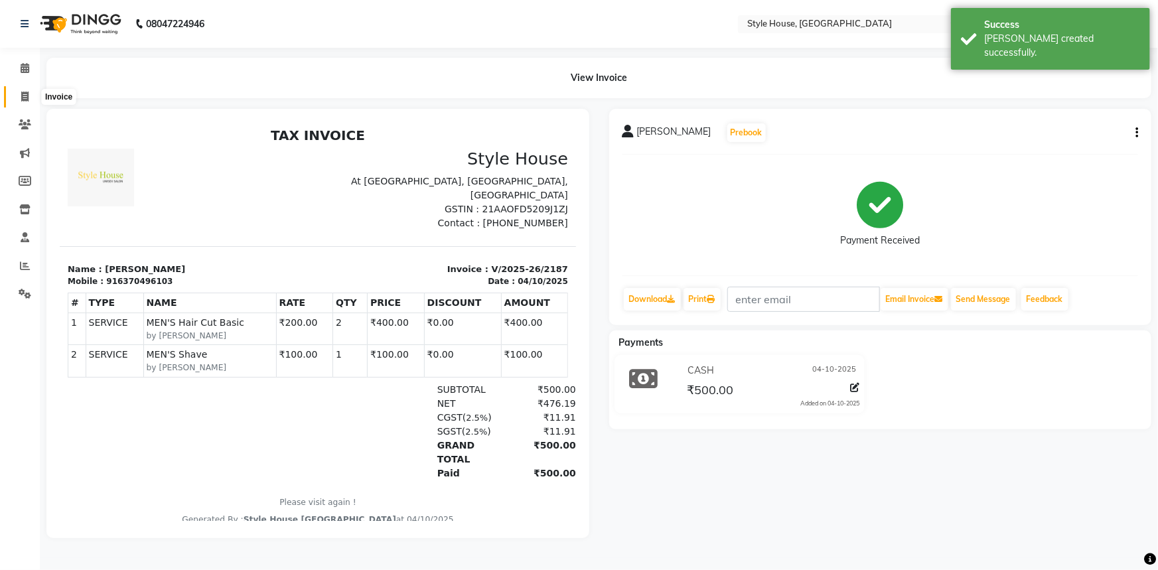
click at [25, 98] on icon at bounding box center [24, 97] width 7 height 10
select select "service"
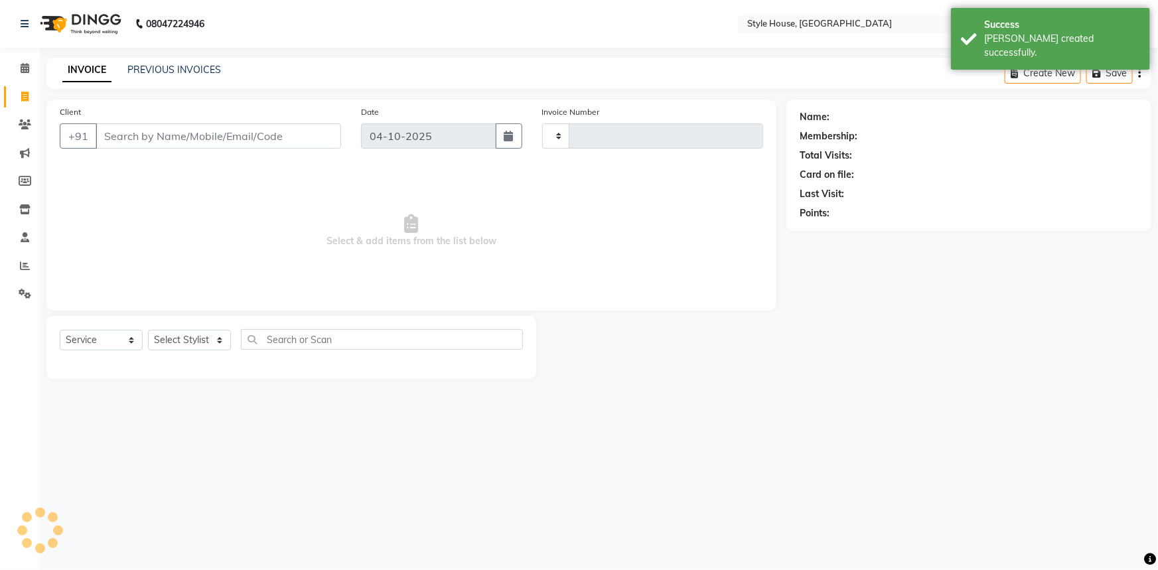
type input "2188"
select select "4237"
click at [182, 68] on link "PREVIOUS INVOICES" at bounding box center [174, 70] width 94 height 12
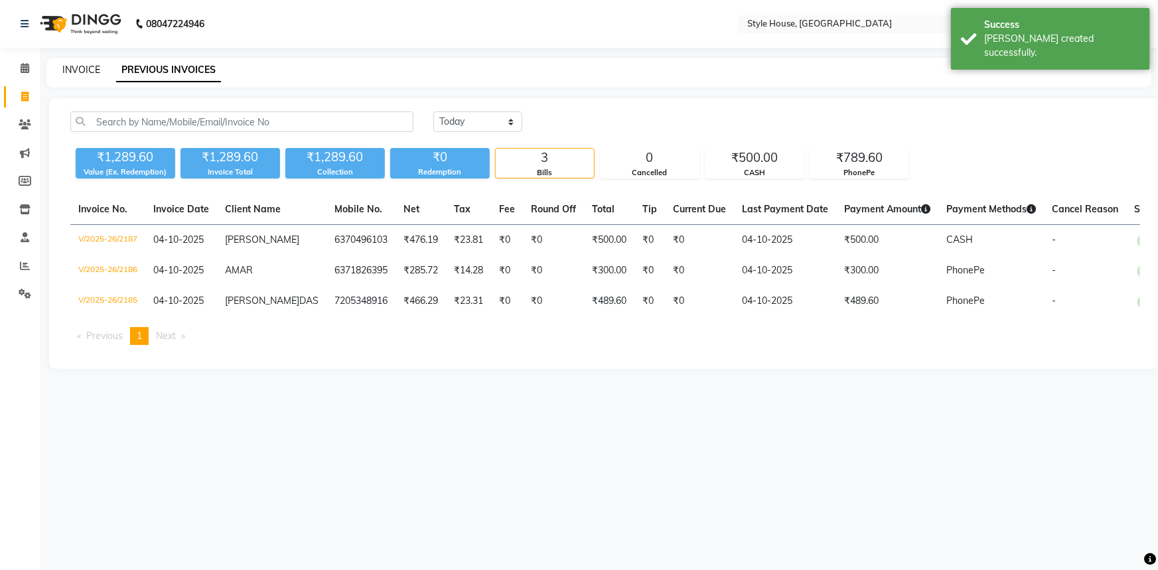
click at [84, 66] on link "INVOICE" at bounding box center [81, 70] width 38 height 12
select select "service"
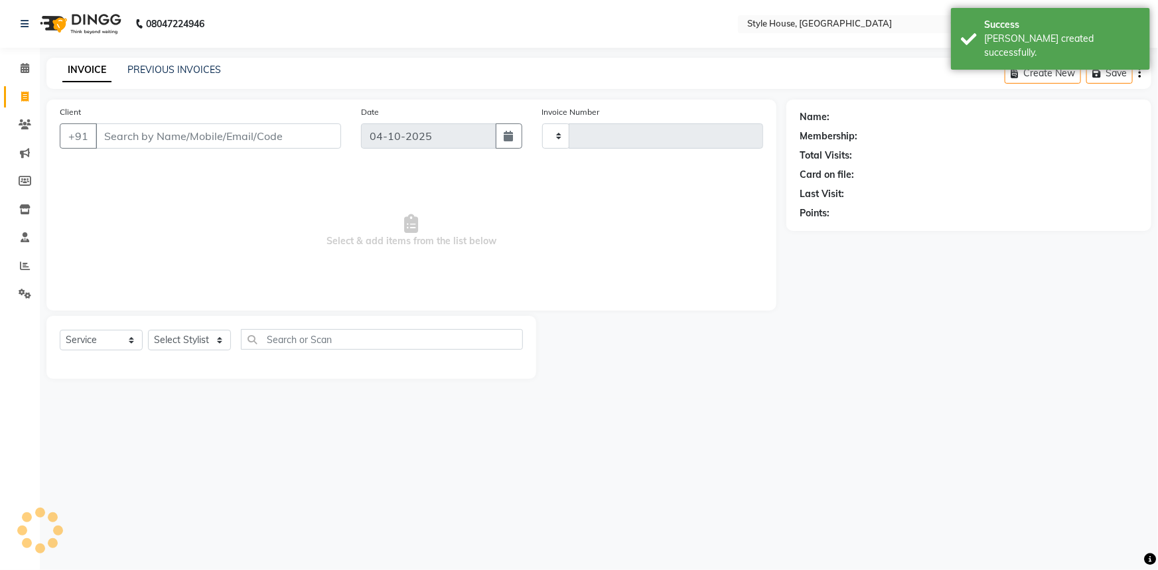
type input "2188"
select select "4237"
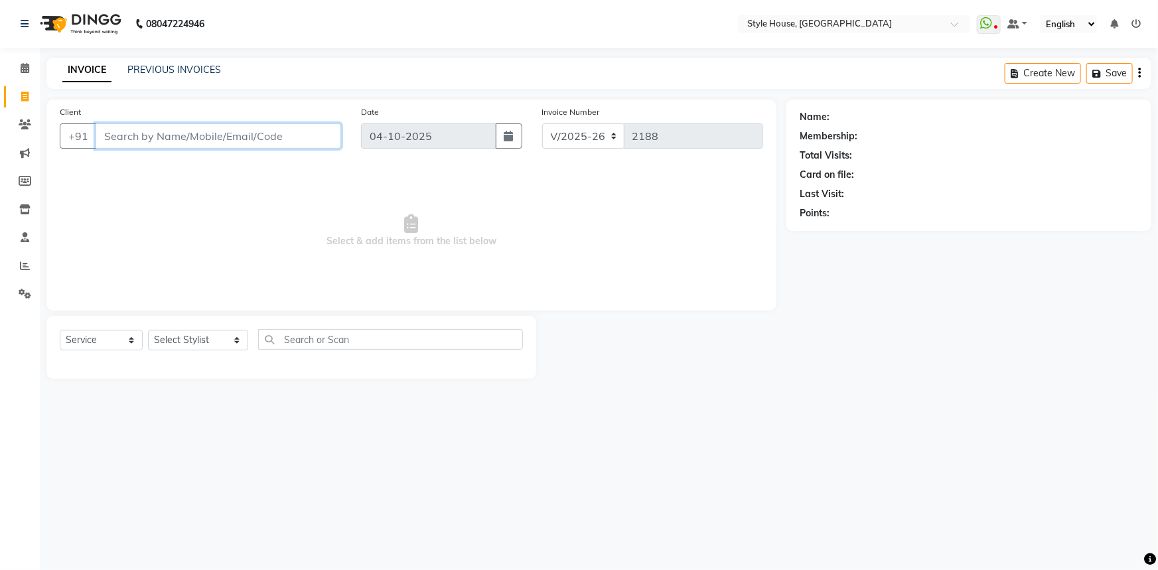
click at [206, 139] on input "Client" at bounding box center [219, 135] width 246 height 25
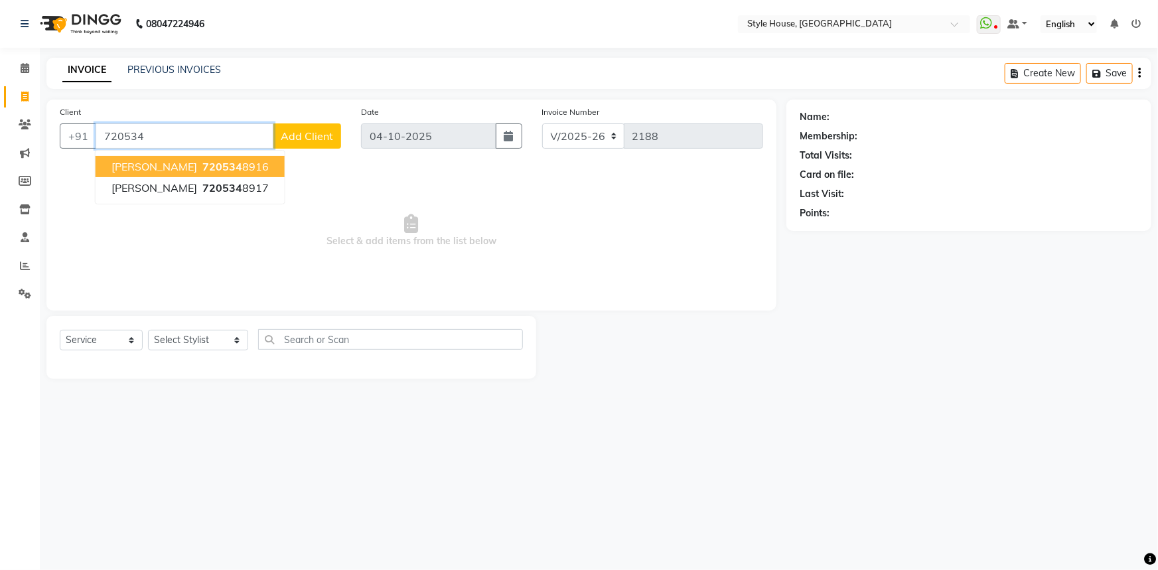
click at [254, 172] on ngb-highlight "720534 8916" at bounding box center [234, 166] width 69 height 13
type input "7205348916"
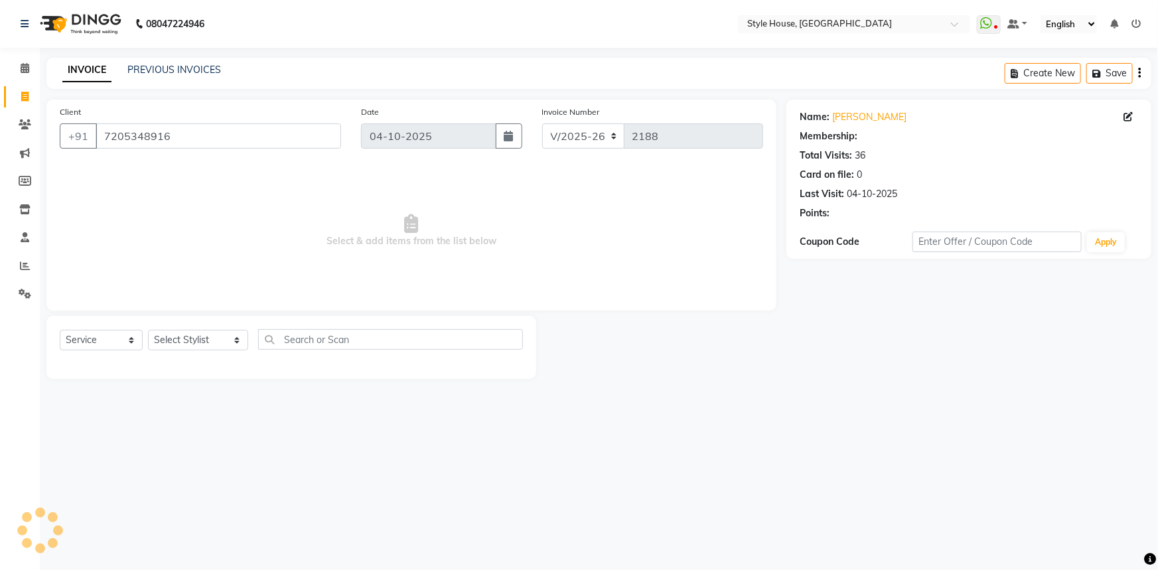
select select "1: Object"
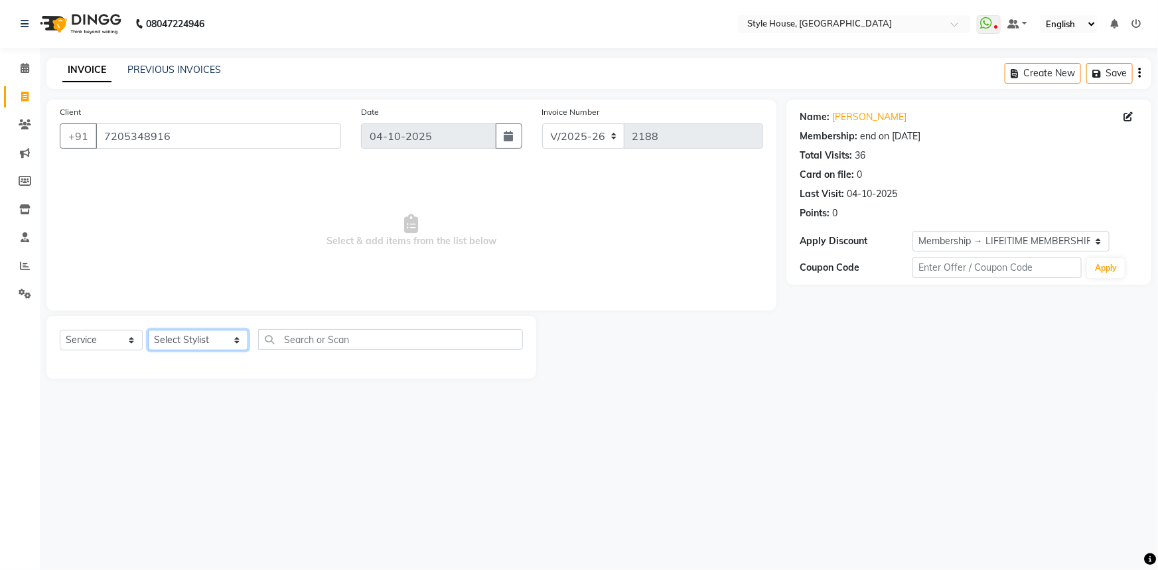
click at [183, 348] on select "Select Stylist Bipin Kumar Nayak CHINTU DAKUA Dipti Ranjan Rout(Bapi) IMRAN JEN…" at bounding box center [198, 340] width 100 height 21
select select "49165"
click at [148, 330] on select "Select Stylist Bipin Kumar Nayak CHINTU DAKUA Dipti Ranjan Rout(Bapi) IMRAN JEN…" at bounding box center [198, 340] width 100 height 21
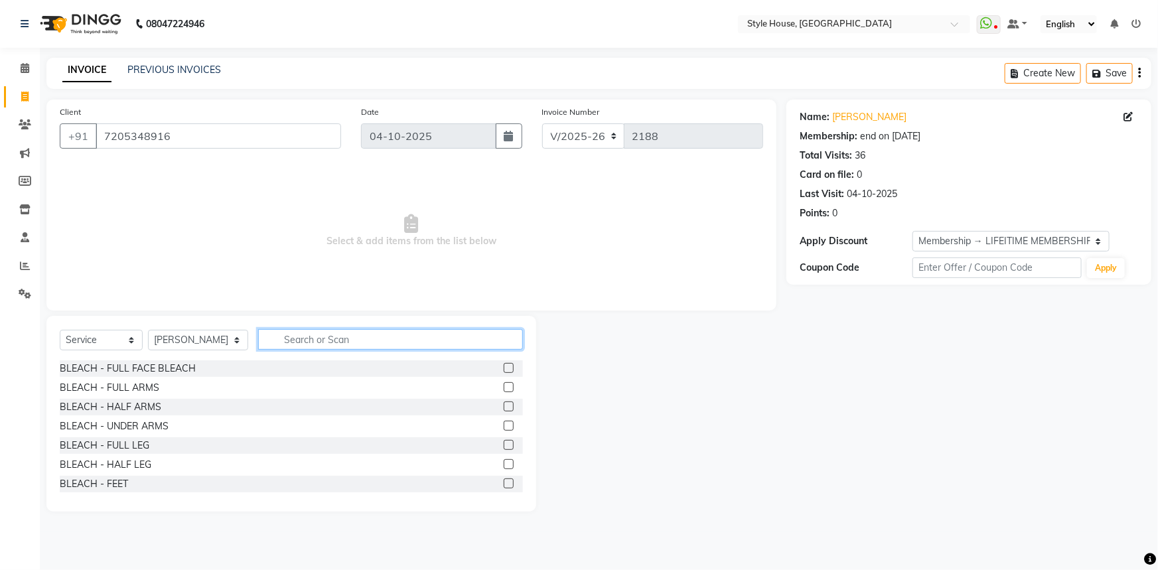
click at [279, 345] on input "text" at bounding box center [391, 339] width 266 height 21
type input "HAIR CUT"
click at [504, 445] on label at bounding box center [509, 445] width 10 height 10
click at [504, 445] on input "checkbox" at bounding box center [508, 445] width 9 height 9
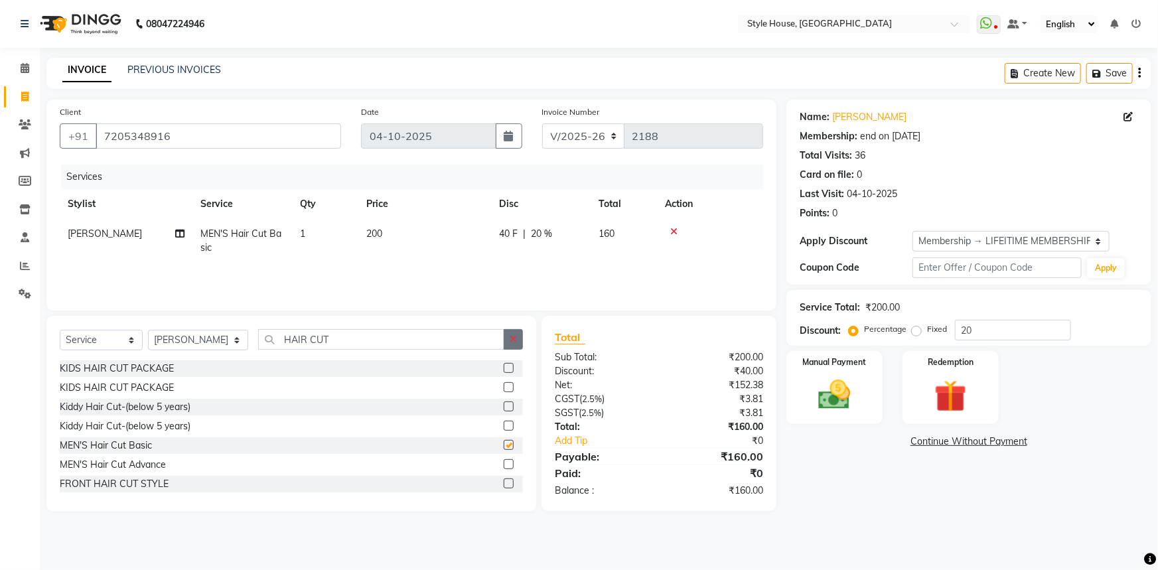
checkbox input "false"
click at [512, 347] on button "button" at bounding box center [513, 339] width 19 height 21
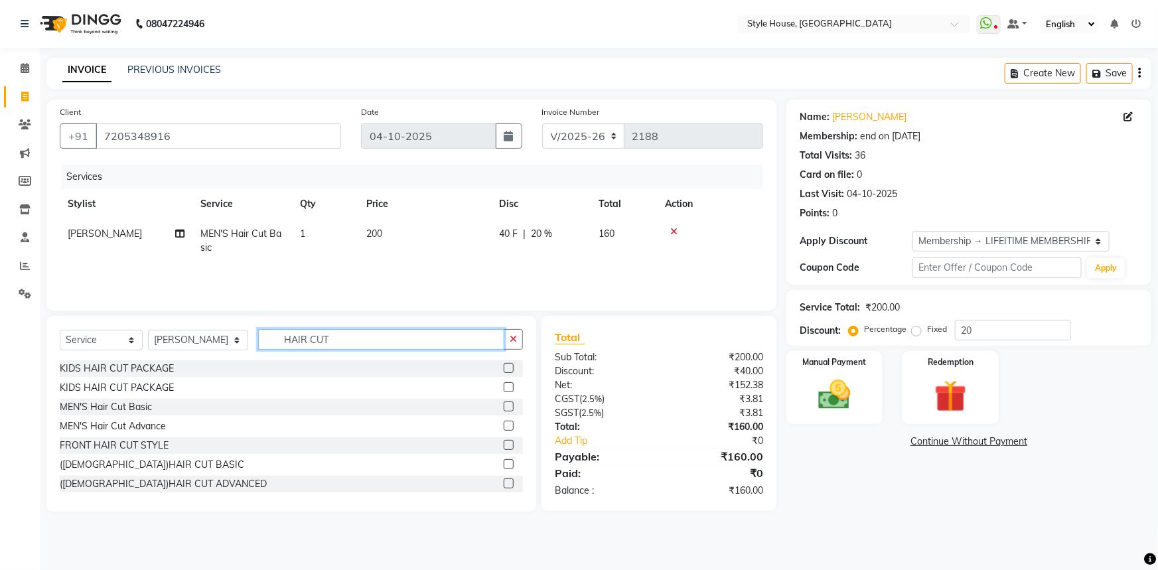
type input "HAIR CUT"
click at [504, 465] on label at bounding box center [509, 464] width 10 height 10
click at [504, 465] on input "checkbox" at bounding box center [508, 465] width 9 height 9
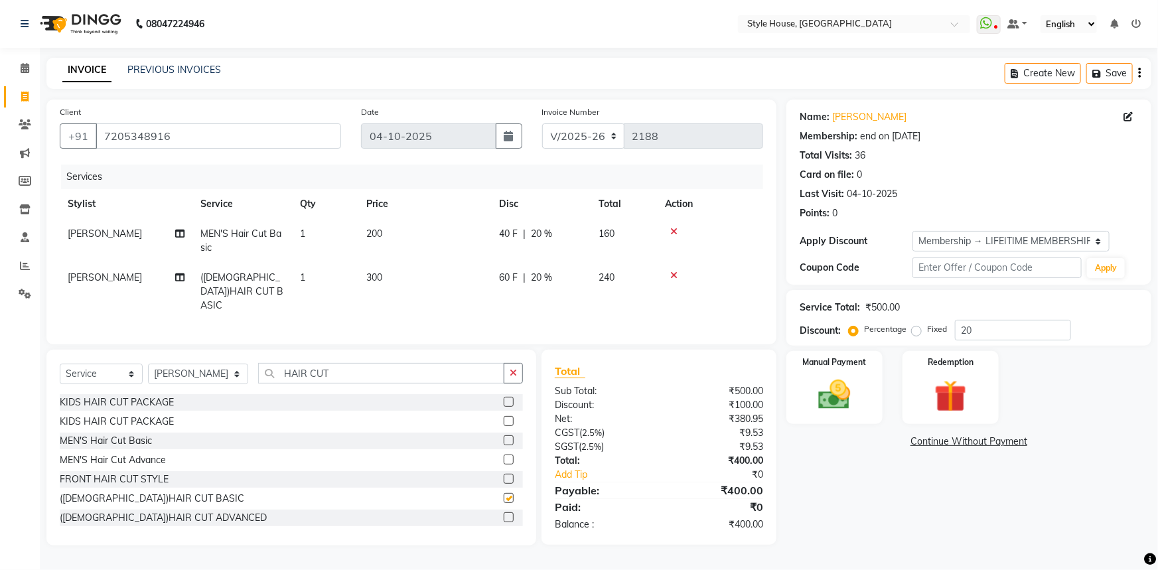
checkbox input "false"
click at [514, 372] on icon "button" at bounding box center [513, 372] width 7 height 9
click at [445, 277] on td "300" at bounding box center [424, 292] width 133 height 58
select select "49165"
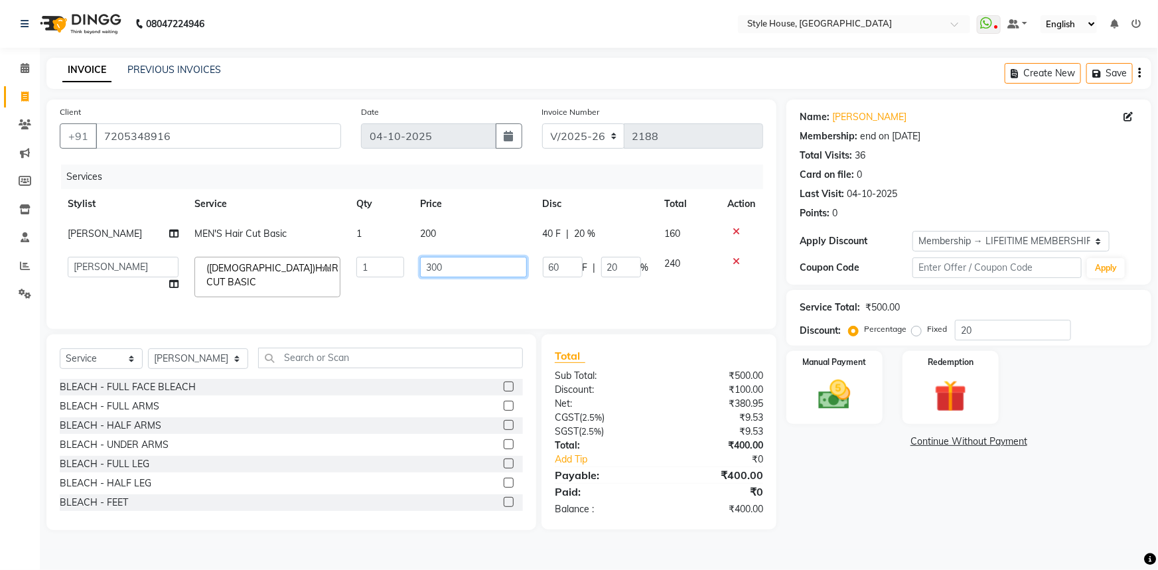
drag, startPoint x: 452, startPoint y: 271, endPoint x: 469, endPoint y: 264, distance: 17.9
click at [453, 266] on input "300" at bounding box center [473, 267] width 106 height 21
type input "3"
type input "400"
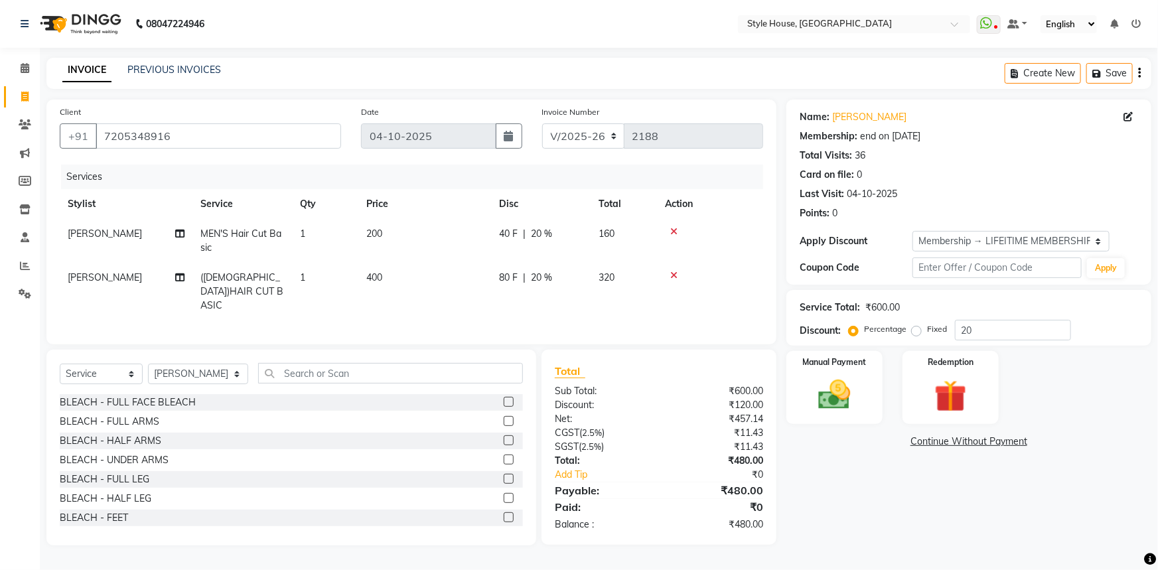
click at [861, 479] on div "Name: Abhilash Das Membership: end on 10-10-2118 Total Visits: 36 Card on file:…" at bounding box center [974, 323] width 375 height 446
click at [295, 365] on input "text" at bounding box center [391, 373] width 266 height 21
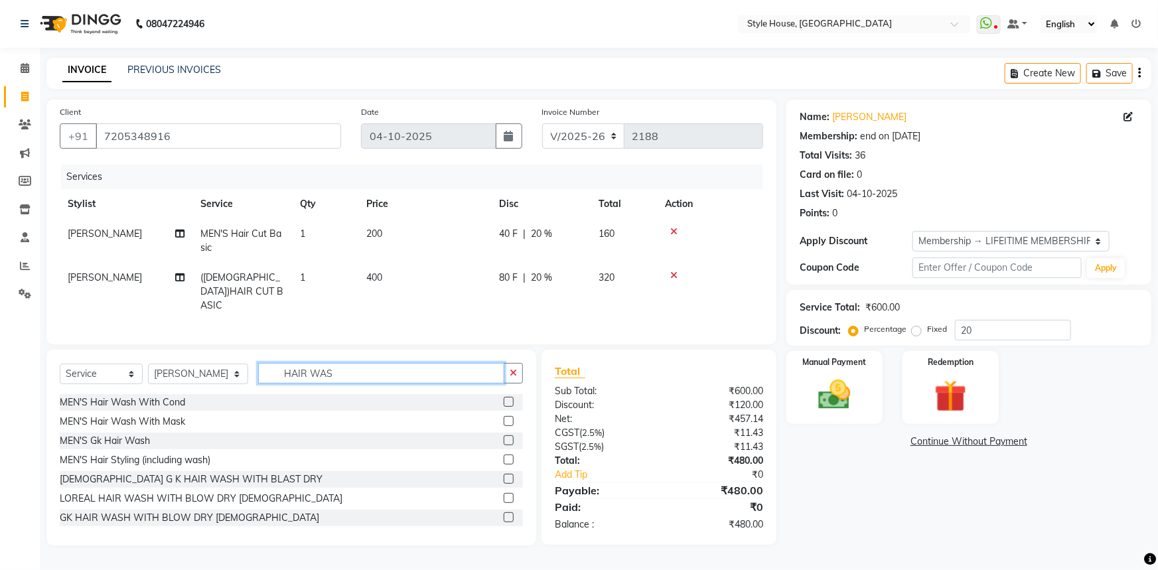
type input "HAIR WAS"
click at [504, 397] on label at bounding box center [509, 402] width 10 height 10
click at [504, 398] on input "checkbox" at bounding box center [508, 402] width 9 height 9
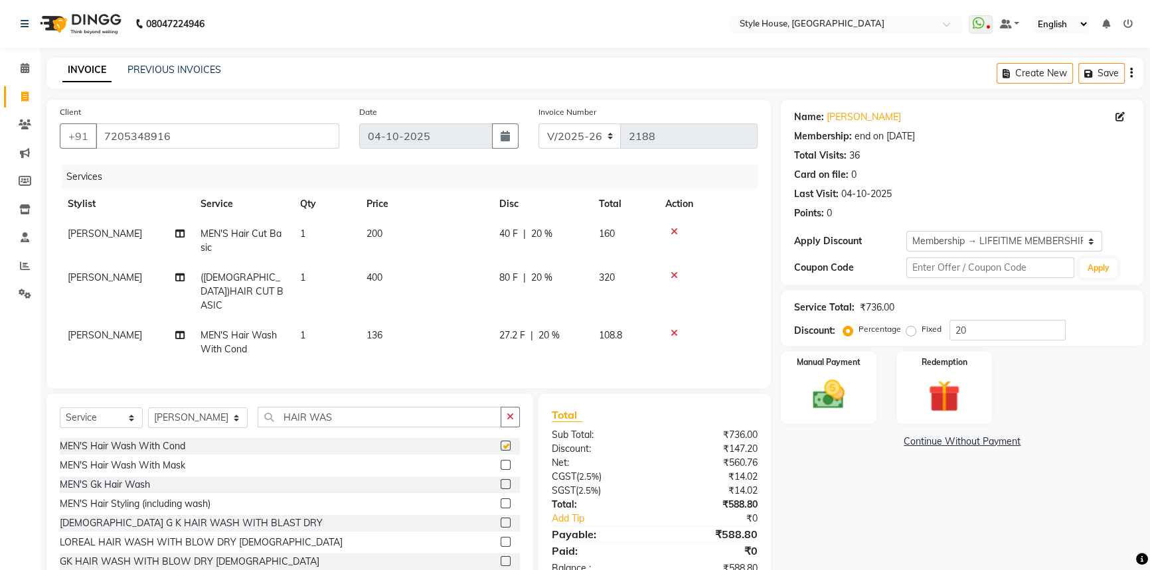
checkbox input "false"
click at [512, 407] on button "button" at bounding box center [509, 417] width 19 height 21
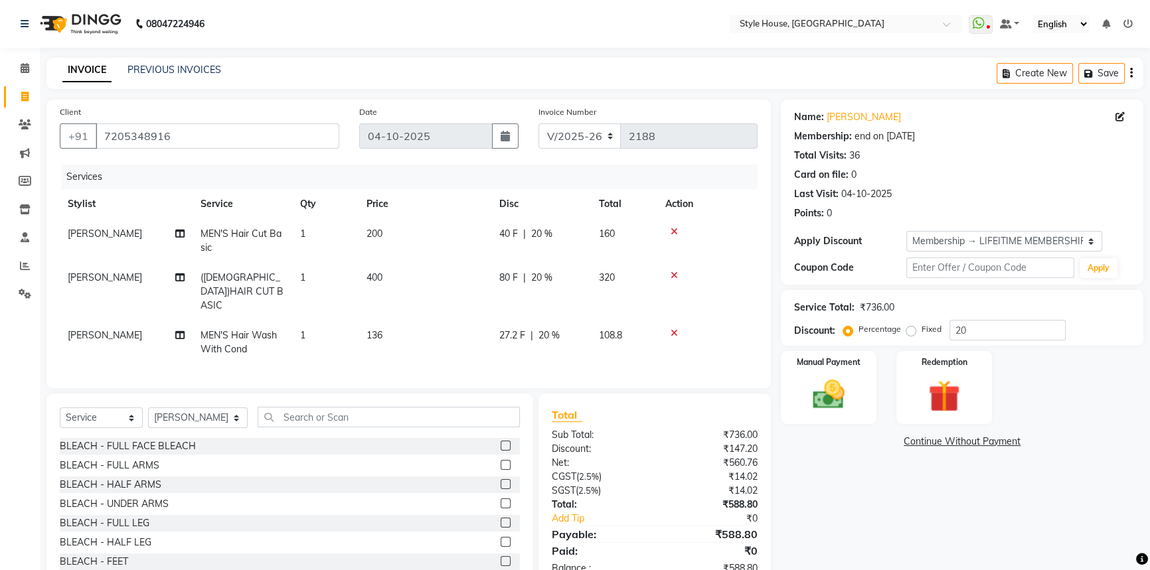
click at [478, 323] on td "136" at bounding box center [424, 343] width 133 height 44
select select "49165"
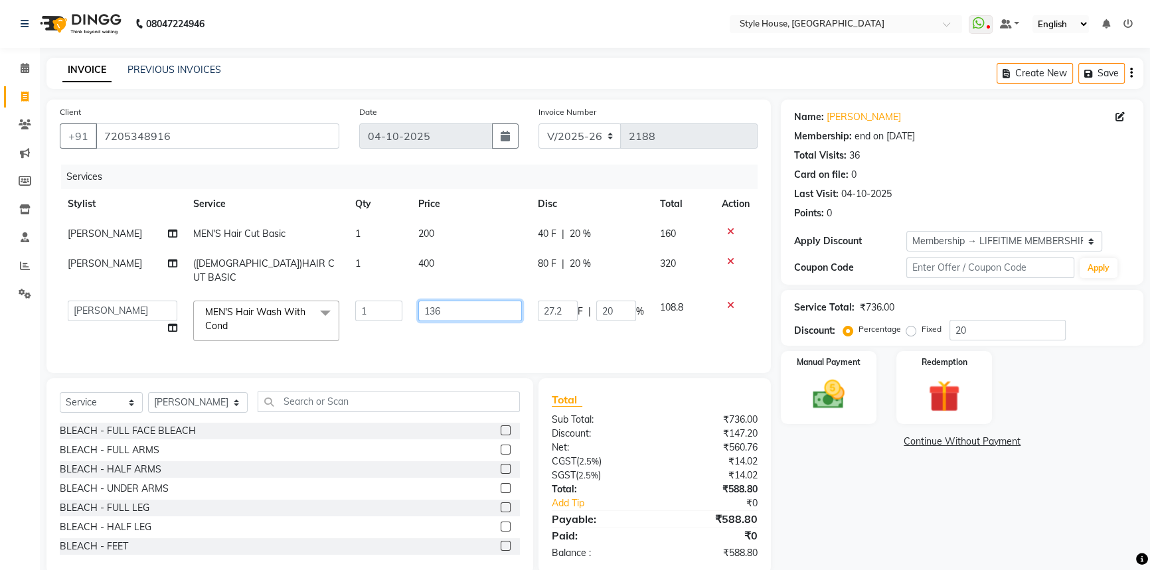
drag, startPoint x: 477, startPoint y: 298, endPoint x: 484, endPoint y: 291, distance: 9.4
click at [477, 301] on input "136" at bounding box center [470, 311] width 104 height 21
type input "150"
click at [875, 505] on div "Name: Abhilash Das Membership: end on 10-10-2118 Total Visits: 36 Card on file:…" at bounding box center [967, 337] width 372 height 475
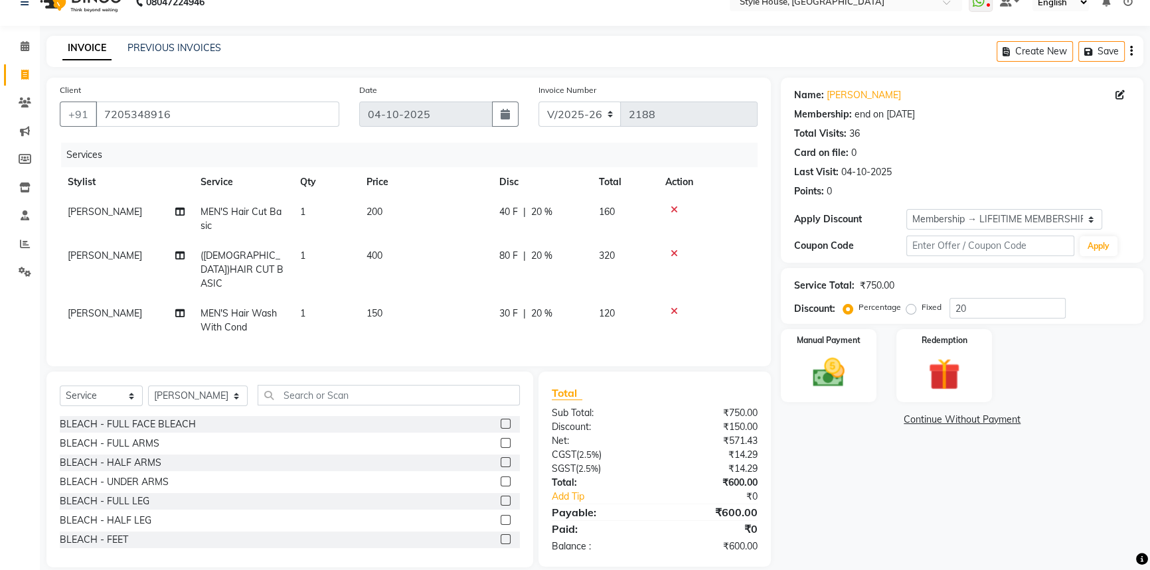
scroll to position [34, 0]
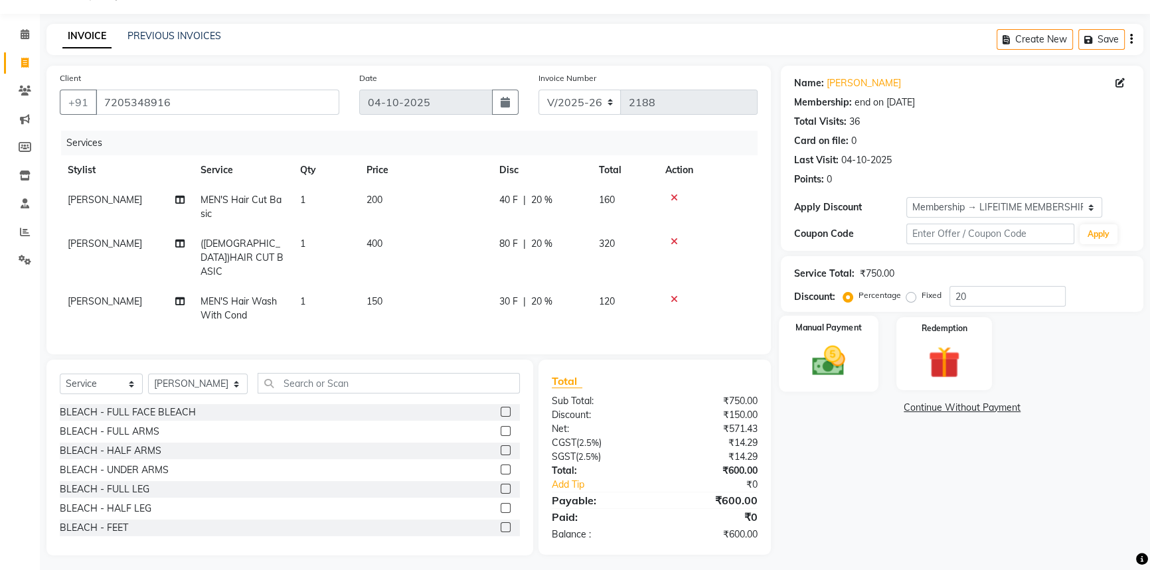
click at [805, 339] on div "Manual Payment" at bounding box center [829, 354] width 100 height 76
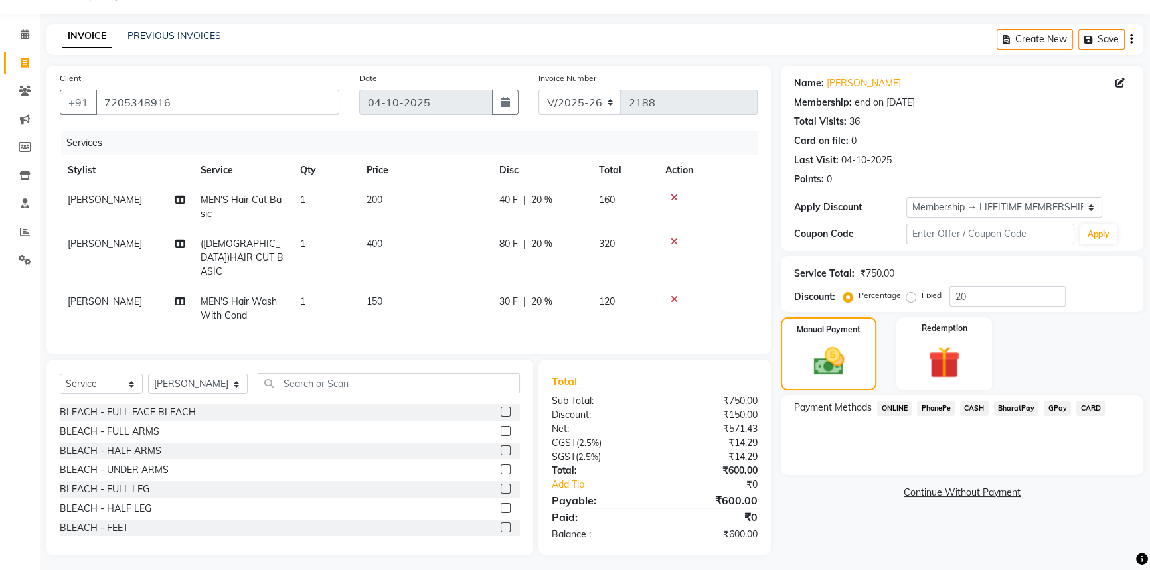
click at [943, 402] on span "PhonePe" at bounding box center [936, 408] width 38 height 15
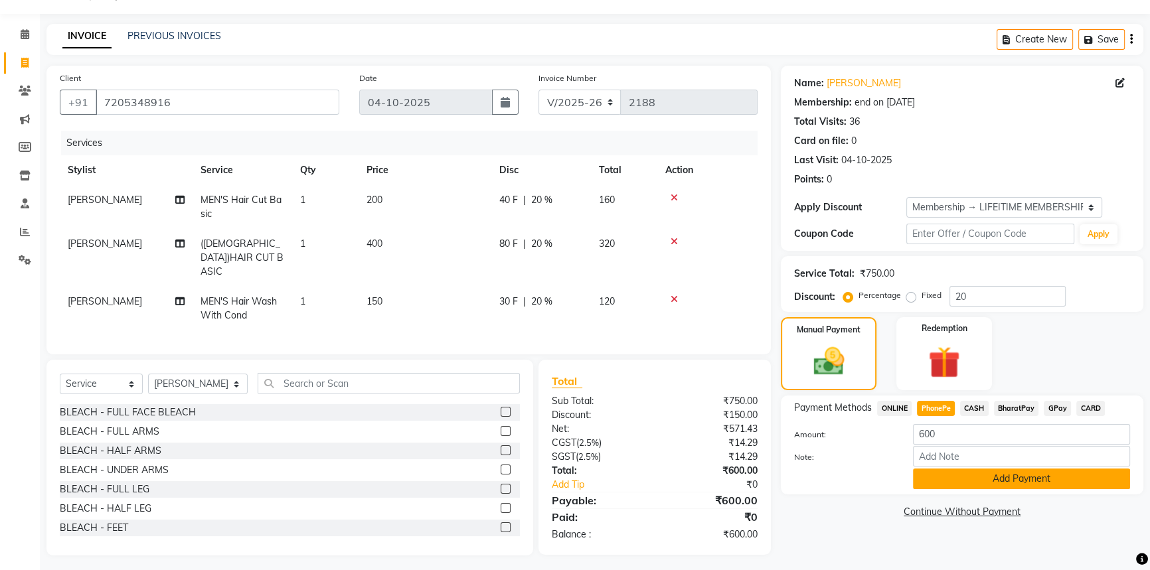
click at [972, 478] on button "Add Payment" at bounding box center [1021, 479] width 217 height 21
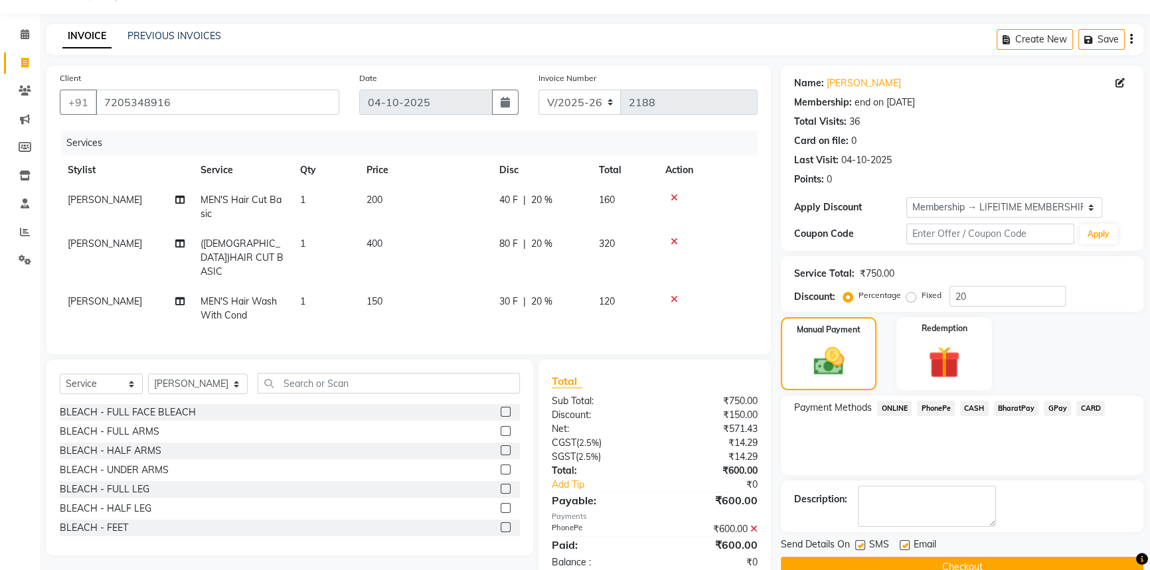
click at [958, 565] on button "Checkout" at bounding box center [962, 567] width 362 height 21
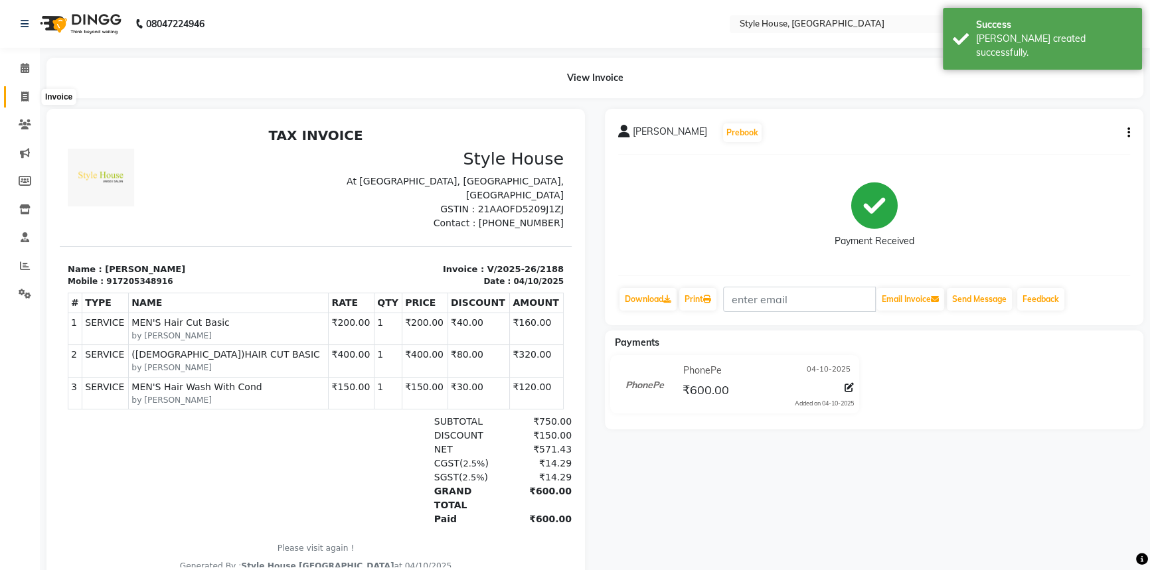
drag, startPoint x: 27, startPoint y: 93, endPoint x: 51, endPoint y: 93, distance: 24.6
click at [27, 93] on icon at bounding box center [24, 97] width 7 height 10
select select "service"
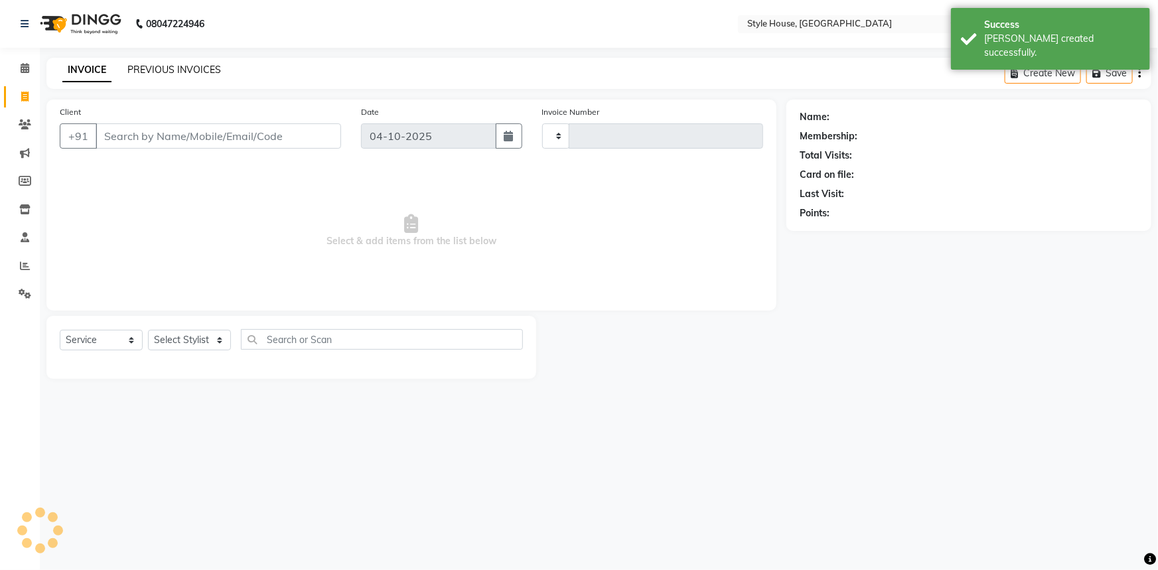
type input "2189"
select select "4237"
click at [151, 72] on link "PREVIOUS INVOICES" at bounding box center [174, 70] width 94 height 12
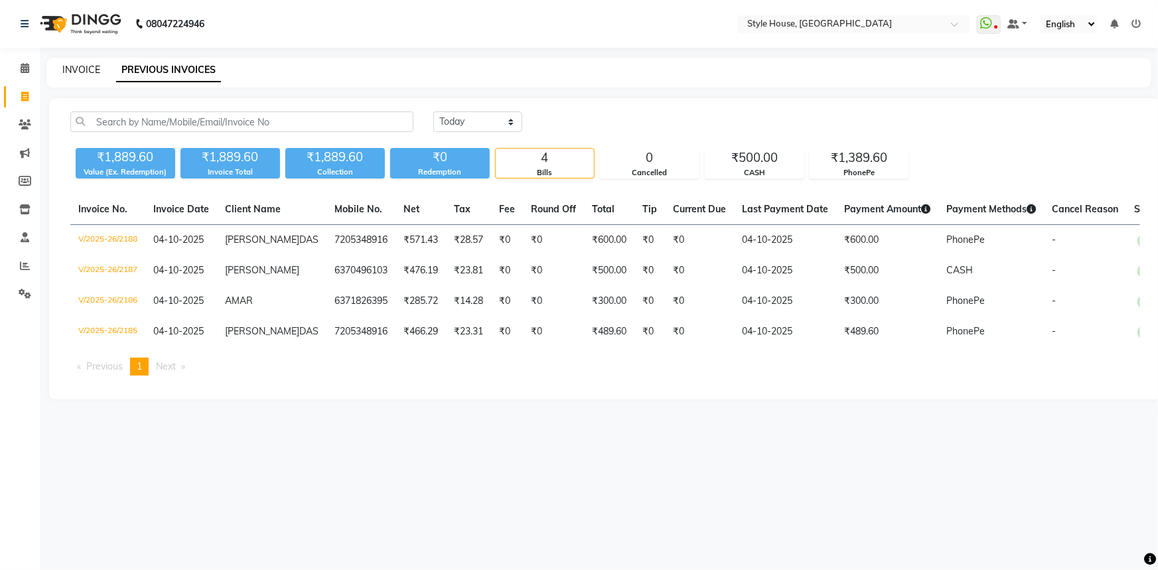
click at [86, 67] on link "INVOICE" at bounding box center [81, 70] width 38 height 12
select select "service"
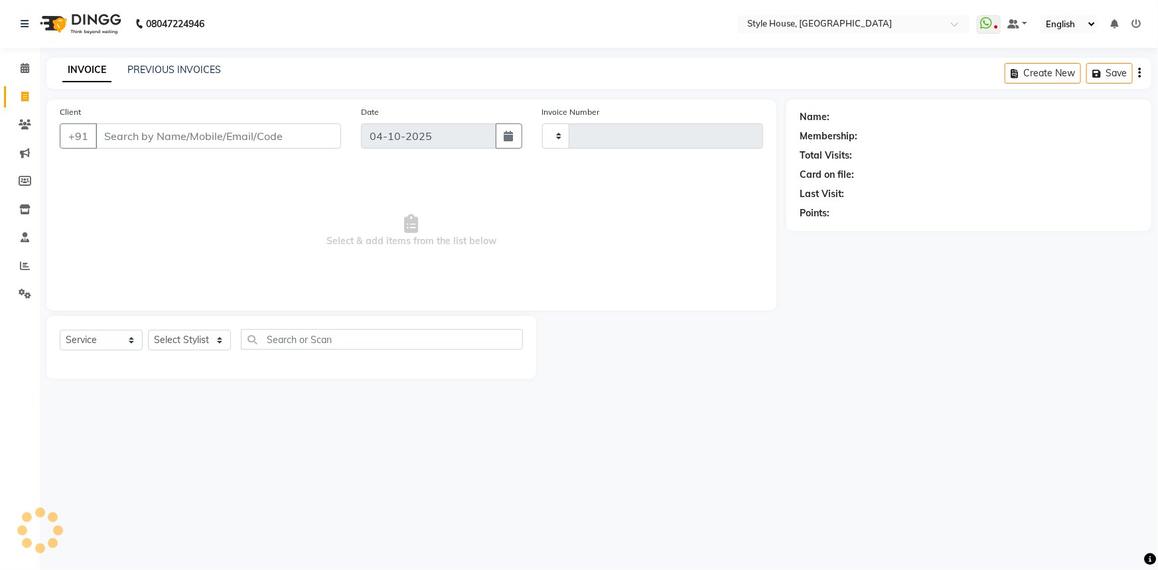
type input "2189"
select select "4237"
click at [149, 139] on input "Client" at bounding box center [219, 135] width 246 height 25
click at [175, 338] on select "Select Stylist Bipin Kumar Nayak CHINTU DAKUA Dipti Ranjan Rout(Bapi) IMRAN JEN…" at bounding box center [198, 340] width 100 height 21
click at [383, 246] on span "Select & add items from the list below" at bounding box center [412, 231] width 704 height 133
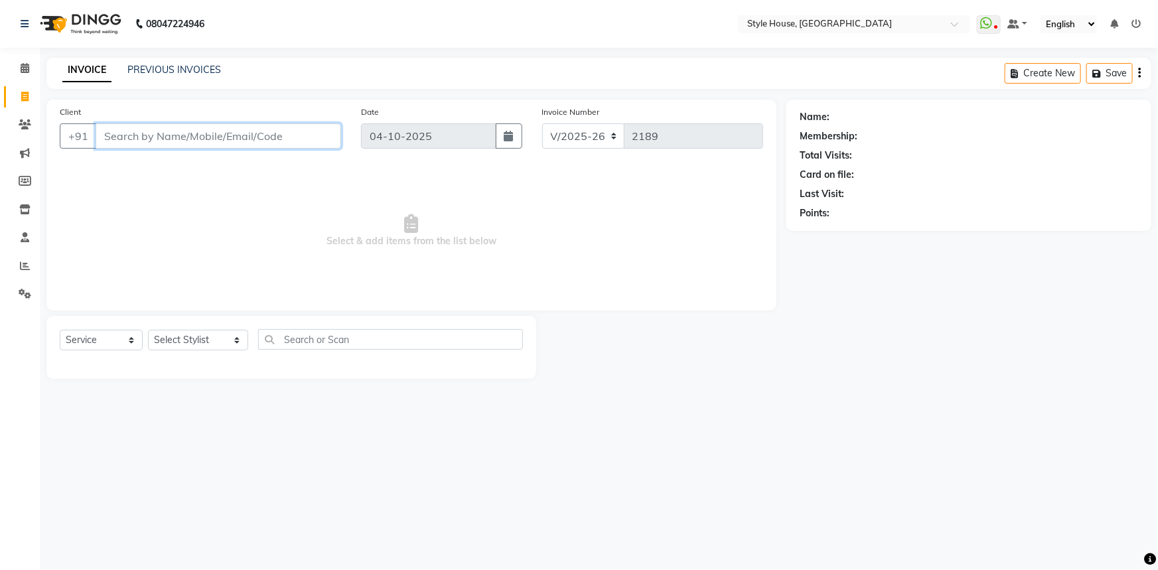
click at [216, 141] on input "Client" at bounding box center [219, 135] width 246 height 25
type input "7328836035"
click at [288, 135] on span "Add Client" at bounding box center [307, 135] width 52 height 13
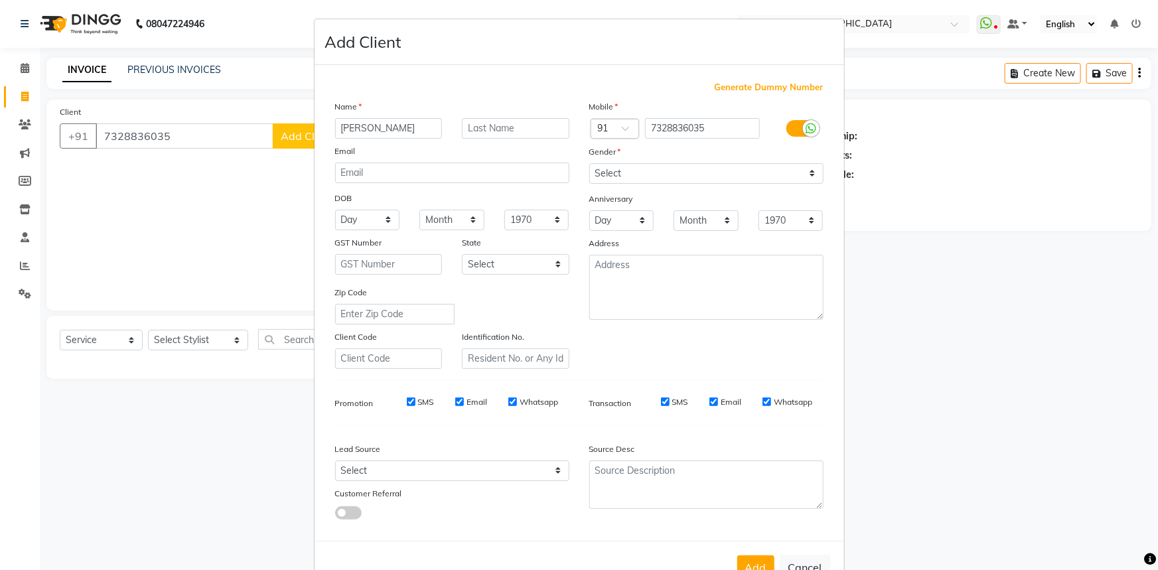
type input "[PERSON_NAME]"
click at [670, 173] on select "Select Male Female Other Prefer Not To Say" at bounding box center [706, 173] width 234 height 21
select select "male"
click at [589, 163] on select "Select Male Female Other Prefer Not To Say" at bounding box center [706, 173] width 234 height 21
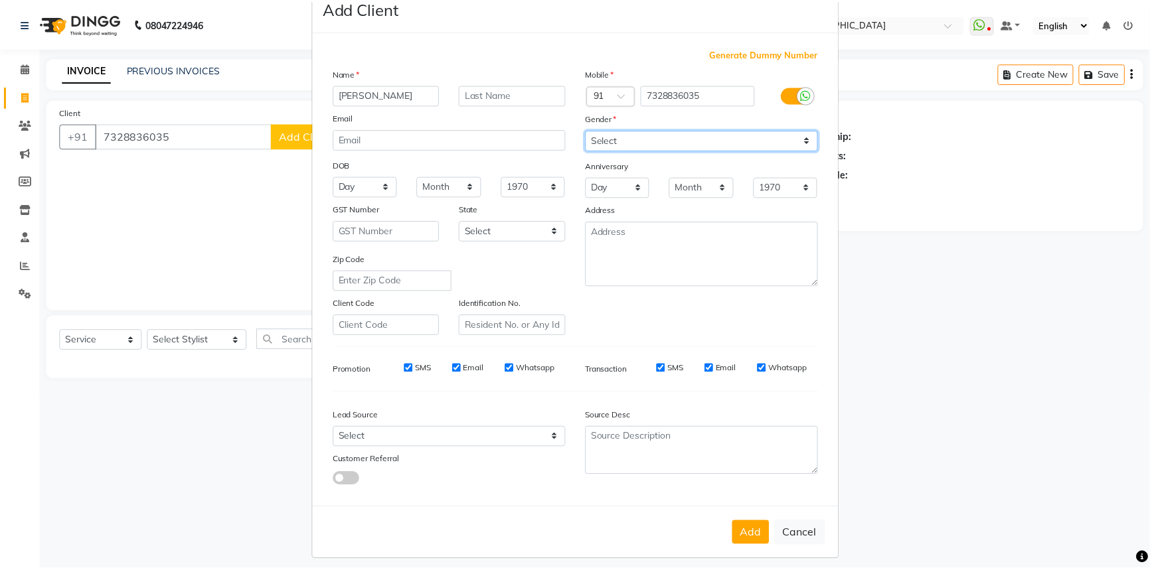
scroll to position [46, 0]
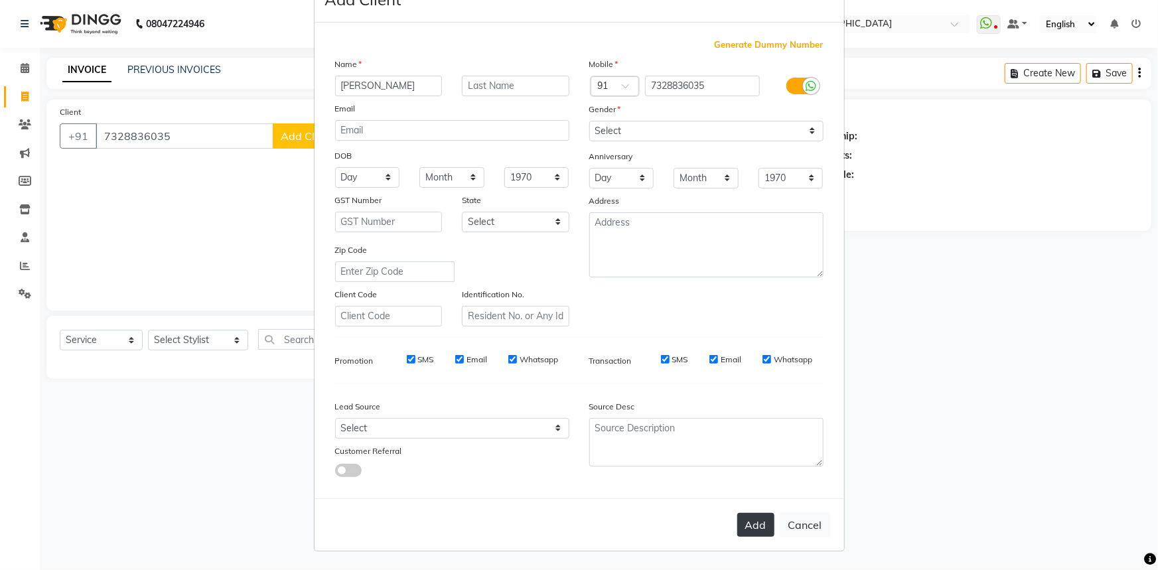
click at [753, 529] on button "Add" at bounding box center [755, 525] width 37 height 24
select select
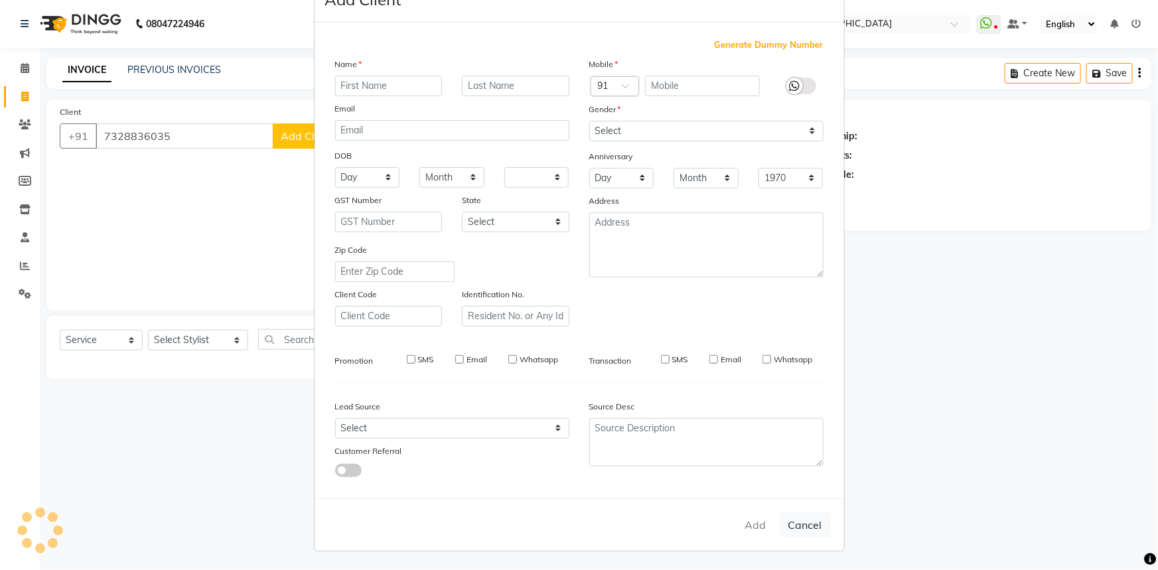
select select
checkbox input "false"
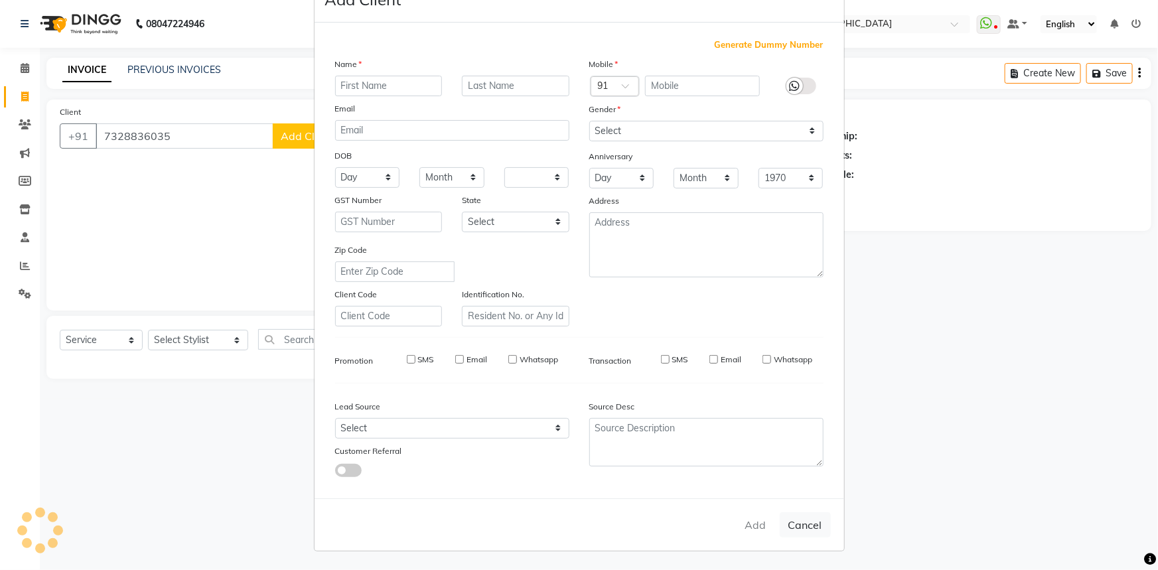
checkbox input "false"
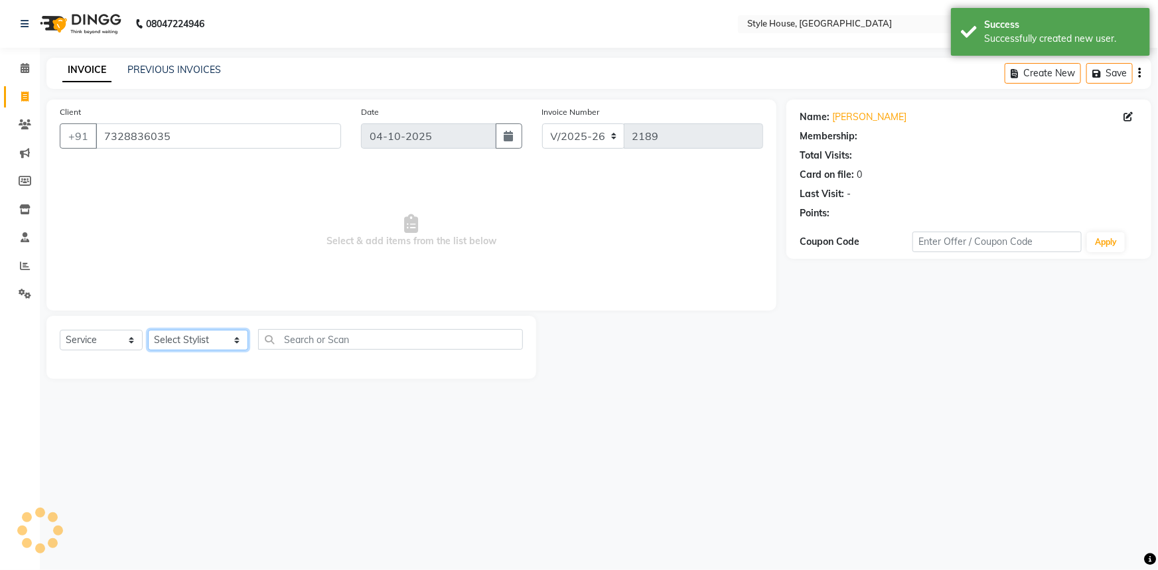
click at [158, 345] on select "Select Stylist Bipin Kumar Nayak CHINTU DAKUA Dipti Ranjan Rout(Bapi) IMRAN JEN…" at bounding box center [198, 340] width 100 height 21
select select "49165"
click at [148, 330] on select "Select Stylist Bipin Kumar Nayak CHINTU DAKUA Dipti Ranjan Rout(Bapi) IMRAN JEN…" at bounding box center [198, 340] width 100 height 21
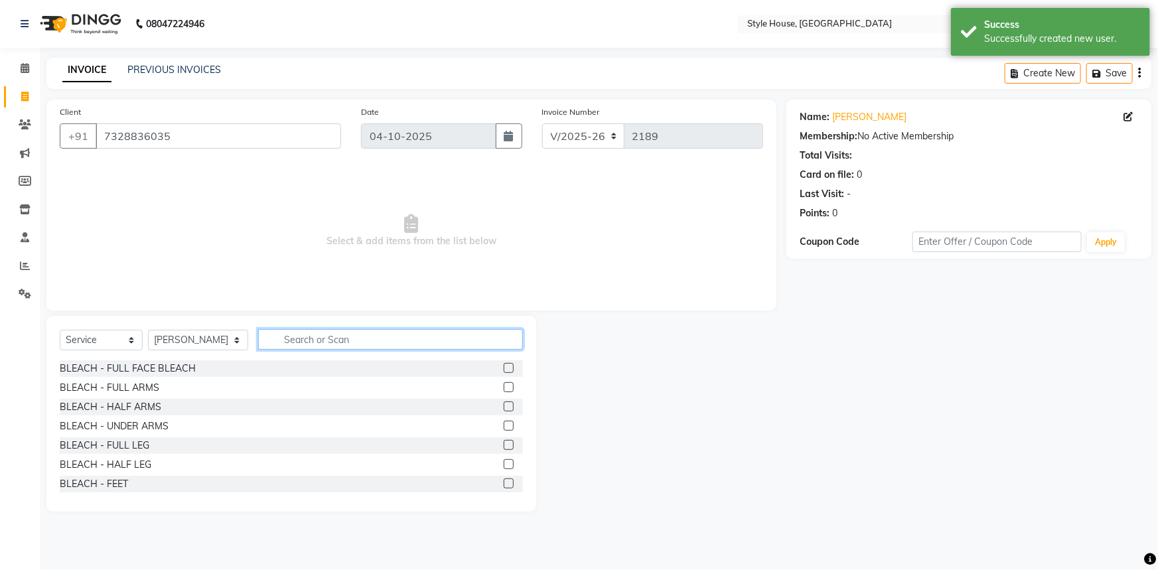
click at [295, 343] on input "text" at bounding box center [391, 339] width 266 height 21
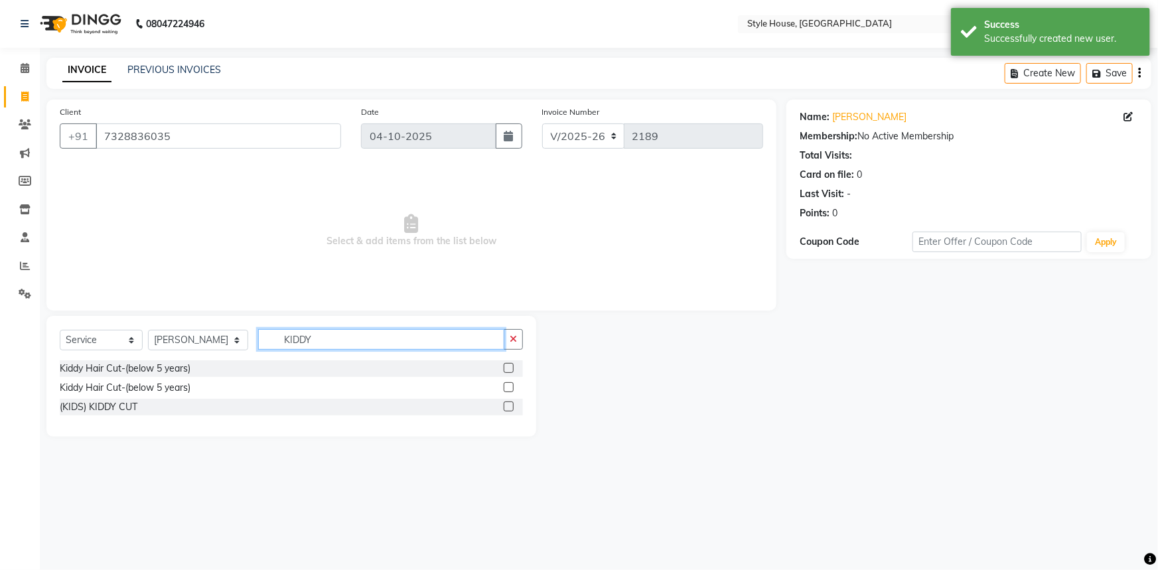
type input "KIDDY"
click at [511, 366] on label at bounding box center [509, 368] width 10 height 10
click at [511, 366] on input "checkbox" at bounding box center [508, 368] width 9 height 9
checkbox input "true"
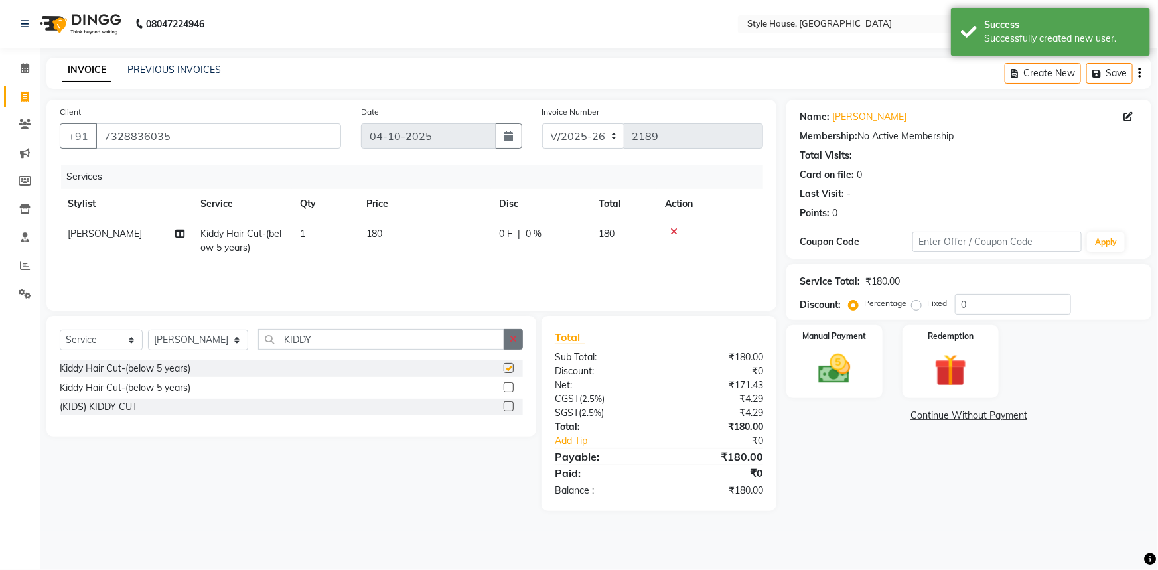
click at [513, 341] on icon "button" at bounding box center [513, 339] width 7 height 9
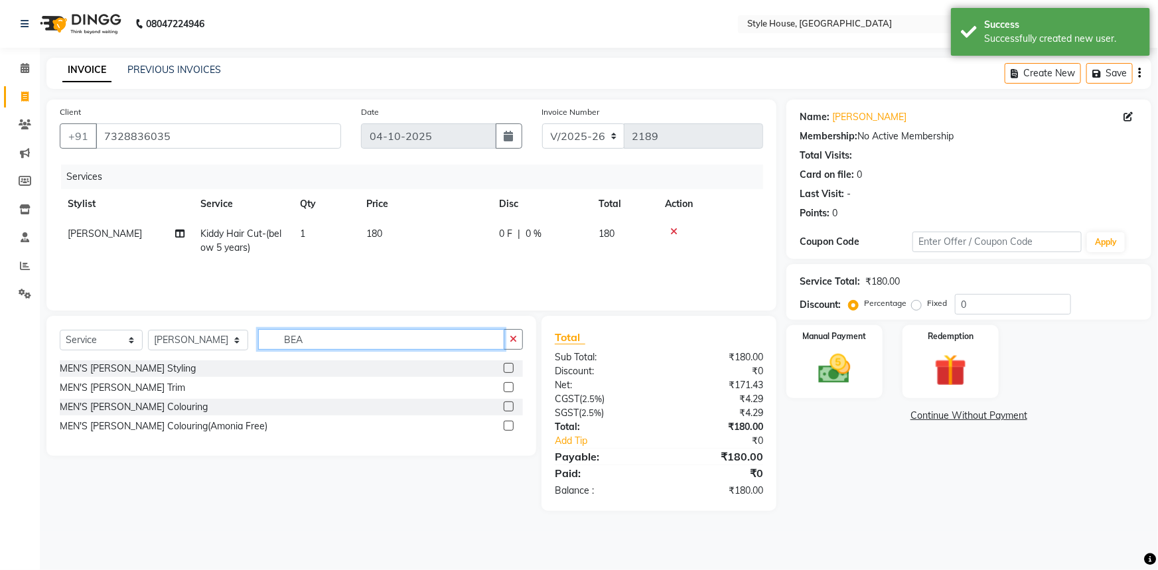
type input "BEA"
click at [504, 384] on label at bounding box center [509, 387] width 10 height 10
click at [504, 384] on input "checkbox" at bounding box center [508, 388] width 9 height 9
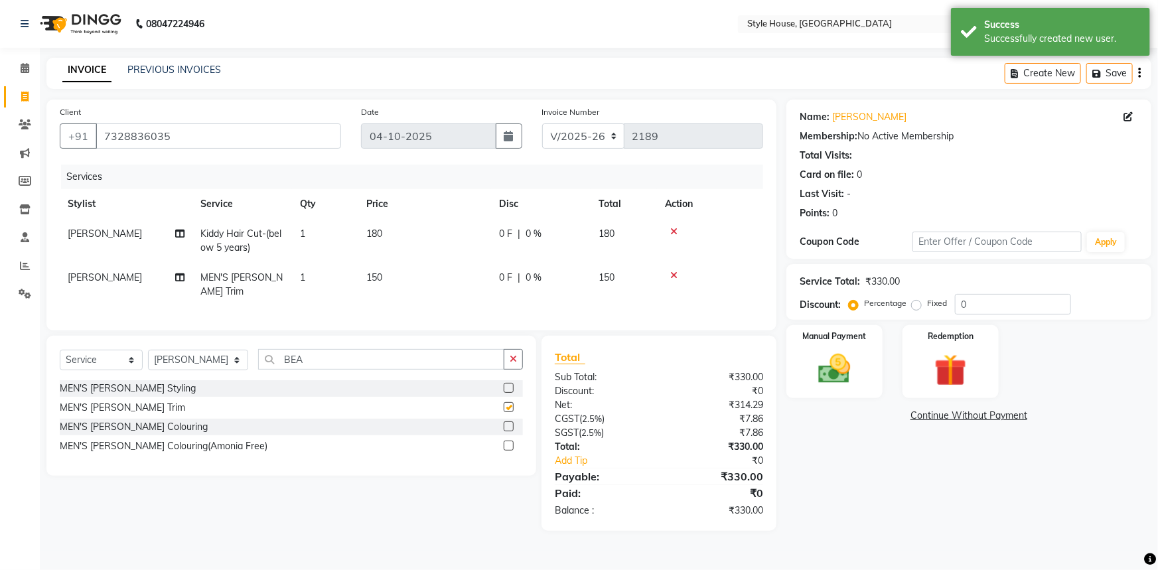
checkbox input "false"
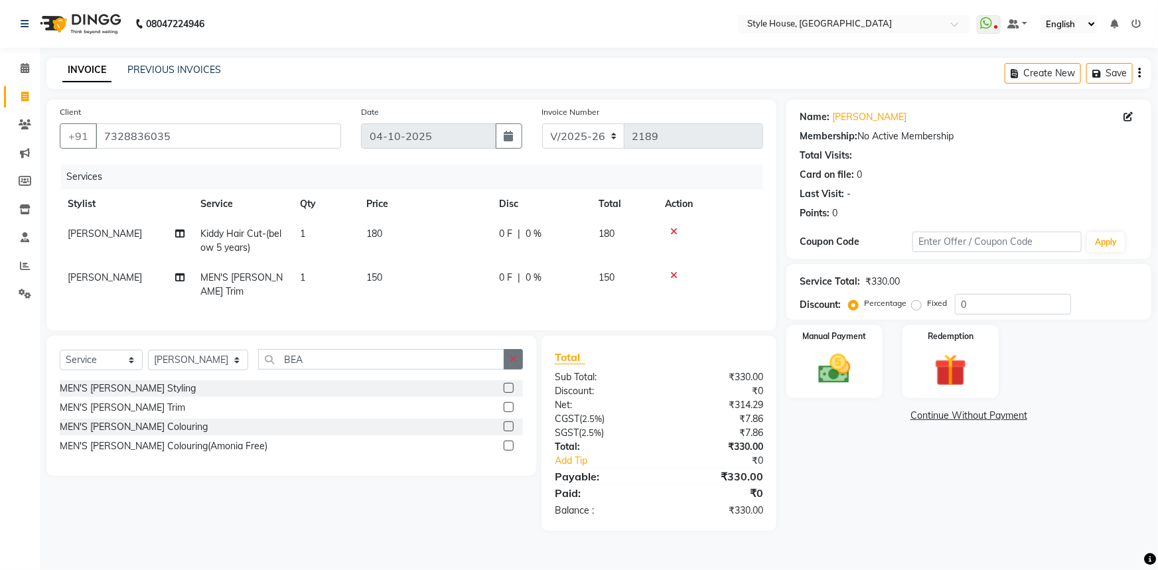
click at [513, 355] on icon "button" at bounding box center [513, 358] width 7 height 9
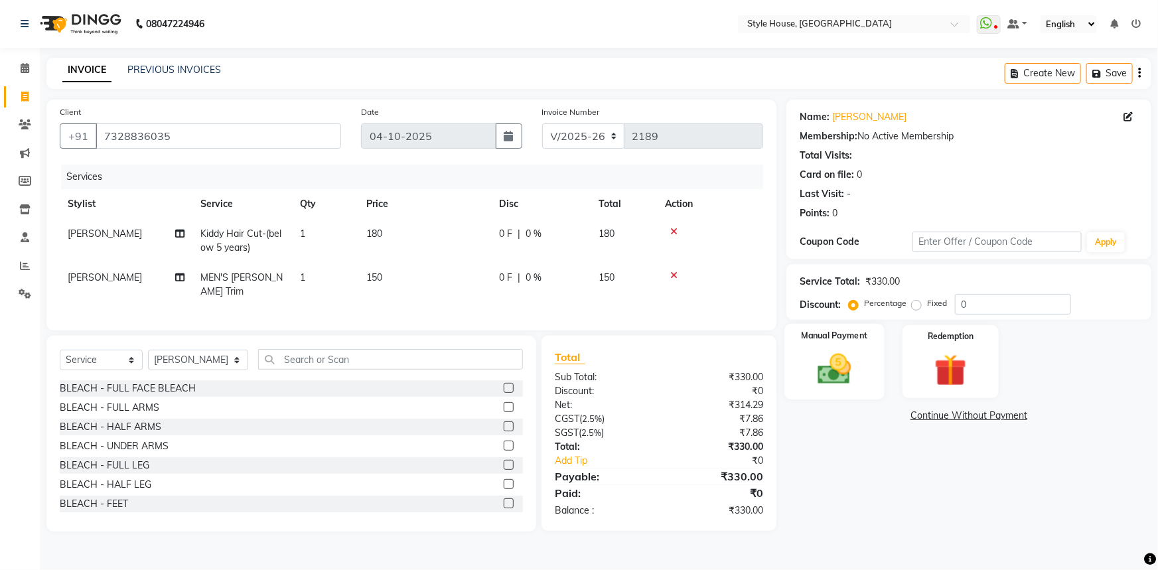
click at [842, 363] on img at bounding box center [835, 369] width 54 height 38
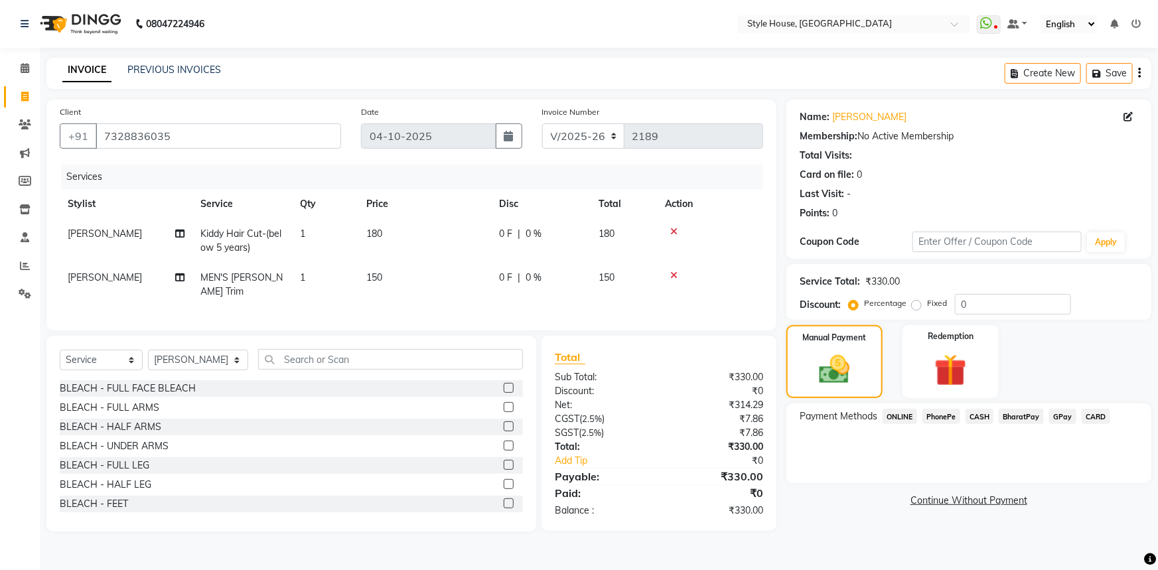
click at [940, 418] on span "PhonePe" at bounding box center [942, 416] width 38 height 15
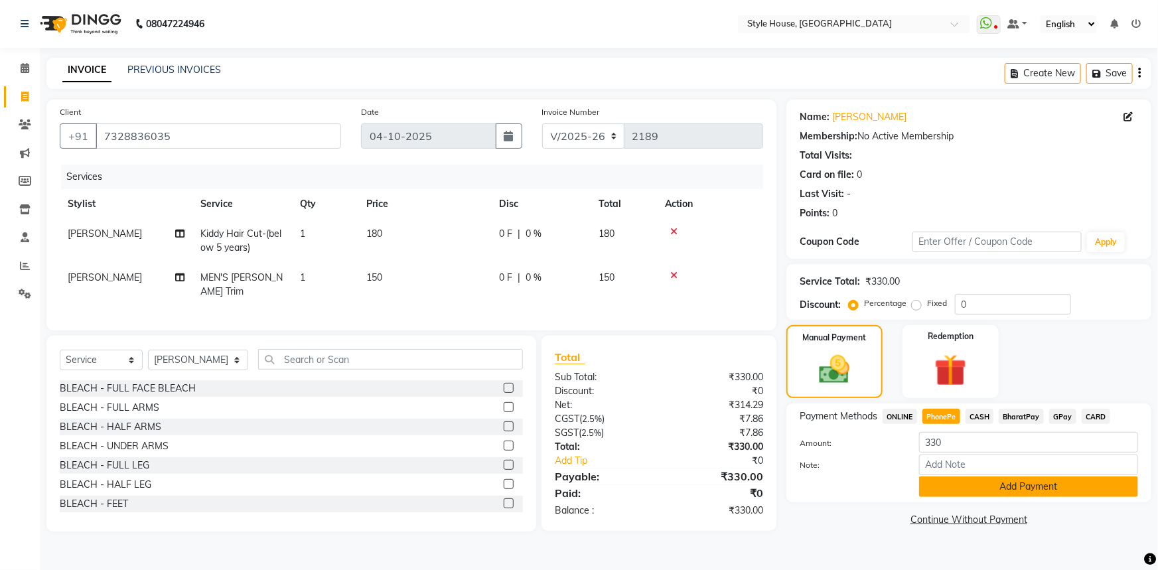
click at [969, 487] on button "Add Payment" at bounding box center [1028, 487] width 219 height 21
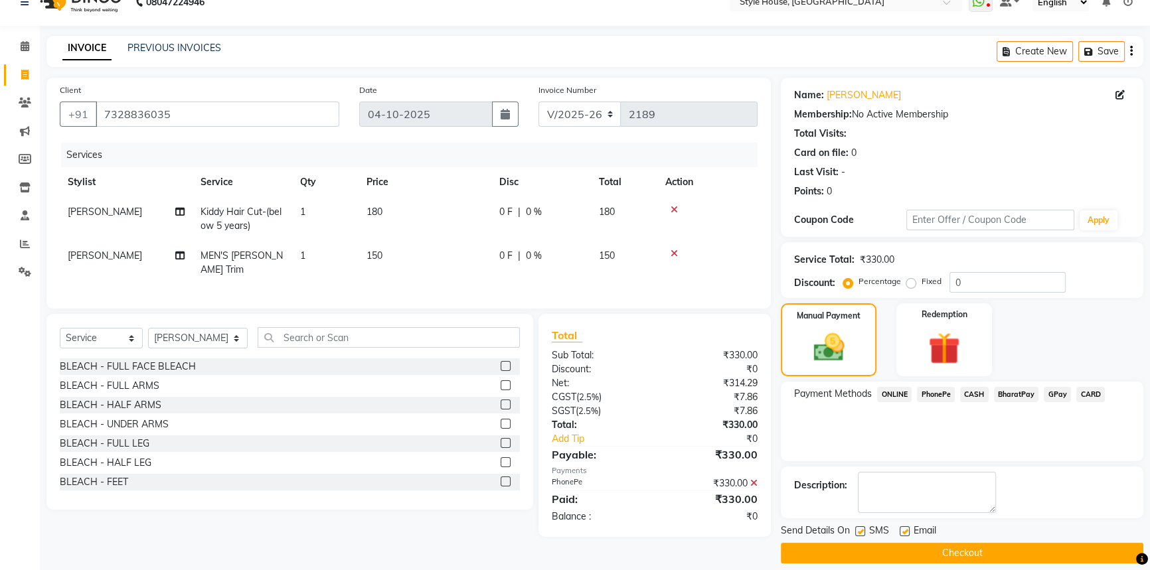
scroll to position [34, 0]
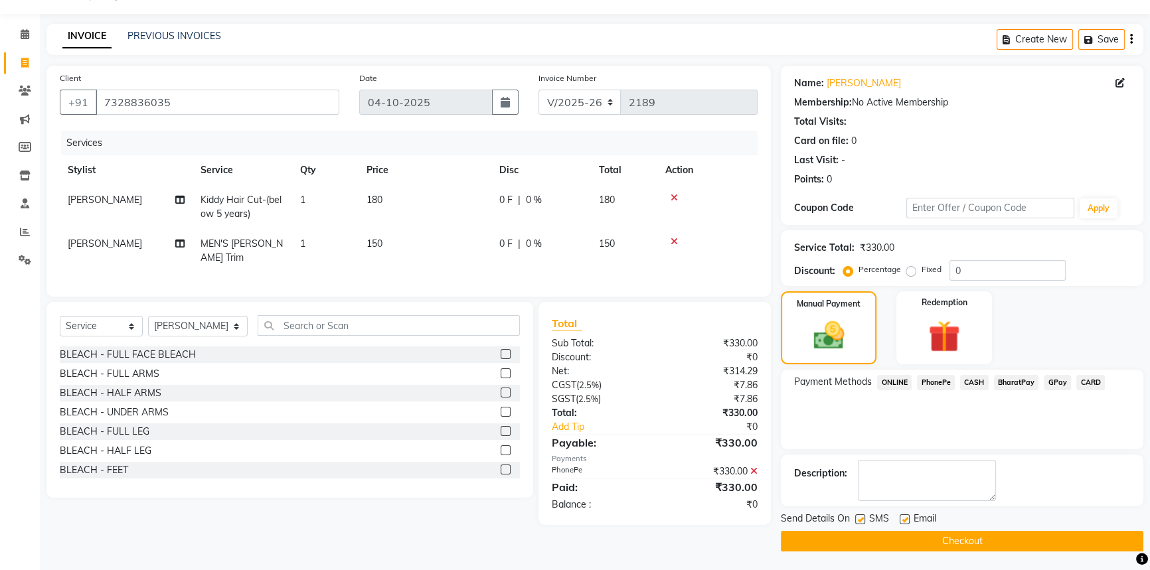
click at [956, 541] on button "Checkout" at bounding box center [962, 541] width 362 height 21
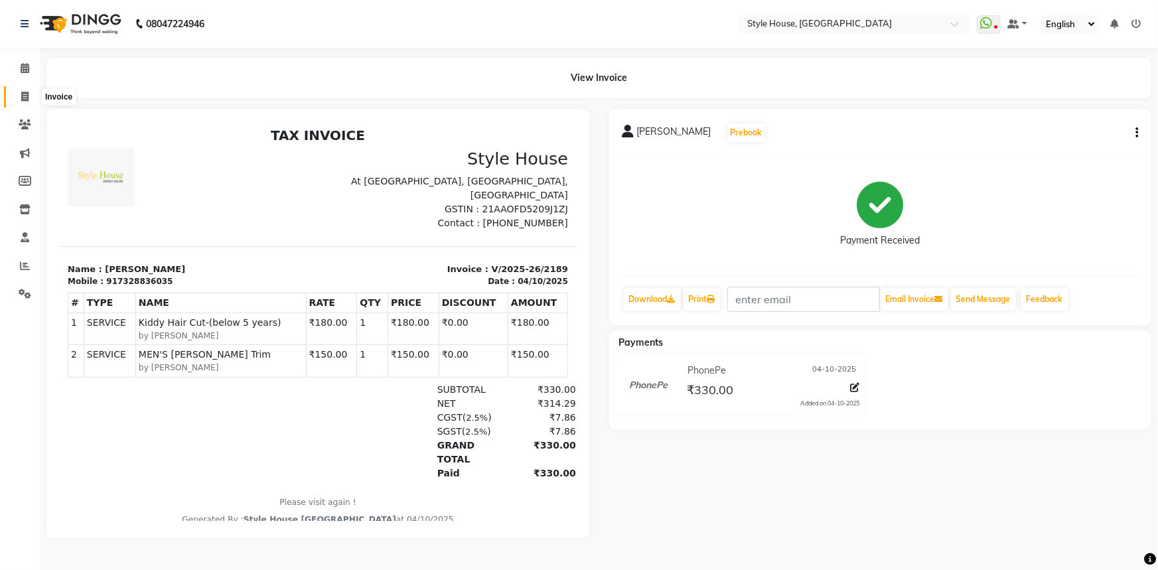
click at [27, 96] on icon at bounding box center [24, 97] width 7 height 10
select select "service"
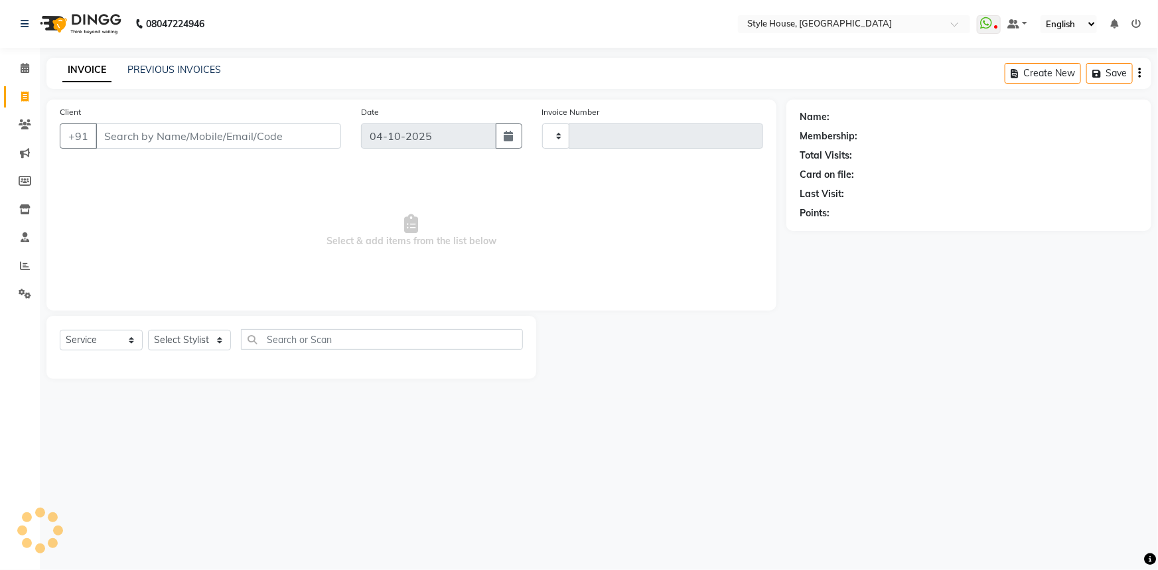
type input "2190"
select select "4237"
click at [156, 72] on link "PREVIOUS INVOICES" at bounding box center [174, 70] width 94 height 12
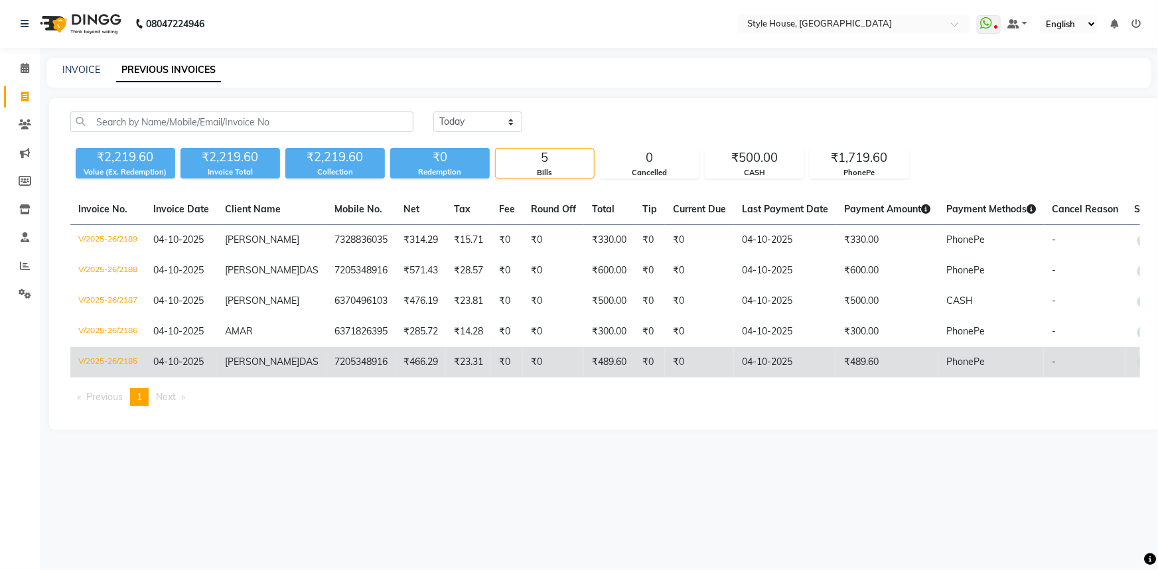
click at [110, 374] on td "V/2025-26/2185" at bounding box center [107, 362] width 75 height 31
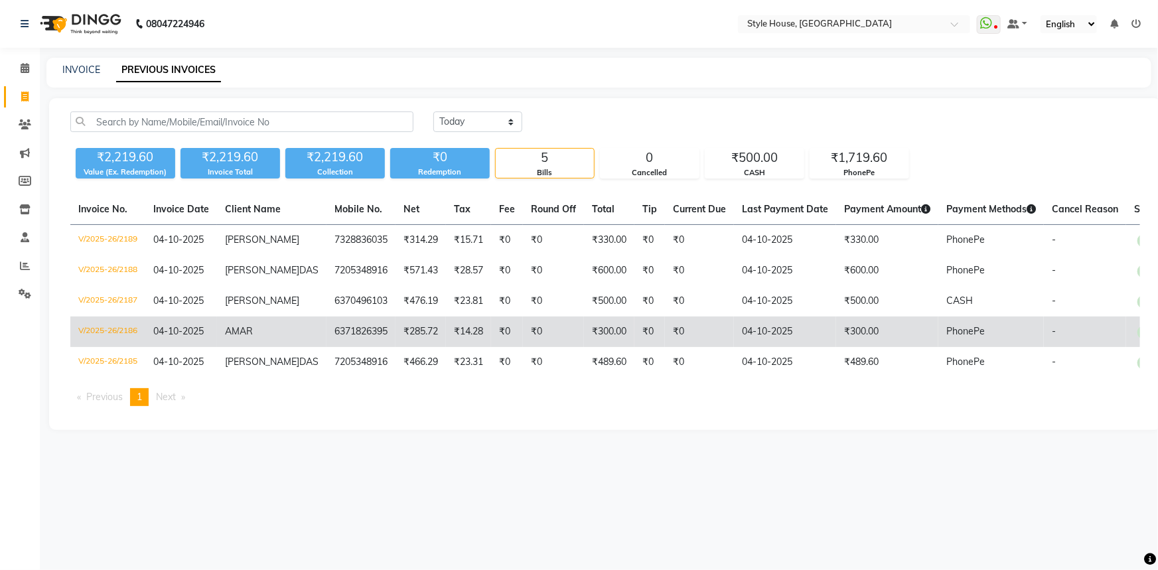
click at [173, 337] on span "04-10-2025" at bounding box center [178, 331] width 50 height 12
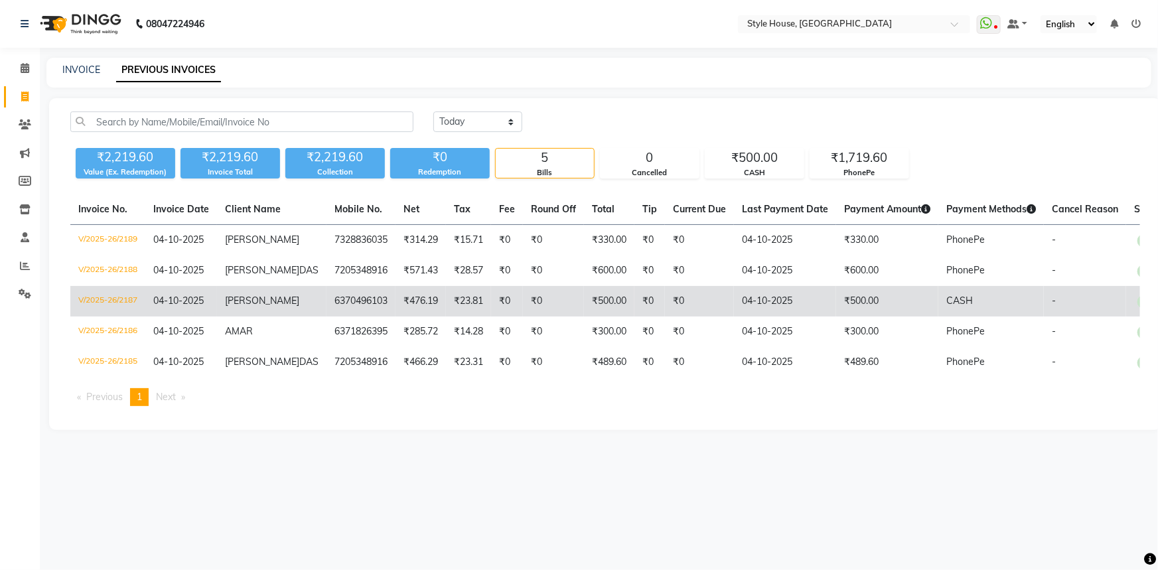
click at [126, 306] on td "V/2025-26/2187" at bounding box center [107, 301] width 75 height 31
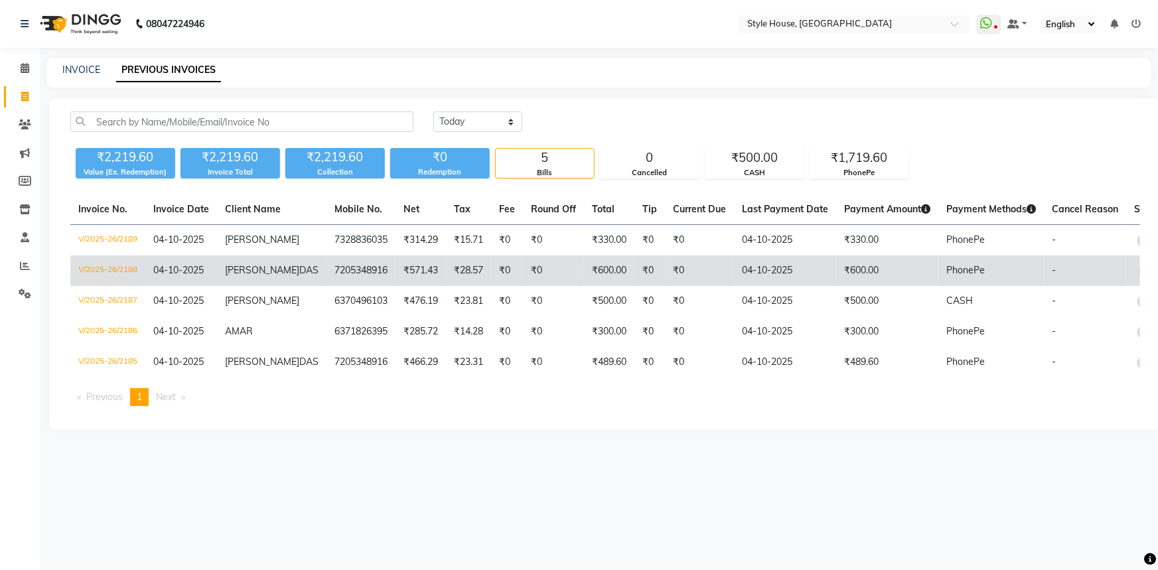
click at [118, 267] on td "V/2025-26/2188" at bounding box center [107, 271] width 75 height 31
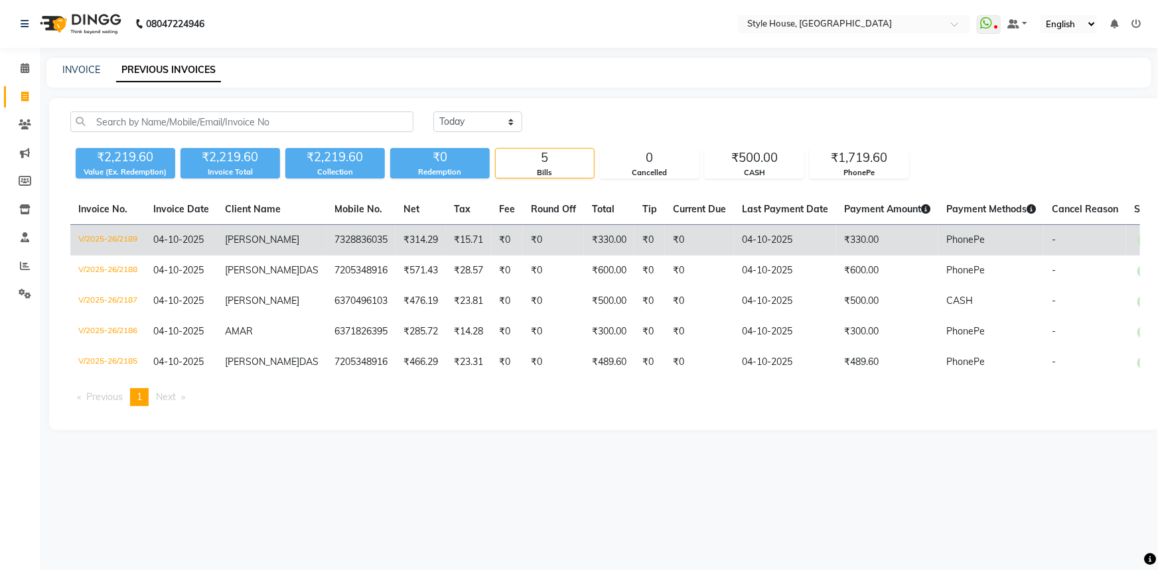
click at [119, 237] on td "V/2025-26/2189" at bounding box center [107, 240] width 75 height 31
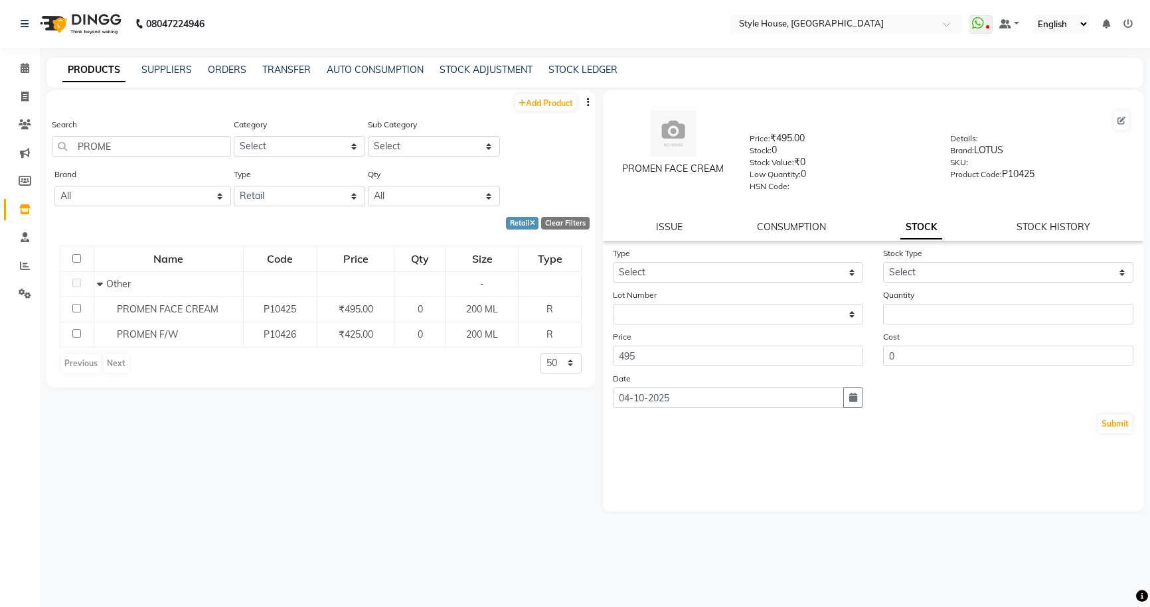
select select "R"
select select
click at [25, 95] on icon at bounding box center [24, 97] width 7 height 10
select select "service"
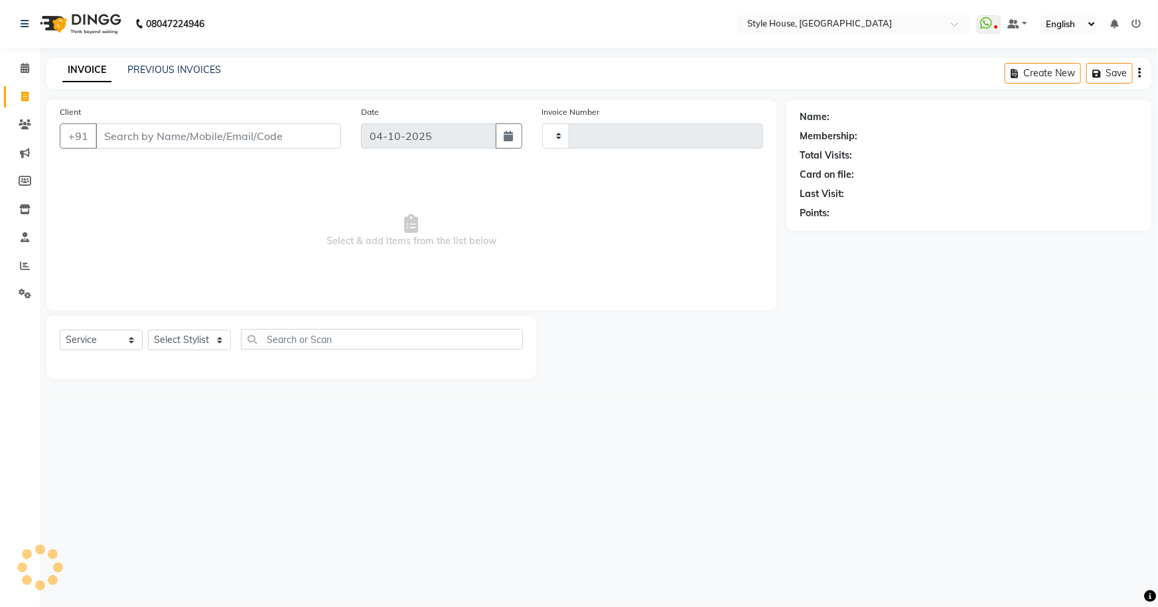
type input "2190"
select select "4237"
click at [206, 68] on link "PREVIOUS INVOICES" at bounding box center [174, 70] width 94 height 12
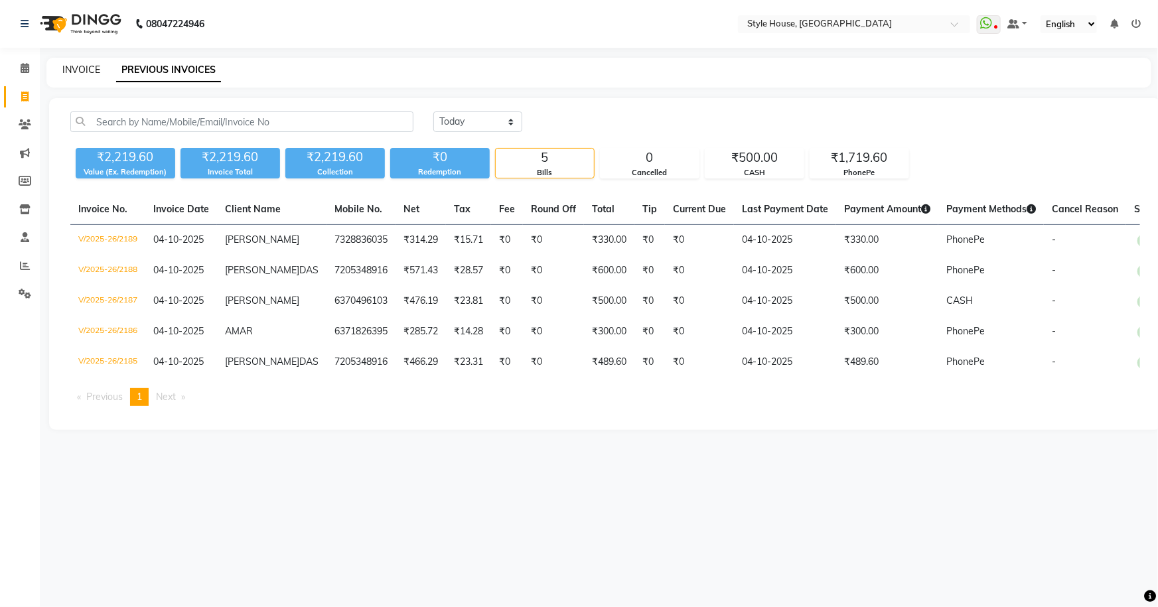
click at [88, 66] on link "INVOICE" at bounding box center [81, 70] width 38 height 12
select select "service"
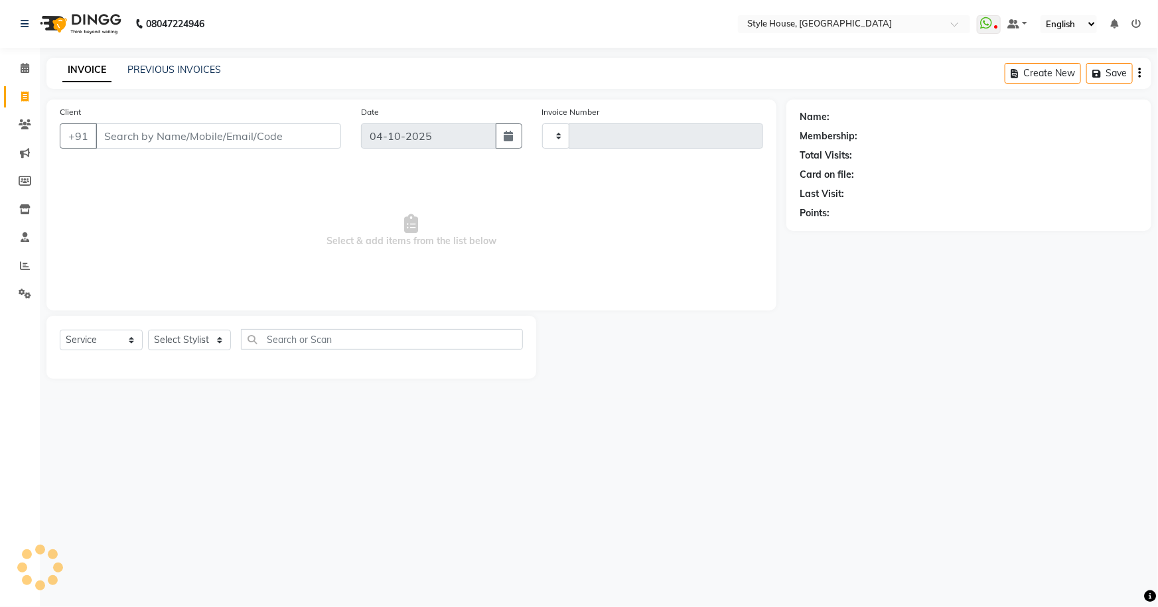
type input "2190"
select select "4237"
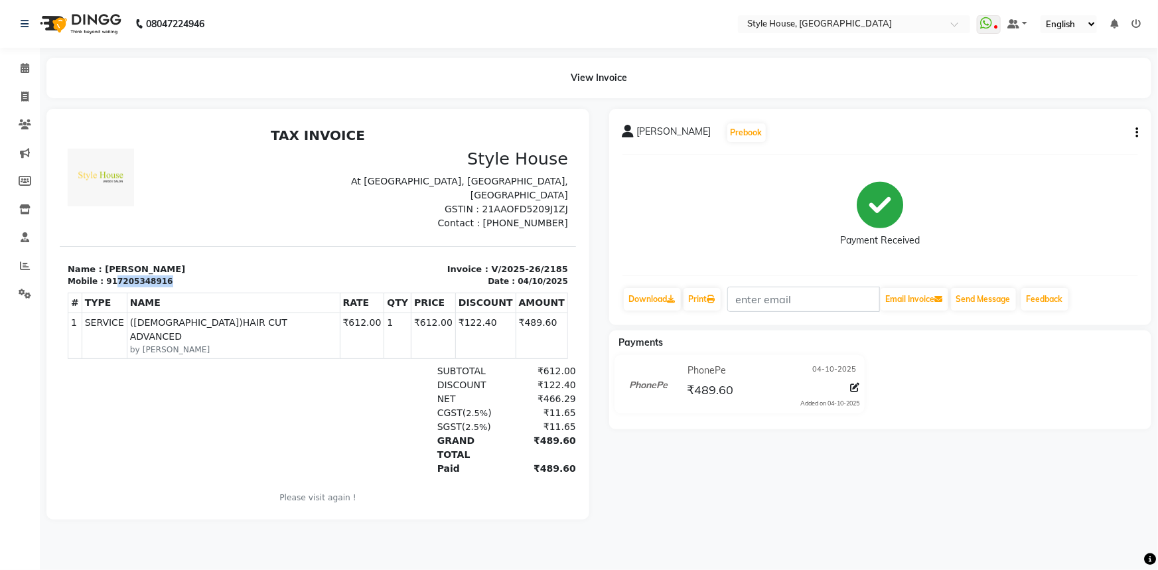
drag, startPoint x: 109, startPoint y: 280, endPoint x: 157, endPoint y: 281, distance: 48.5
click at [157, 281] on div "Mobile : 917205348916" at bounding box center [188, 281] width 242 height 12
copy div "7205348916"
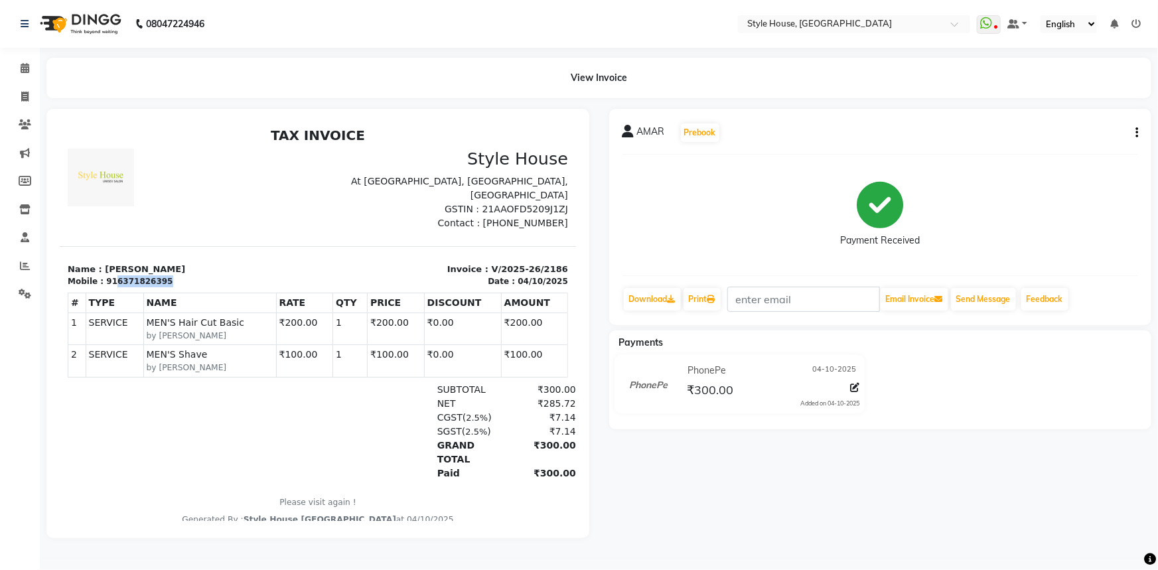
drag, startPoint x: 110, startPoint y: 279, endPoint x: 169, endPoint y: 285, distance: 58.7
click at [169, 285] on div "Mobile : 916371826395" at bounding box center [188, 281] width 242 height 12
copy div "6371826395"
drag, startPoint x: 106, startPoint y: 279, endPoint x: 154, endPoint y: 275, distance: 48.0
click at [154, 275] on div "916370496103" at bounding box center [139, 281] width 66 height 12
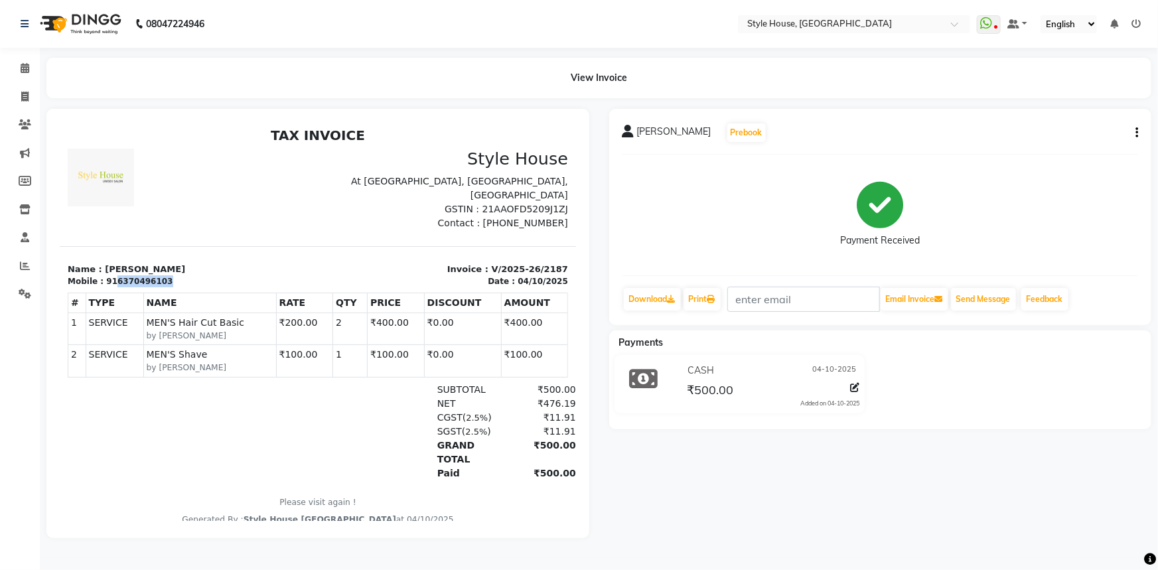
copy div "6370496103"
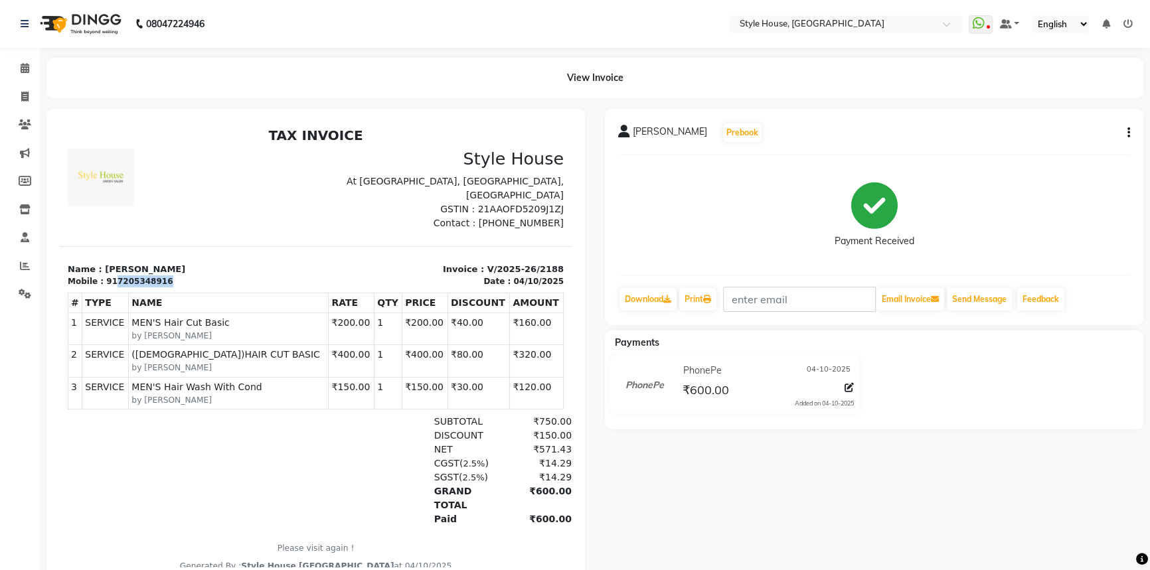
drag, startPoint x: 110, startPoint y: 277, endPoint x: 163, endPoint y: 282, distance: 53.3
click at [163, 282] on div "Mobile : 917205348916" at bounding box center [188, 281] width 240 height 12
copy div "7205348916"
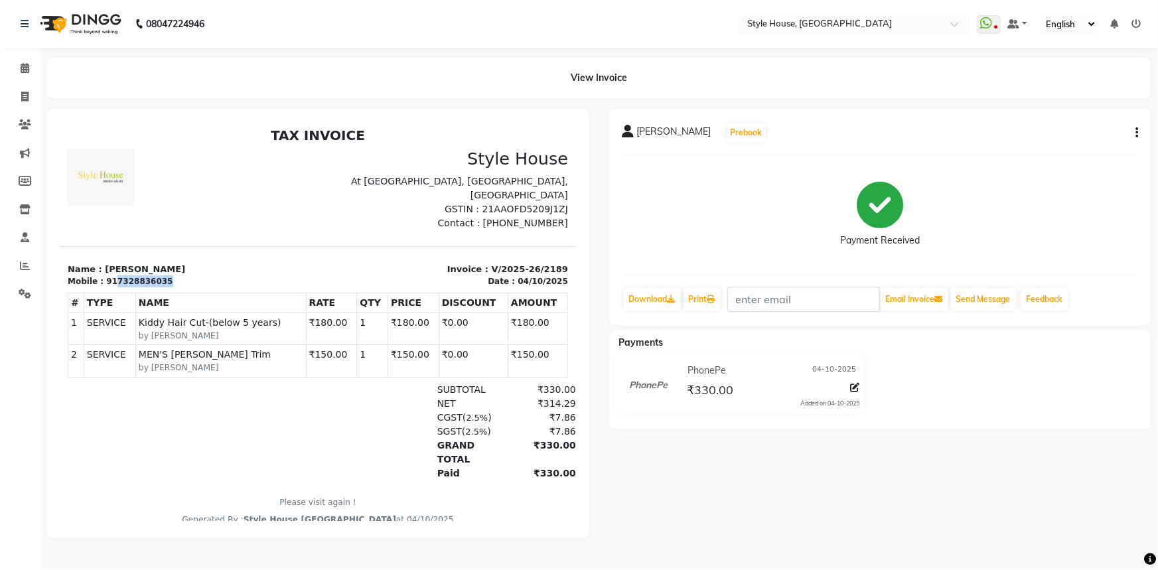
drag, startPoint x: 108, startPoint y: 275, endPoint x: 175, endPoint y: 278, distance: 66.4
click at [175, 278] on div "Mobile : 917328836035" at bounding box center [188, 281] width 242 height 12
copy div "7328836035"
